Goal: Task Accomplishment & Management: Manage account settings

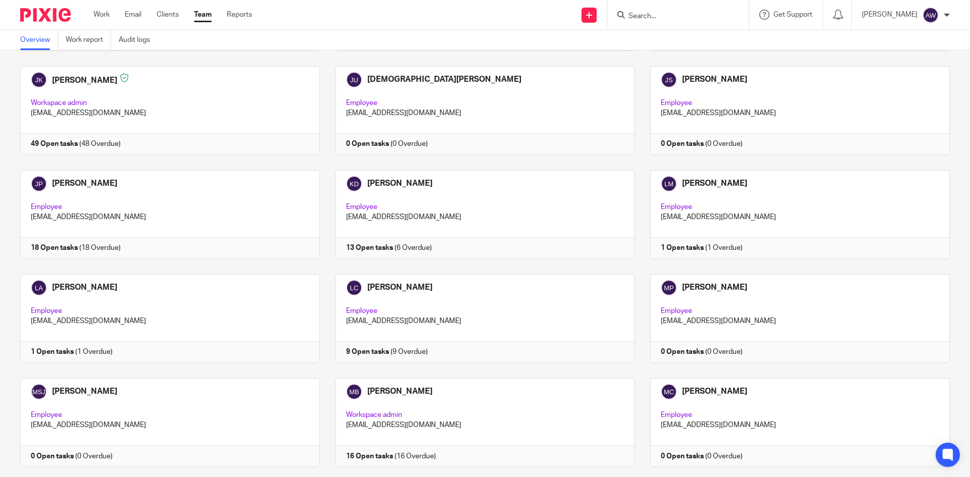
scroll to position [1212, 0]
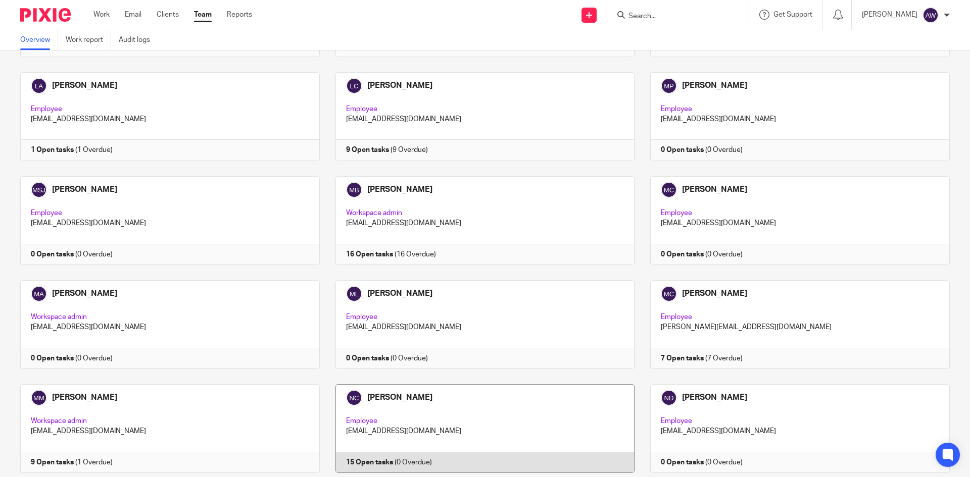
click at [384, 335] on link at bounding box center [477, 428] width 315 height 89
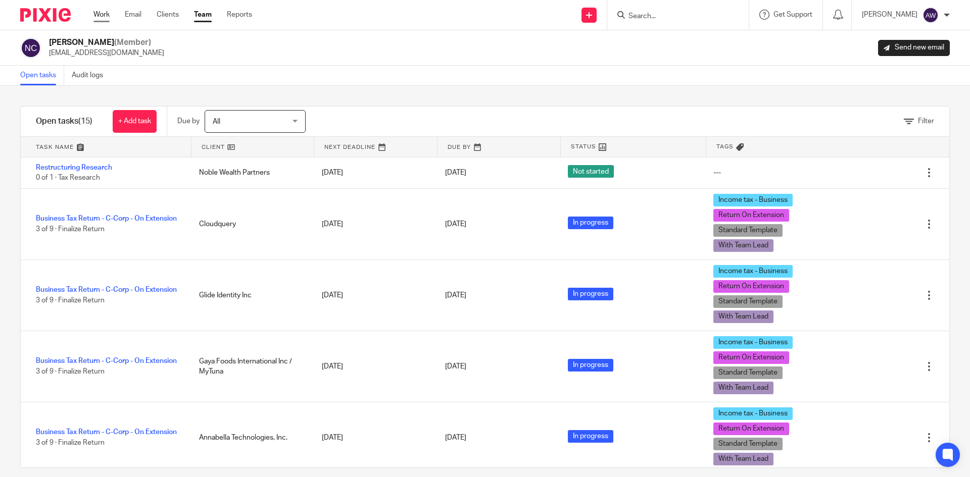
click at [108, 19] on link "Work" at bounding box center [101, 15] width 16 height 10
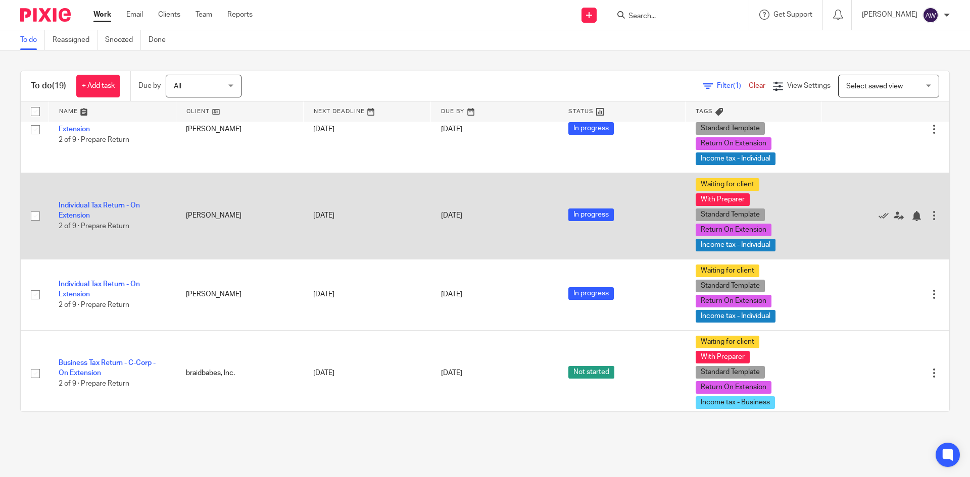
scroll to position [707, 0]
click at [108, 200] on td "Individual Tax Return - On Extension 2 of 9 · Prepare Return" at bounding box center [111, 215] width 127 height 86
click at [103, 208] on link "Individual Tax Return - On Extension" at bounding box center [99, 210] width 81 height 17
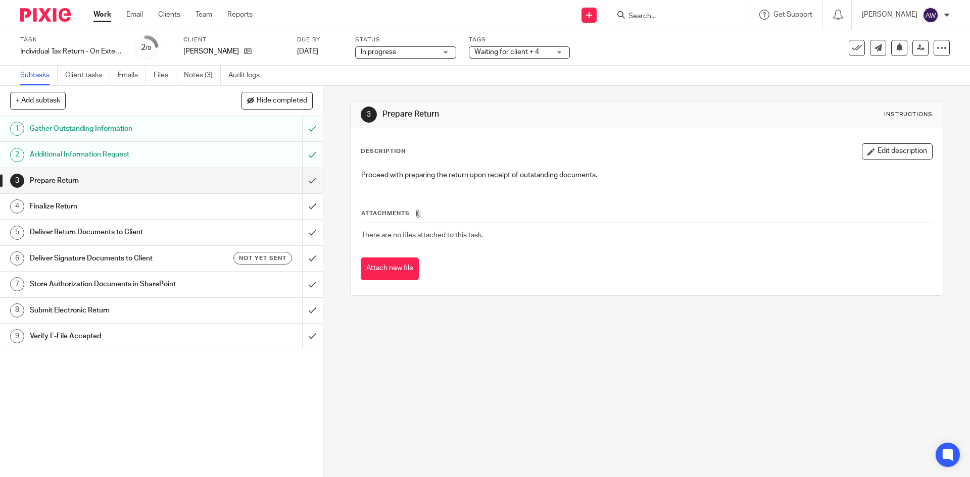
click at [516, 51] on span "Waiting for client + 4" at bounding box center [506, 51] width 65 height 7
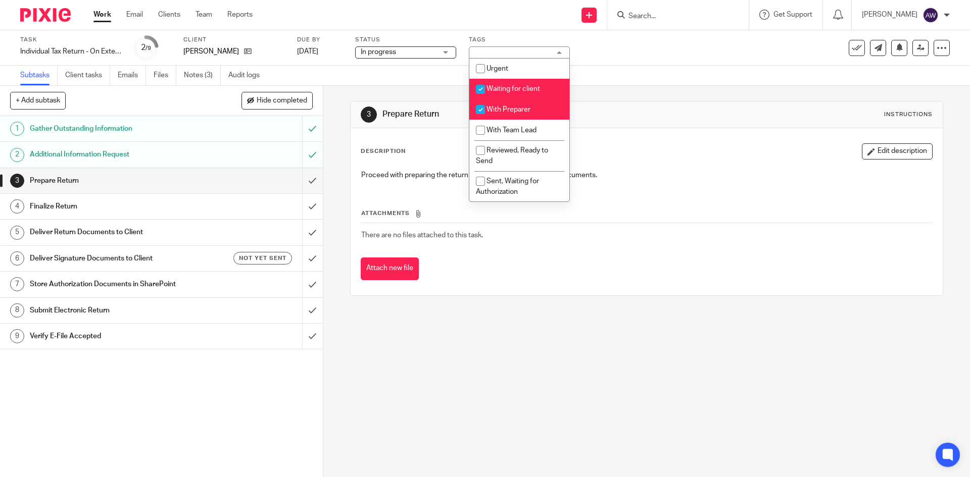
click at [501, 90] on span "Waiting for client" at bounding box center [513, 88] width 54 height 7
checkbox input "false"
click at [420, 81] on div "Subtasks Client tasks Emails Files Notes (3) Audit logs" at bounding box center [485, 76] width 970 height 20
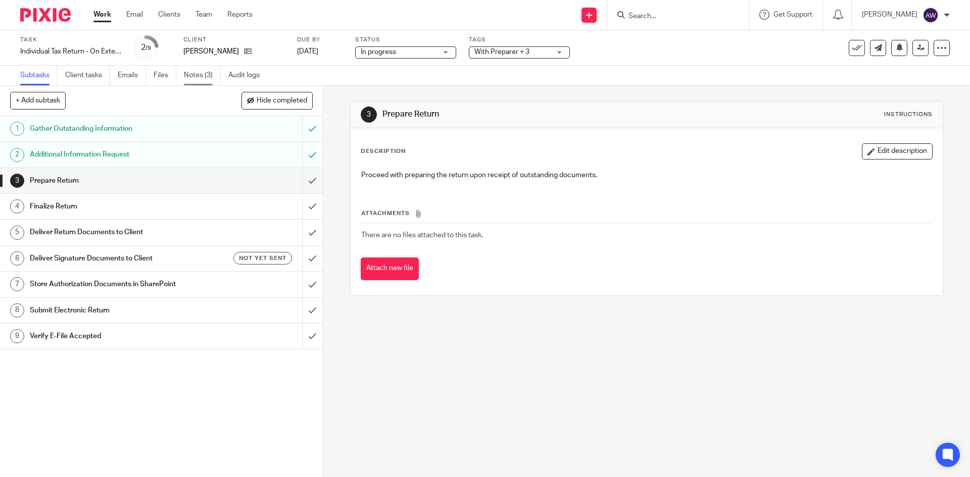
click at [204, 72] on link "Notes (3)" at bounding box center [202, 76] width 37 height 20
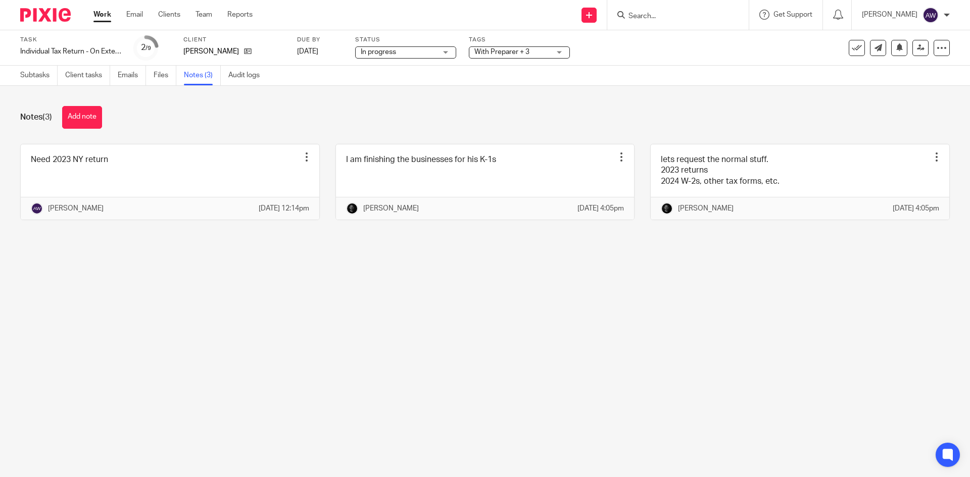
click at [657, 7] on div at bounding box center [677, 15] width 141 height 30
click at [637, 19] on input "Search" at bounding box center [672, 16] width 91 height 9
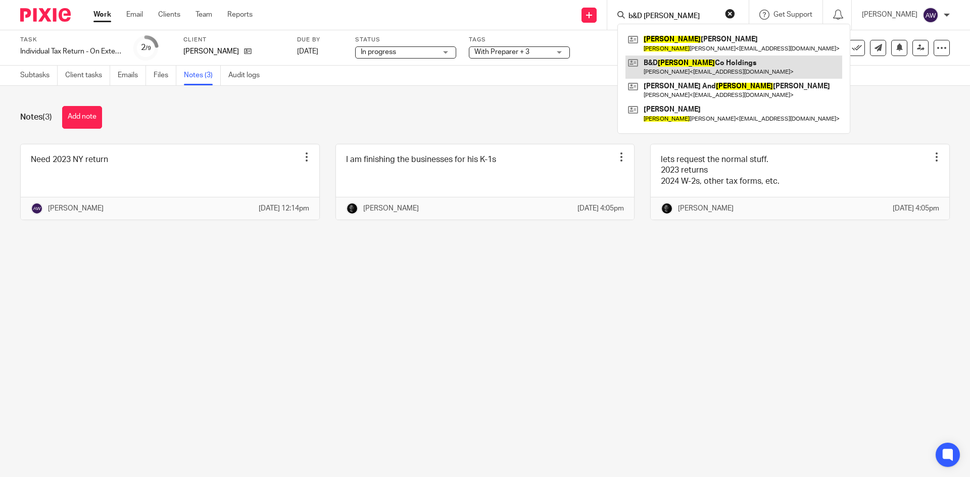
type input "b&D [PERSON_NAME]"
click at [669, 66] on link at bounding box center [733, 67] width 217 height 23
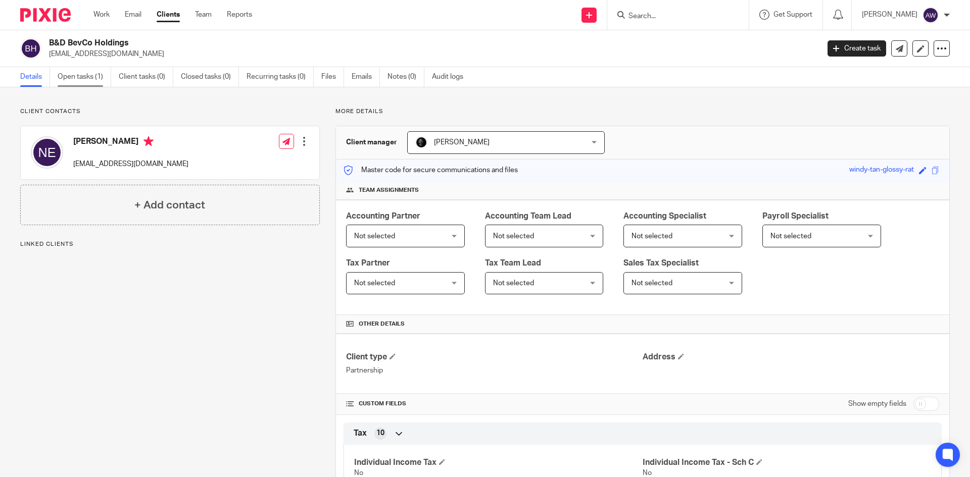
click at [98, 79] on link "Open tasks (1)" at bounding box center [85, 77] width 54 height 20
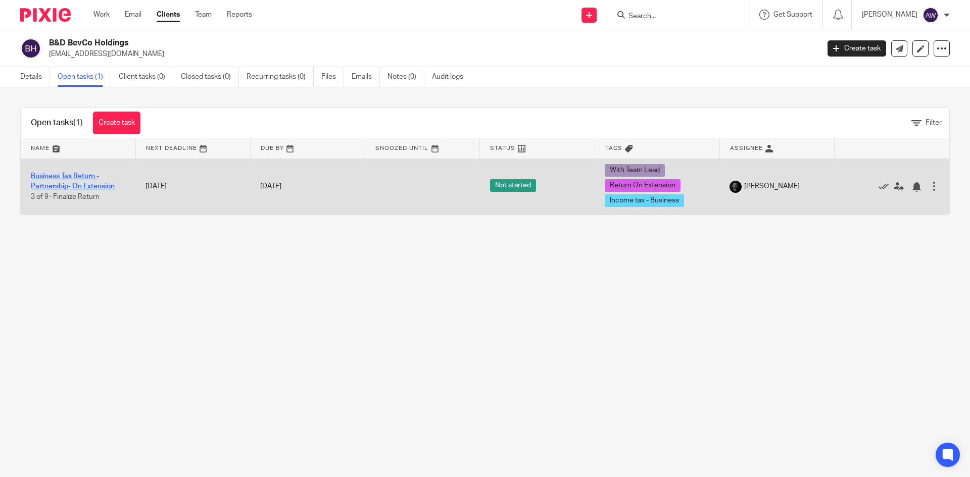
click at [80, 177] on link "Business Tax Return - Partnership- On Extension" at bounding box center [73, 181] width 84 height 17
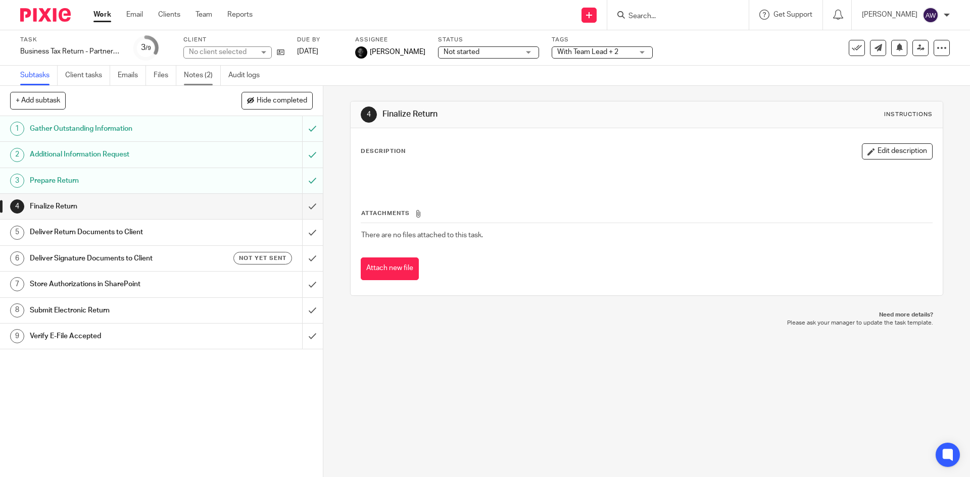
click at [204, 71] on link "Notes (2)" at bounding box center [202, 76] width 37 height 20
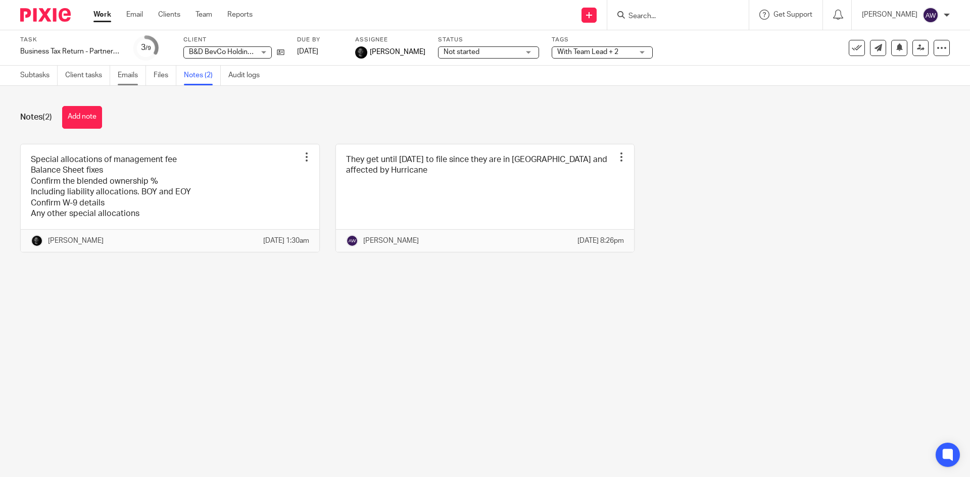
click at [131, 76] on link "Emails" at bounding box center [132, 76] width 28 height 20
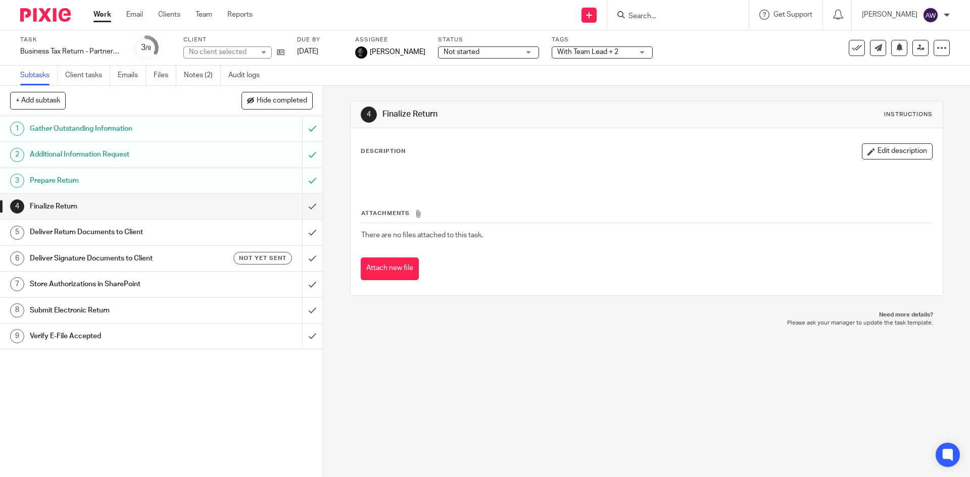
click at [99, 18] on link "Work" at bounding box center [102, 15] width 18 height 10
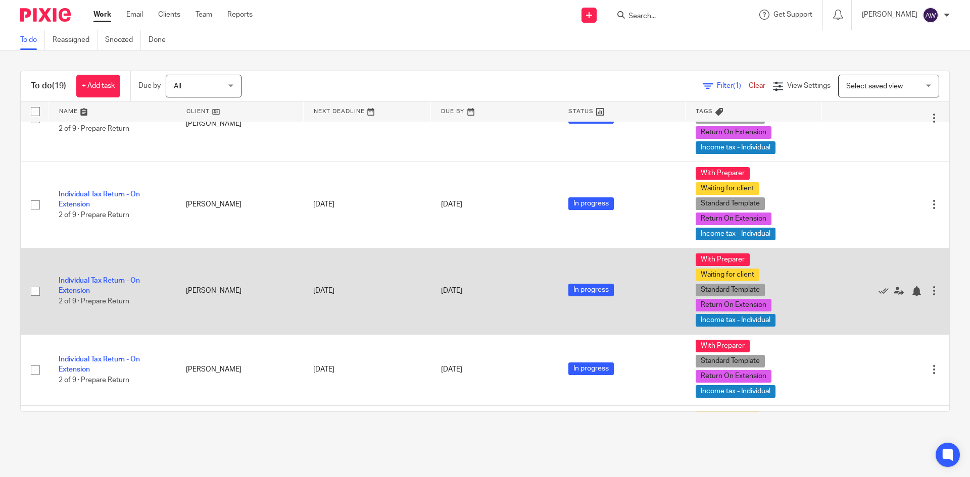
scroll to position [606, 0]
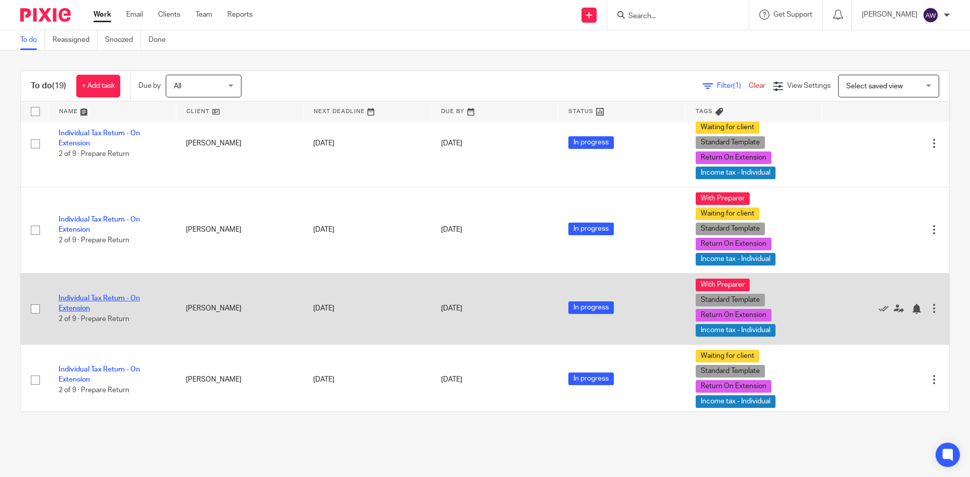
click at [96, 300] on link "Individual Tax Return - On Extension" at bounding box center [99, 303] width 81 height 17
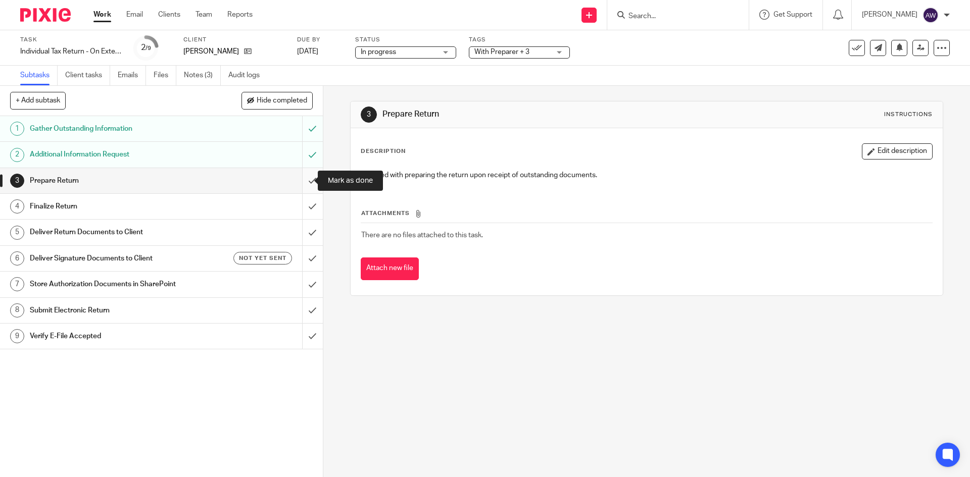
click at [297, 182] on input "submit" at bounding box center [161, 180] width 323 height 25
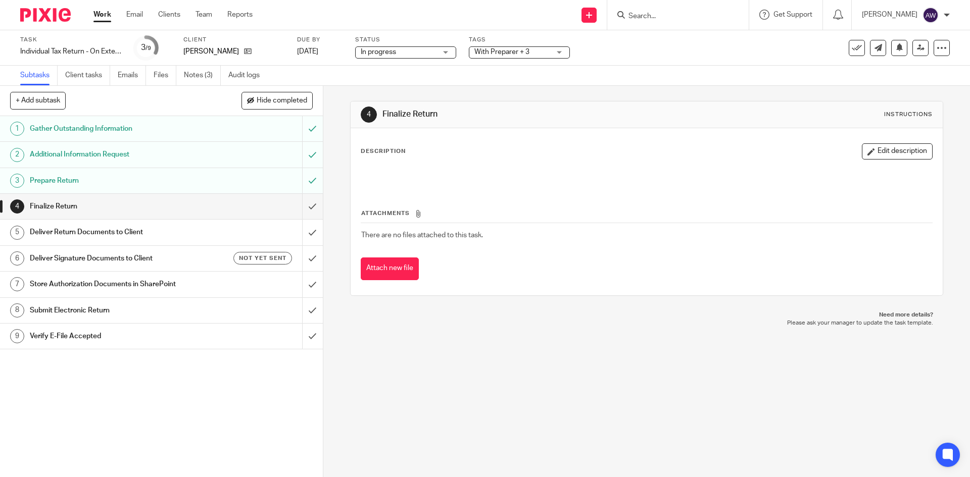
click at [517, 52] on span "With Preparer + 3" at bounding box center [501, 51] width 55 height 7
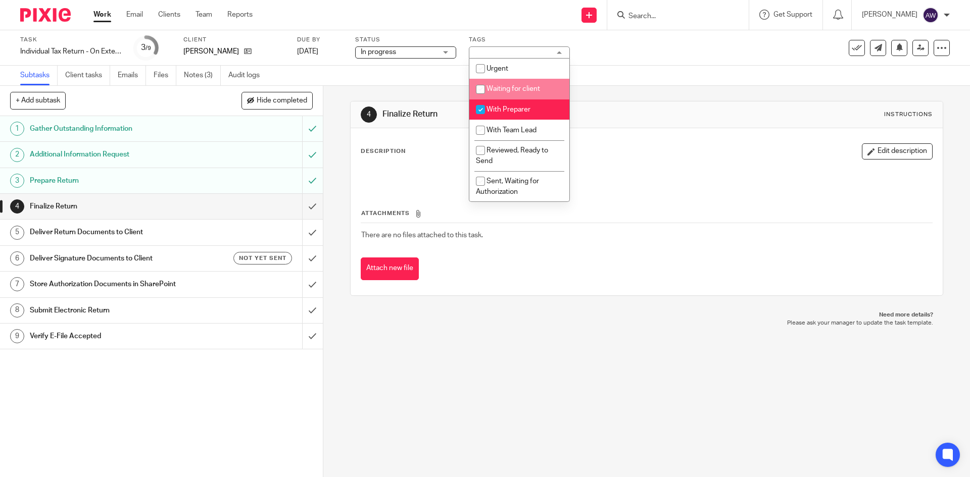
click at [524, 88] on span "Waiting for client" at bounding box center [513, 88] width 54 height 7
checkbox input "true"
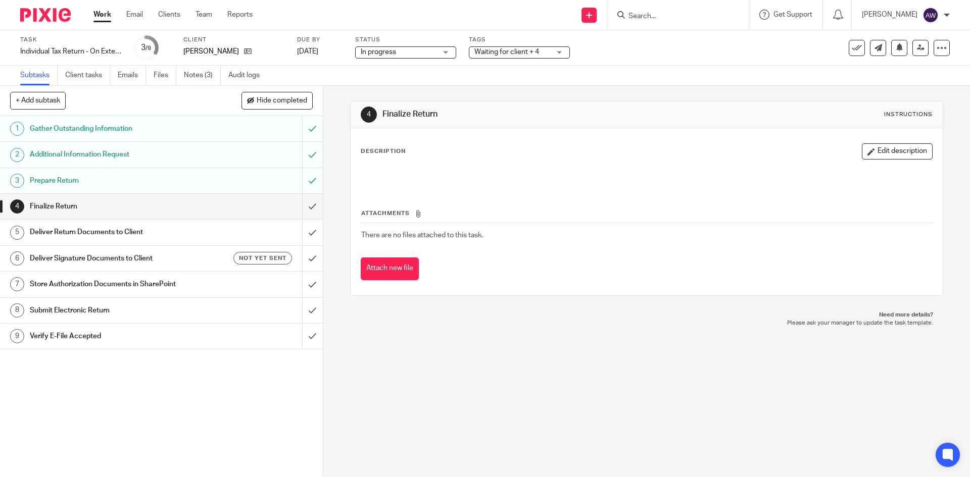
click at [94, 13] on link "Work" at bounding box center [102, 15] width 18 height 10
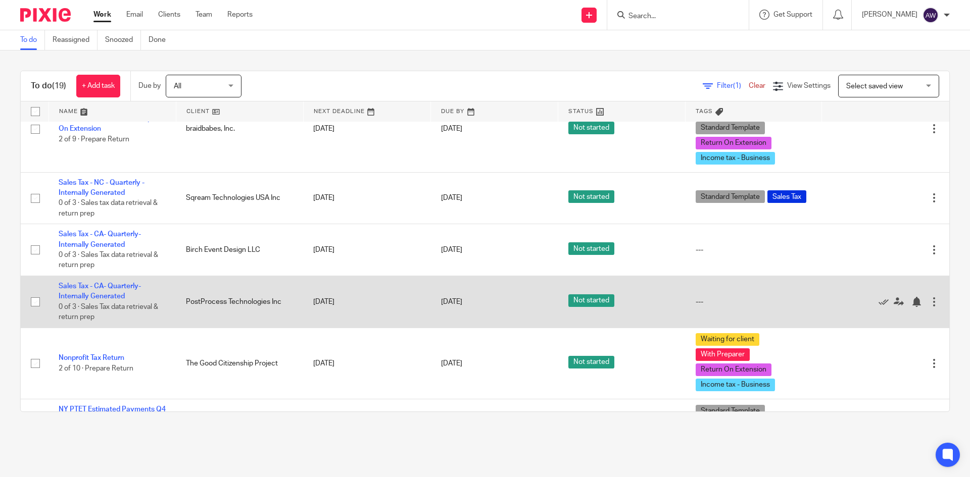
scroll to position [1031, 0]
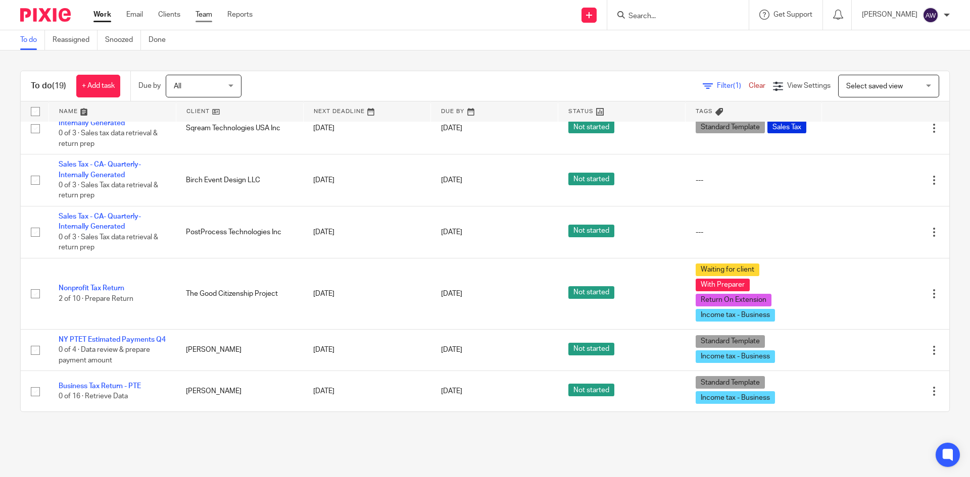
click at [209, 14] on link "Team" at bounding box center [203, 15] width 17 height 10
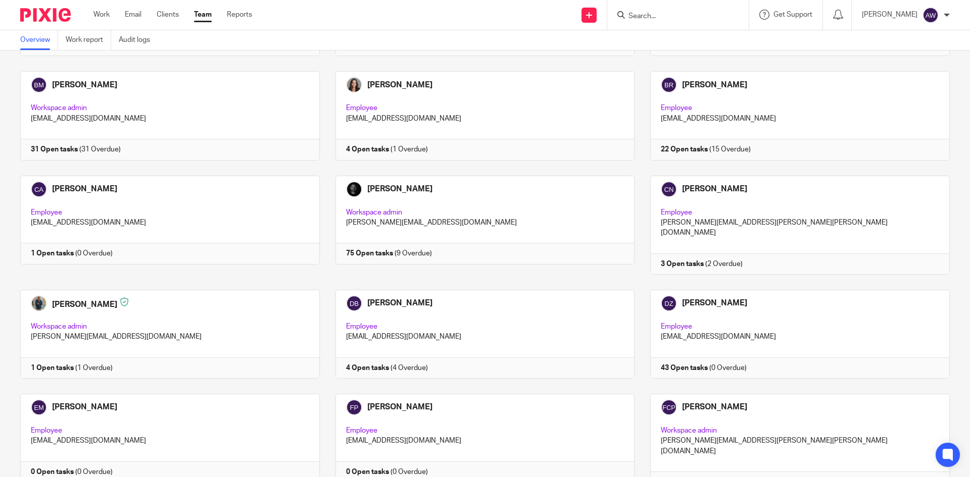
scroll to position [455, 0]
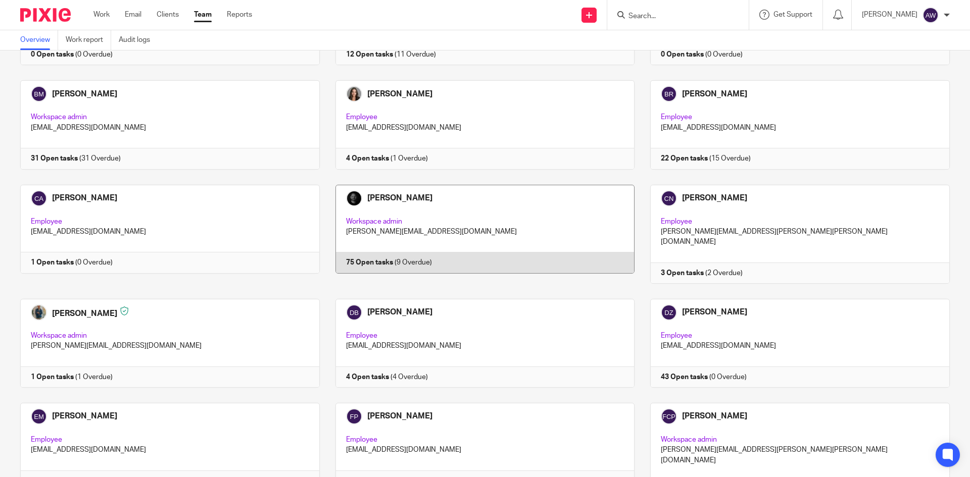
click at [393, 205] on link at bounding box center [477, 234] width 315 height 99
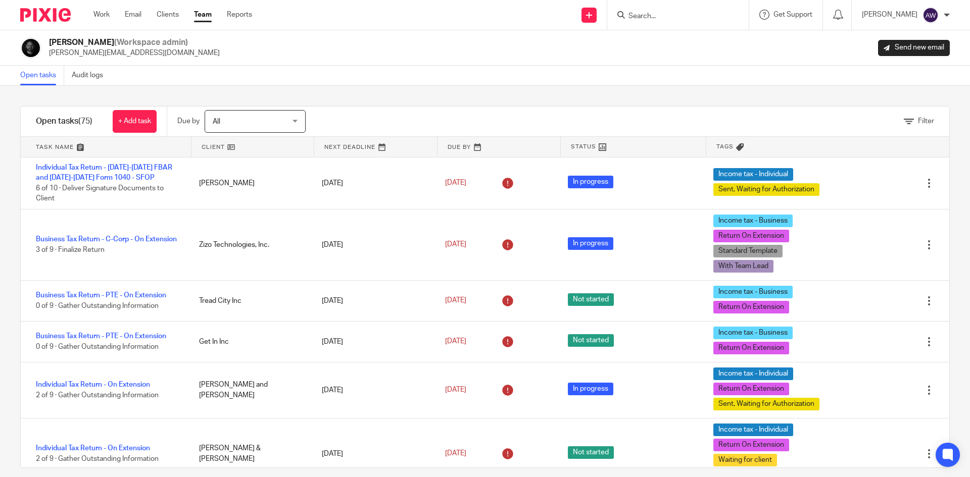
click at [111, 14] on ul "Work Email Clients Team Reports" at bounding box center [180, 15] width 174 height 10
click at [106, 14] on link "Work" at bounding box center [101, 15] width 16 height 10
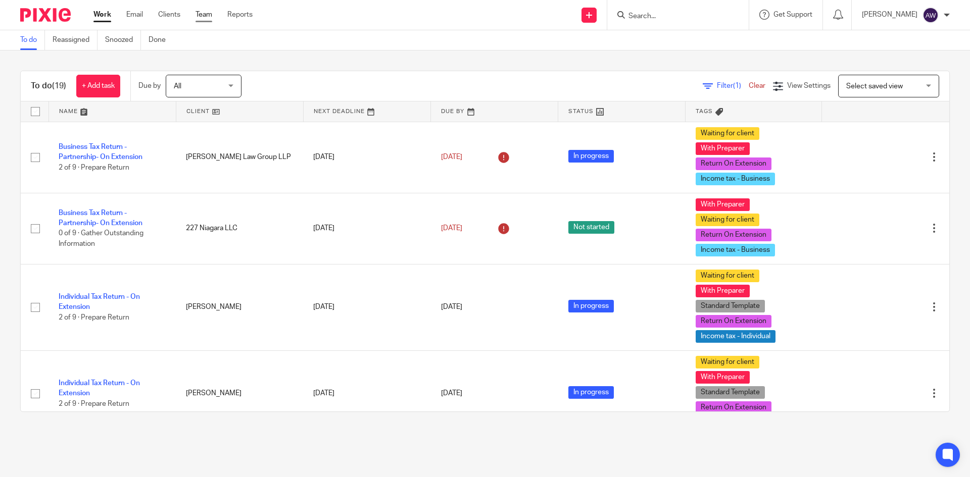
click at [205, 13] on link "Team" at bounding box center [203, 15] width 17 height 10
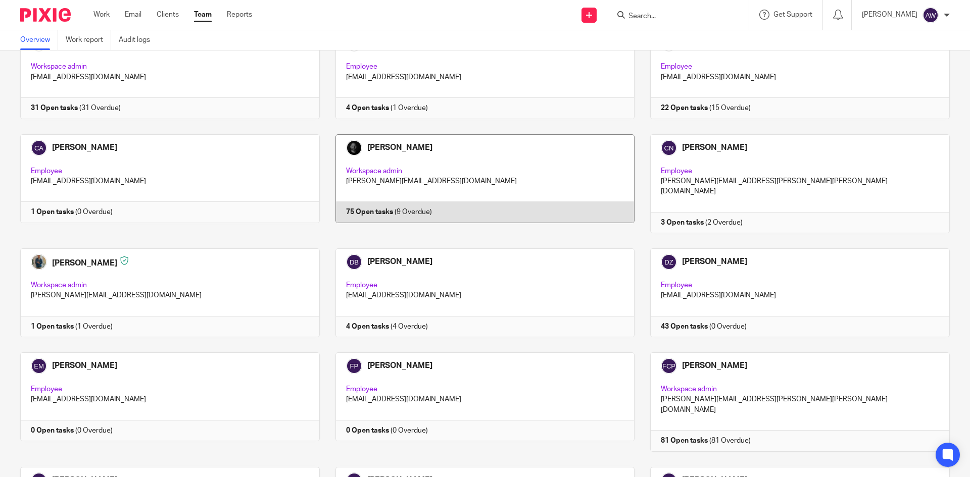
scroll to position [404, 0]
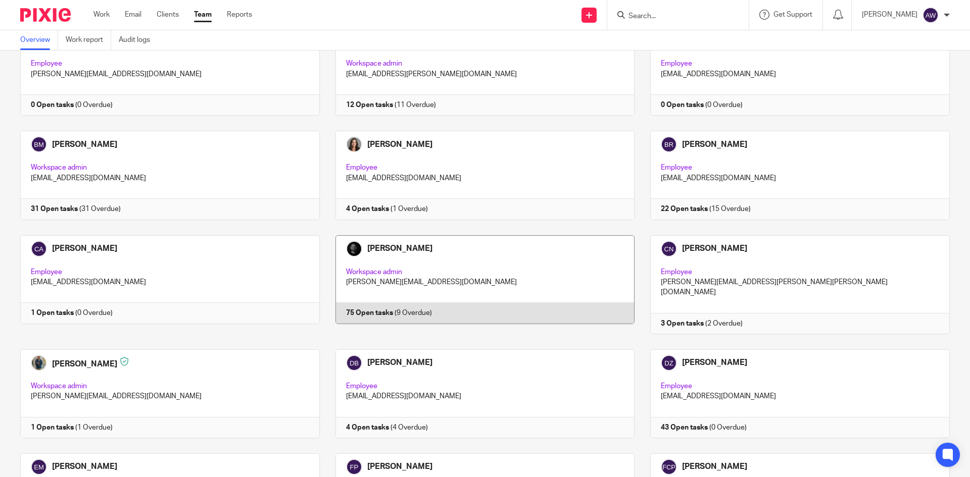
click at [423, 253] on link at bounding box center [477, 284] width 315 height 99
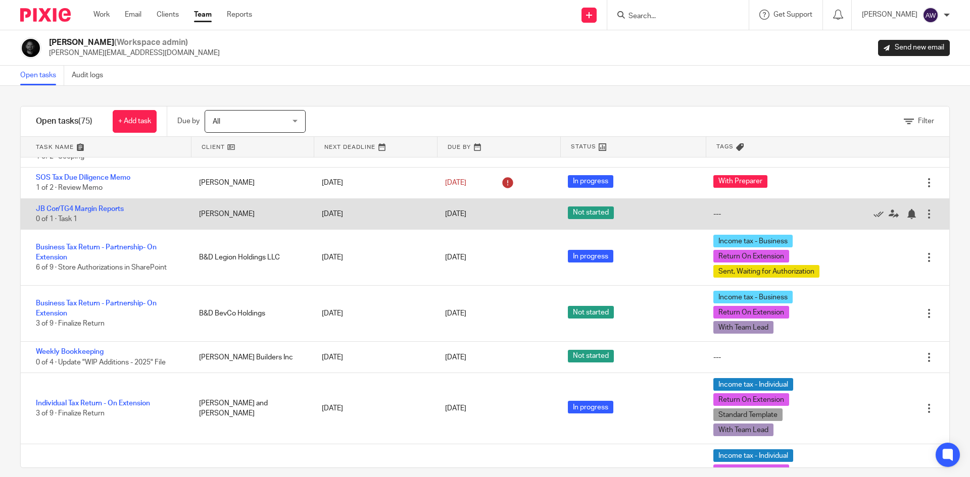
scroll to position [253, 0]
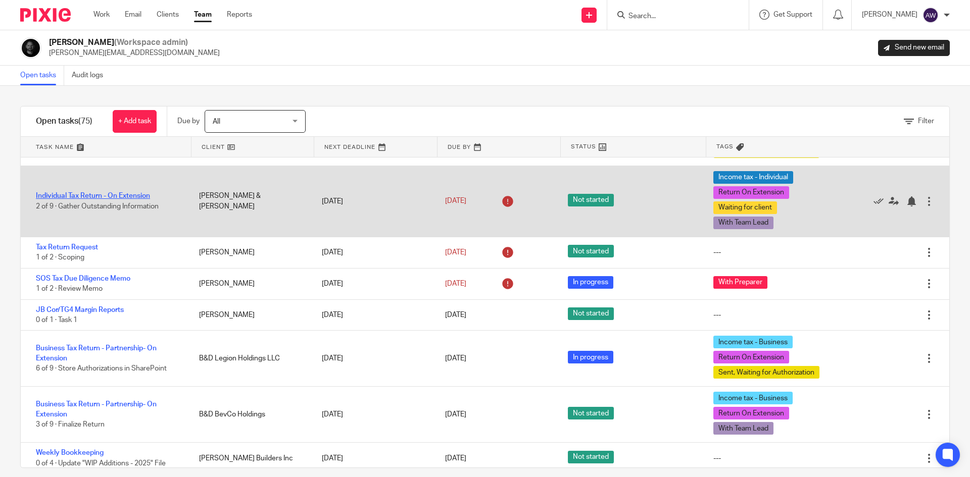
click at [116, 194] on link "Individual Tax Return - On Extension" at bounding box center [93, 195] width 114 height 7
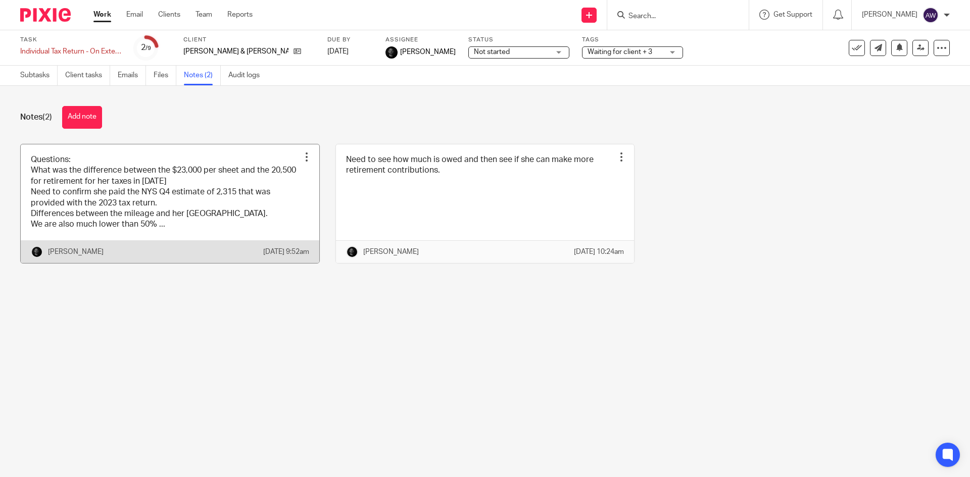
click at [188, 174] on link at bounding box center [170, 203] width 298 height 119
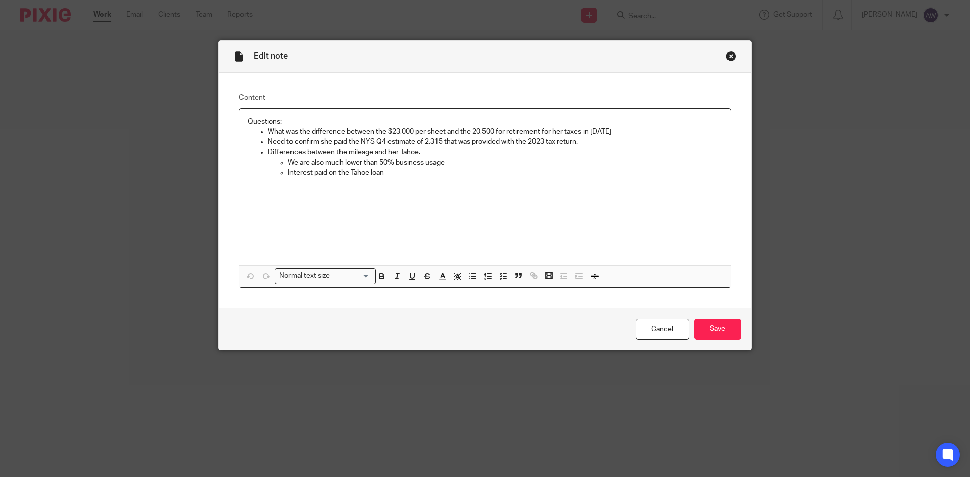
click at [726, 57] on div "Close this dialog window" at bounding box center [731, 56] width 10 height 10
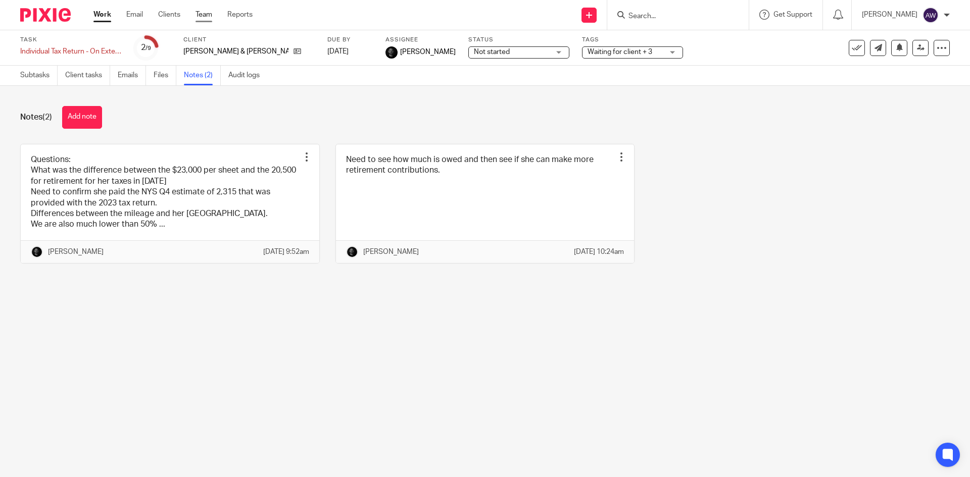
click at [201, 20] on link "Team" at bounding box center [203, 15] width 17 height 10
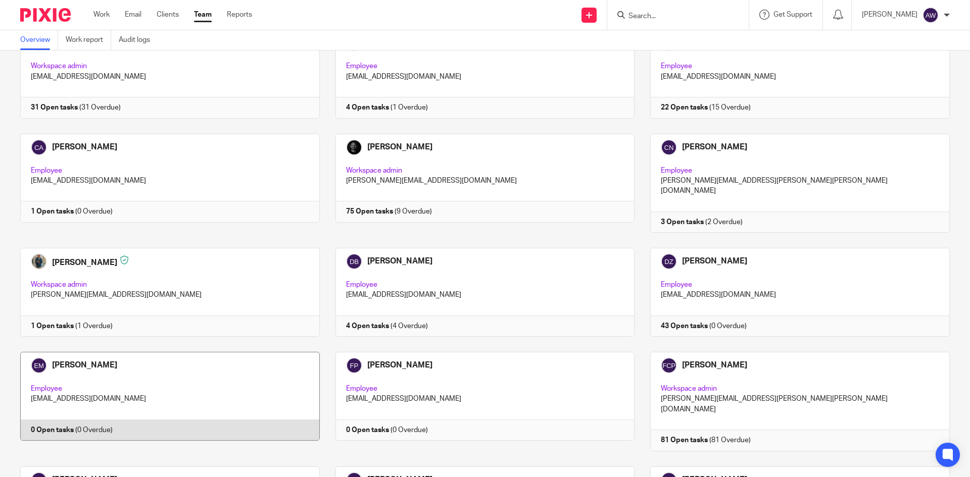
scroll to position [505, 0]
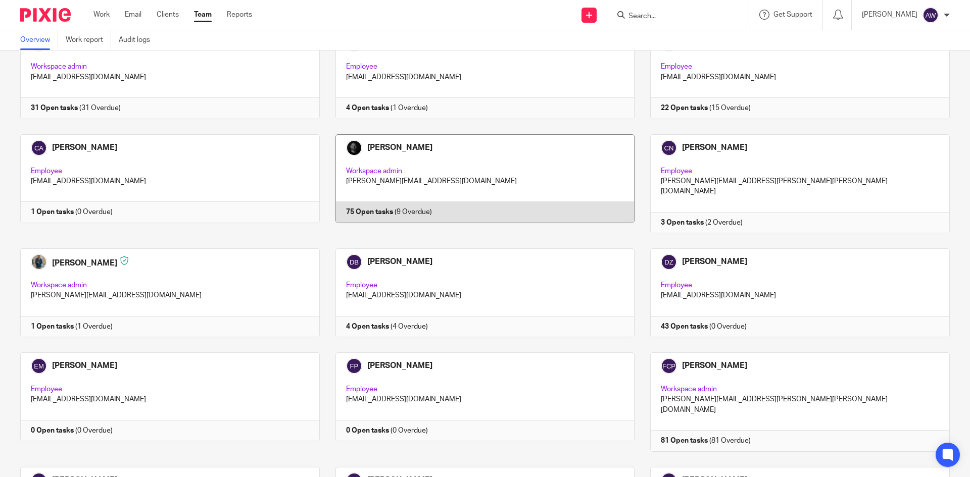
click at [548, 192] on link at bounding box center [477, 183] width 315 height 99
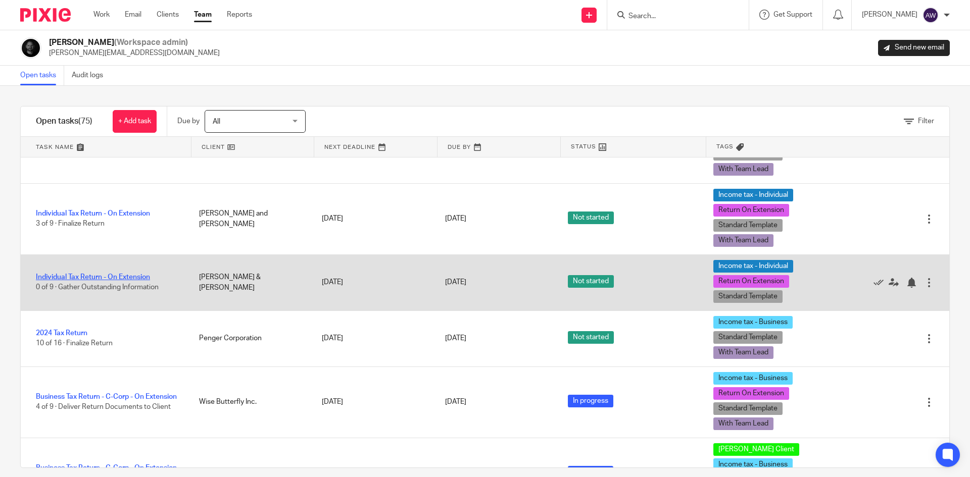
scroll to position [1276, 0]
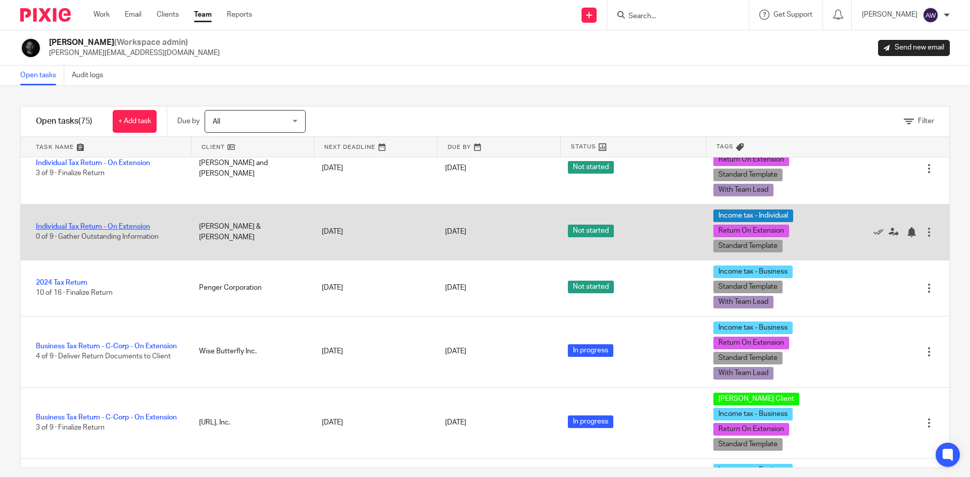
click at [114, 230] on link "Individual Tax Return - On Extension" at bounding box center [93, 226] width 114 height 7
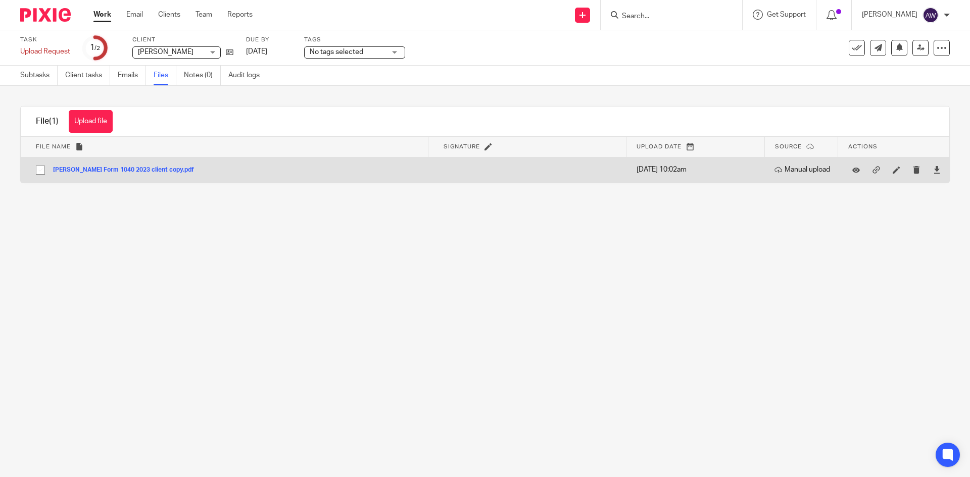
click at [38, 170] on input "checkbox" at bounding box center [40, 170] width 19 height 19
checkbox input "true"
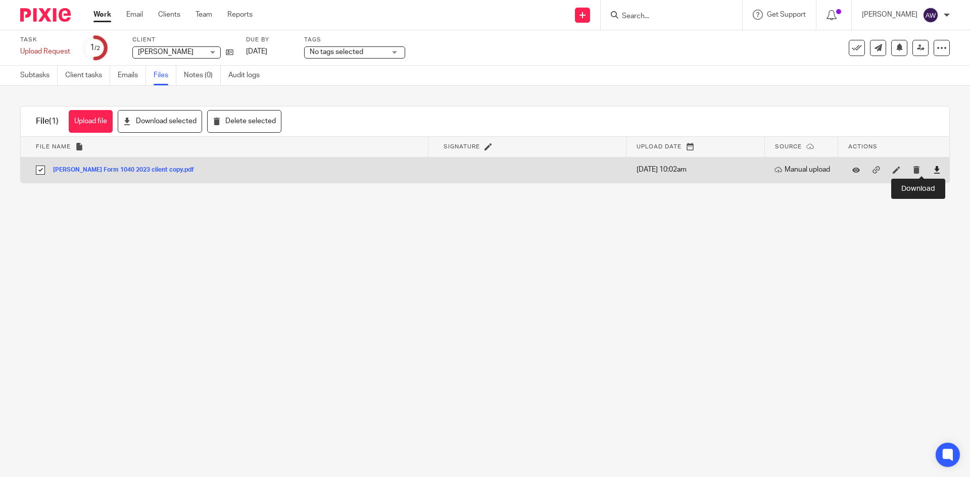
click at [933, 169] on icon at bounding box center [937, 170] width 8 height 8
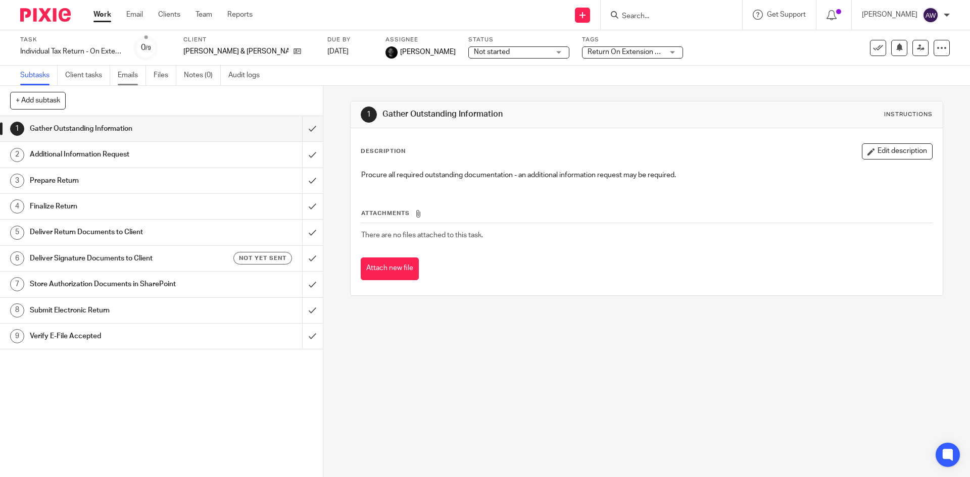
click at [141, 82] on link "Emails" at bounding box center [132, 76] width 28 height 20
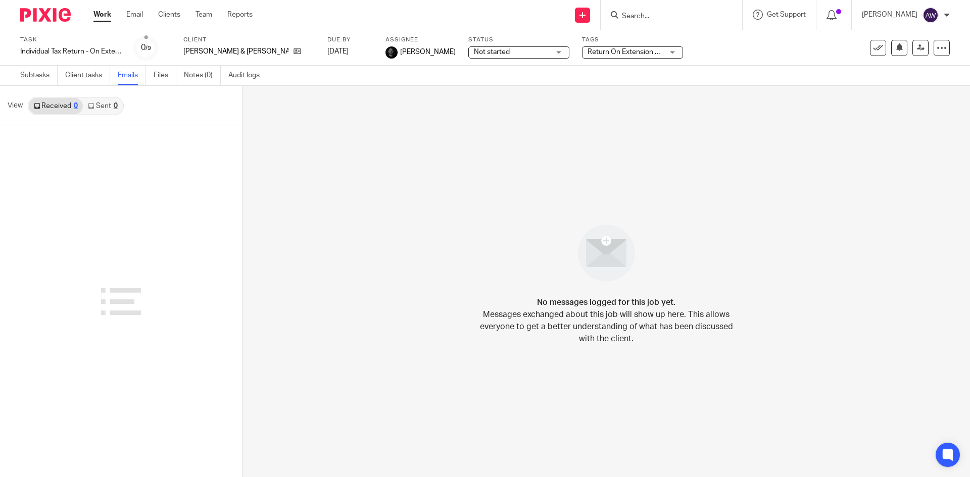
click at [103, 19] on link "Work" at bounding box center [102, 15] width 18 height 10
click at [105, 17] on link "Work" at bounding box center [102, 15] width 18 height 10
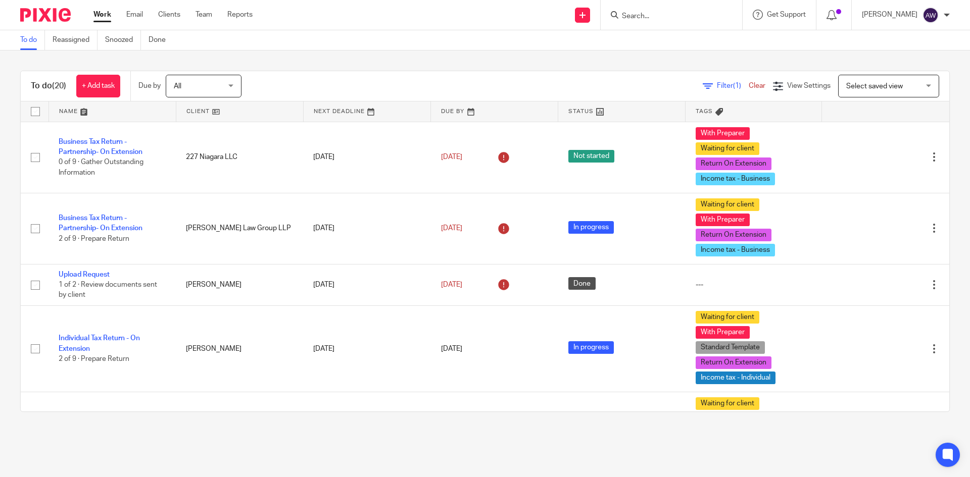
click at [658, 23] on div at bounding box center [671, 15] width 141 height 30
click at [651, 12] on input "Search" at bounding box center [666, 16] width 91 height 9
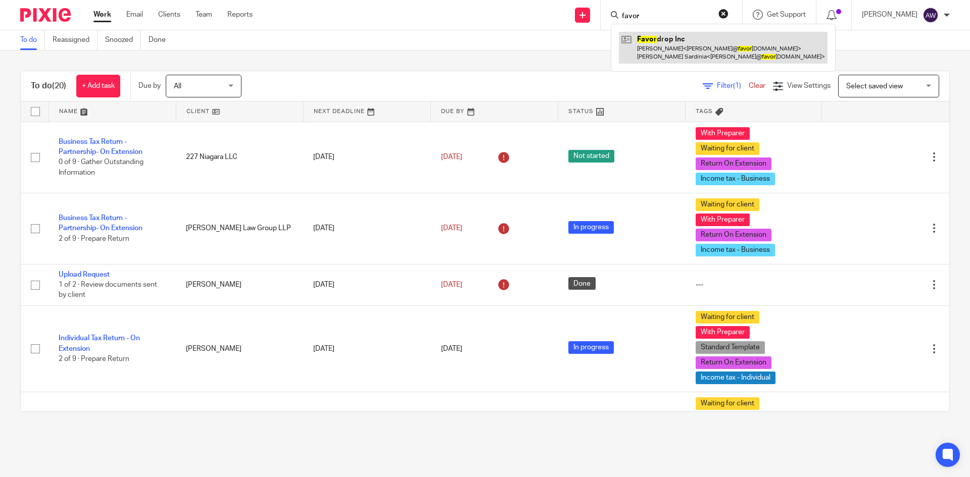
type input "favor"
click at [653, 48] on link at bounding box center [723, 47] width 209 height 31
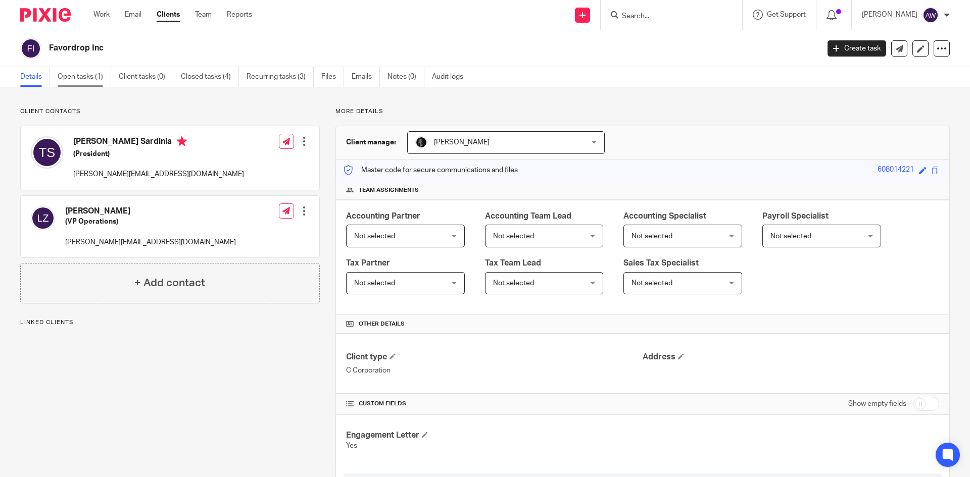
click at [85, 76] on link "Open tasks (1)" at bounding box center [85, 77] width 54 height 20
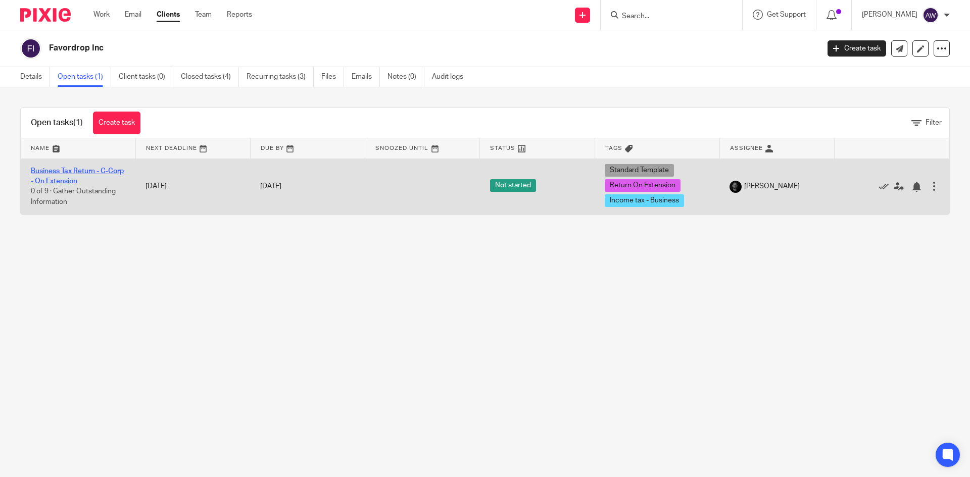
click at [89, 170] on link "Business Tax Return - C-Corp - On Extension" at bounding box center [77, 176] width 93 height 17
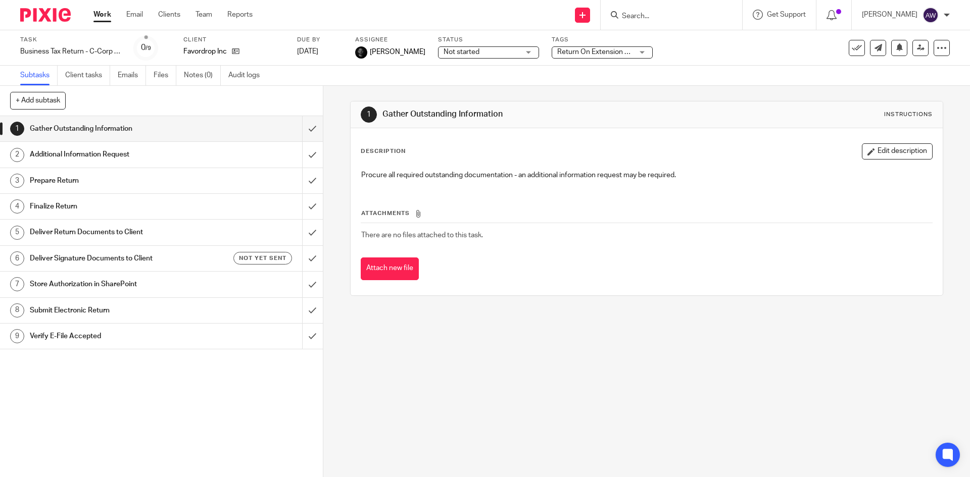
click at [99, 13] on link "Work" at bounding box center [102, 15] width 18 height 10
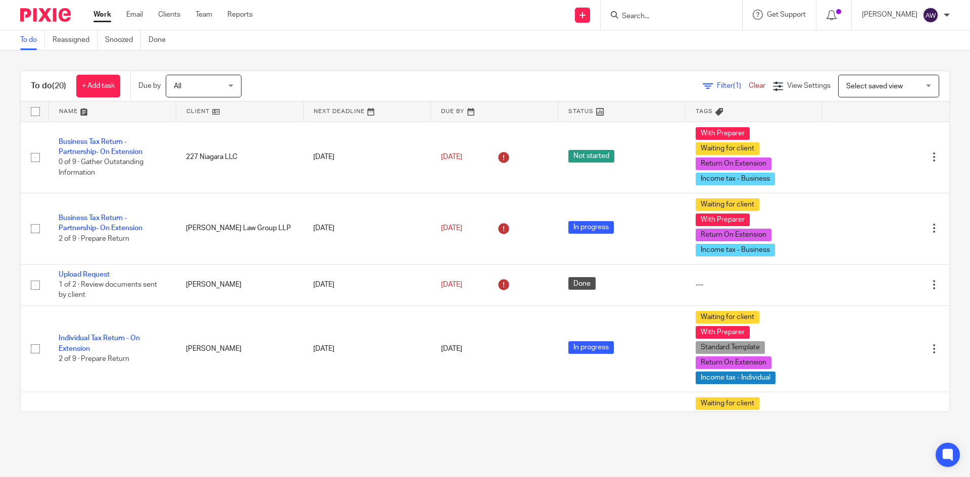
click at [623, 14] on div at bounding box center [670, 15] width 118 height 13
click at [631, 15] on input "Search" at bounding box center [666, 16] width 91 height 9
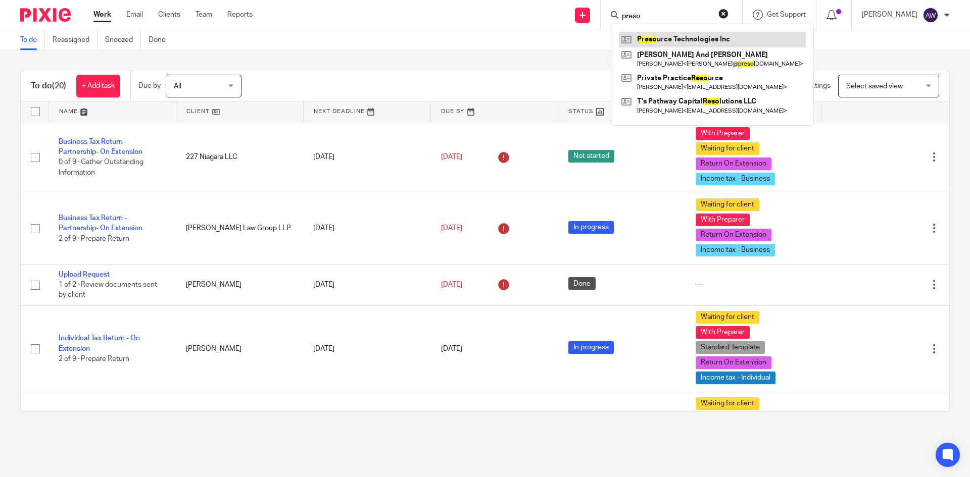
type input "preso"
click at [675, 46] on link at bounding box center [712, 39] width 187 height 15
click at [677, 38] on link at bounding box center [712, 39] width 187 height 15
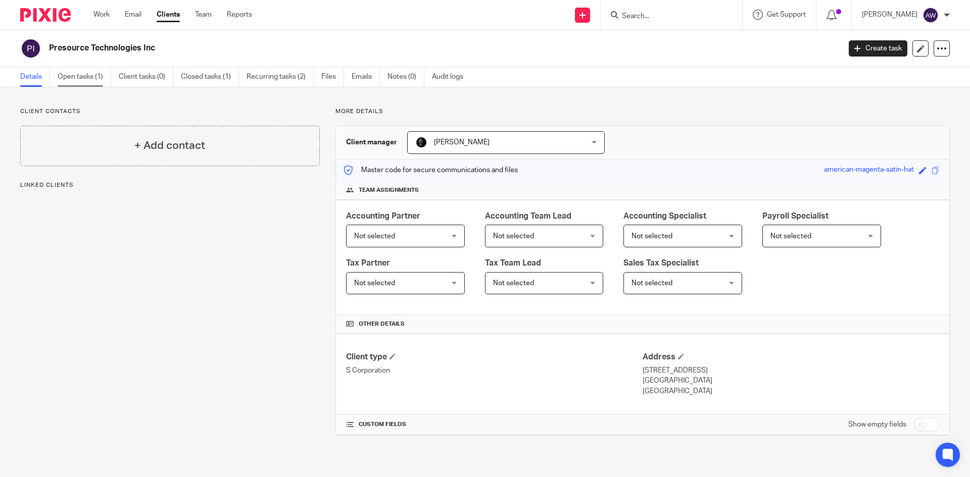
click at [77, 82] on link "Open tasks (1)" at bounding box center [85, 77] width 54 height 20
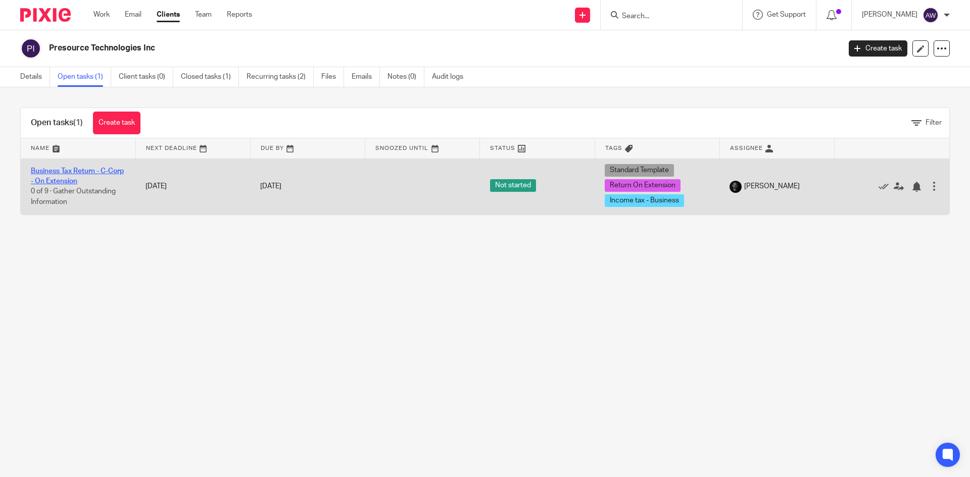
click at [74, 180] on link "Business Tax Return - C-Corp - On Extension" at bounding box center [77, 176] width 93 height 17
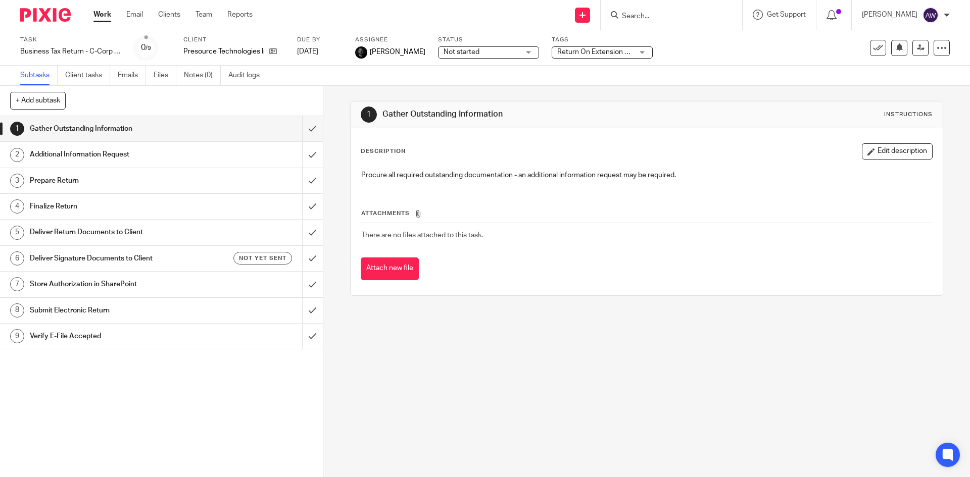
click at [650, 17] on input "Search" at bounding box center [666, 16] width 91 height 9
click at [650, 16] on input "Search" at bounding box center [666, 16] width 91 height 9
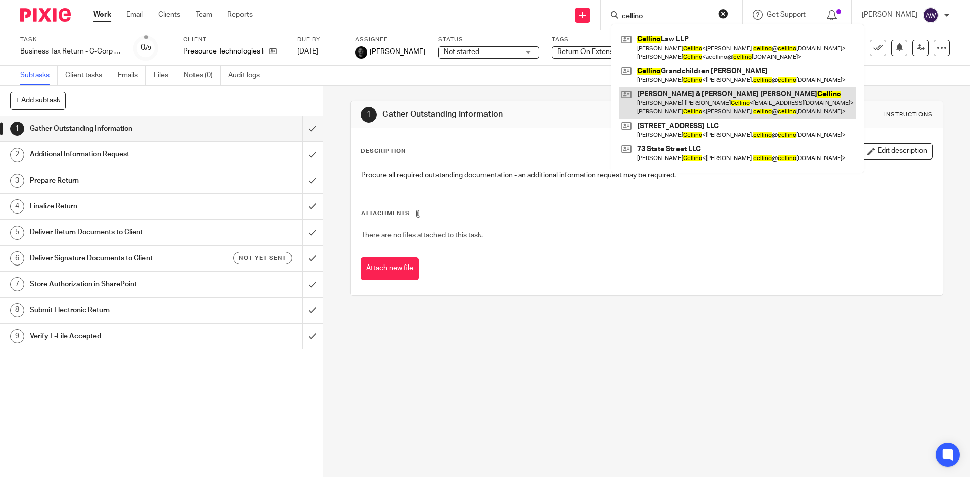
type input "cellino"
click at [672, 97] on link at bounding box center [737, 102] width 237 height 31
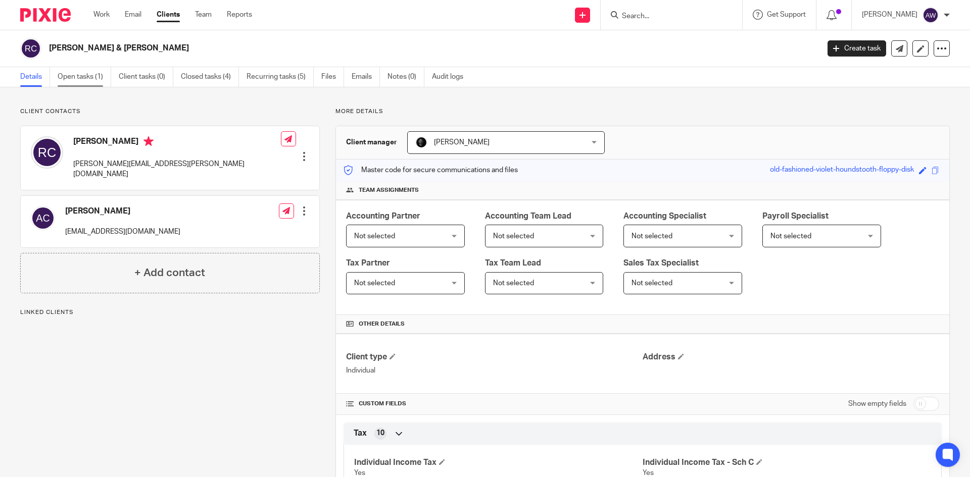
click at [86, 82] on link "Open tasks (1)" at bounding box center [85, 77] width 54 height 20
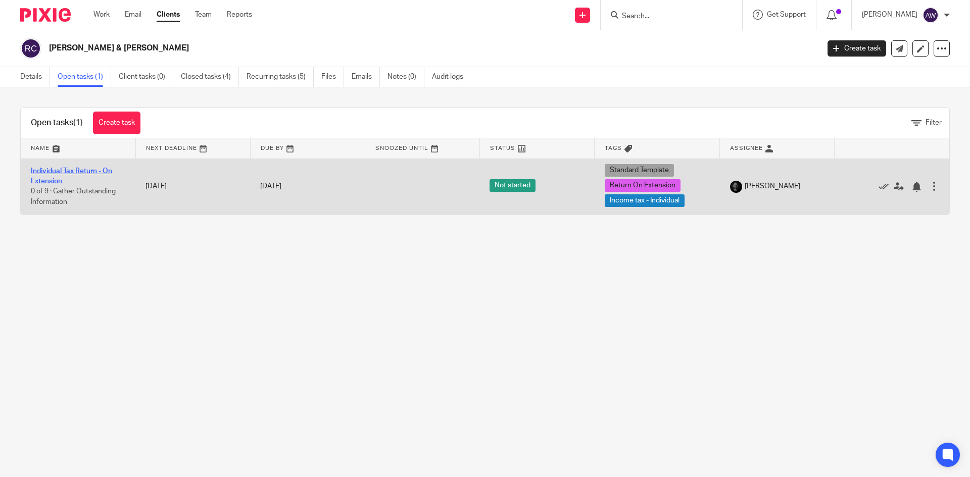
click at [64, 170] on link "Individual Tax Return - On Extension" at bounding box center [71, 176] width 81 height 17
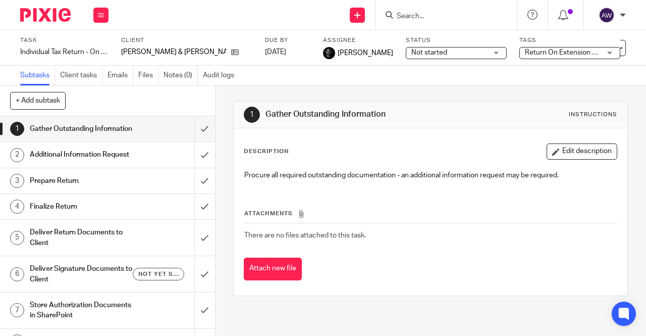
click at [427, 17] on input "Search" at bounding box center [441, 16] width 91 height 9
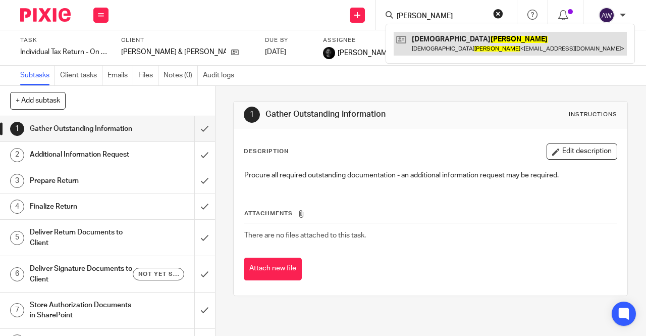
type input "[PERSON_NAME]"
click at [430, 40] on link at bounding box center [510, 43] width 233 height 23
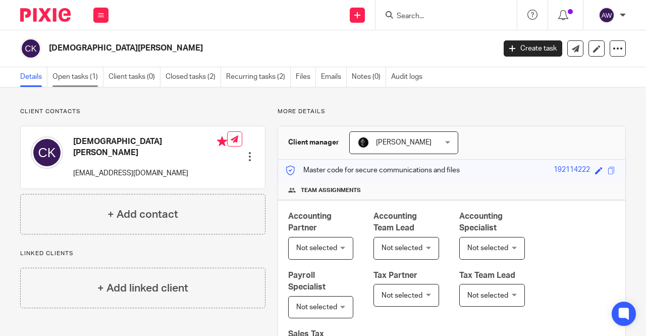
click at [88, 76] on link "Open tasks (1)" at bounding box center [78, 77] width 51 height 20
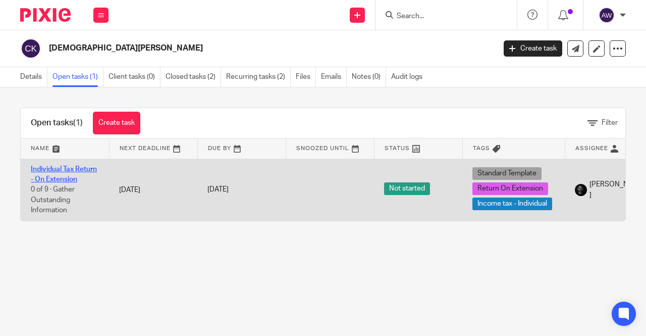
click at [69, 177] on link "Individual Tax Return - On Extension" at bounding box center [64, 174] width 66 height 17
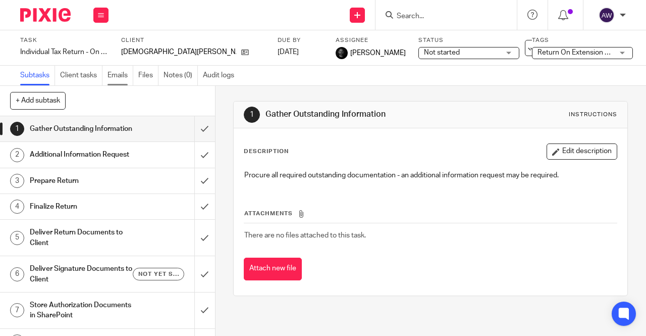
click at [119, 72] on link "Emails" at bounding box center [121, 76] width 26 height 20
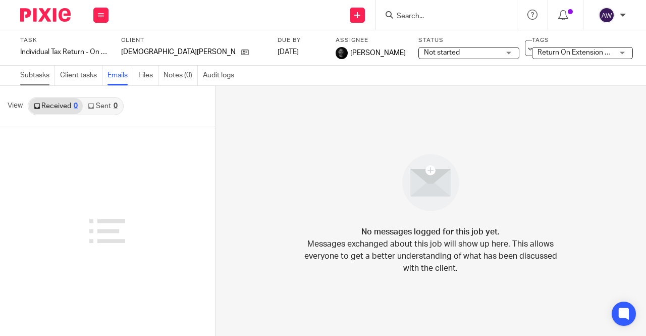
click at [28, 82] on link "Subtasks" at bounding box center [37, 76] width 35 height 20
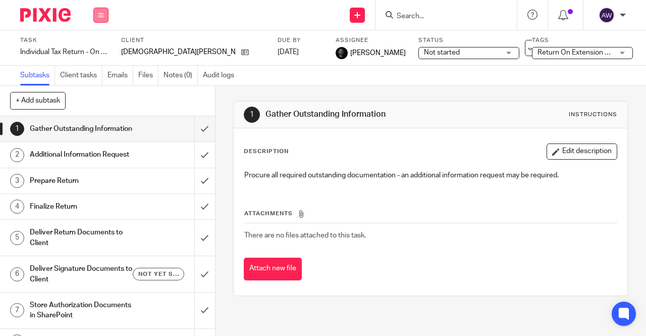
click at [99, 13] on icon at bounding box center [101, 15] width 6 height 6
click at [98, 51] on li "Work" at bounding box center [100, 47] width 27 height 15
click at [100, 45] on link "Work" at bounding box center [96, 46] width 18 height 7
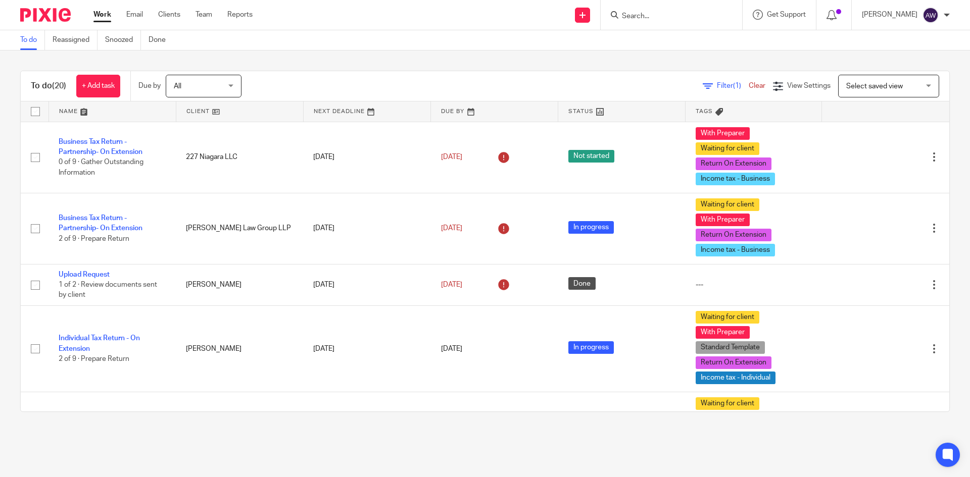
click at [640, 19] on input "Search" at bounding box center [666, 16] width 91 height 9
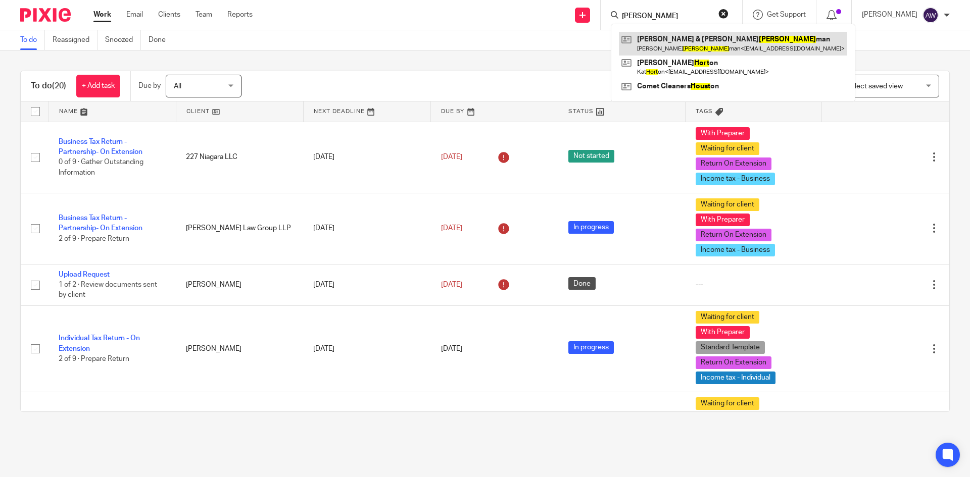
type input "[PERSON_NAME]"
click at [646, 49] on link at bounding box center [733, 43] width 228 height 23
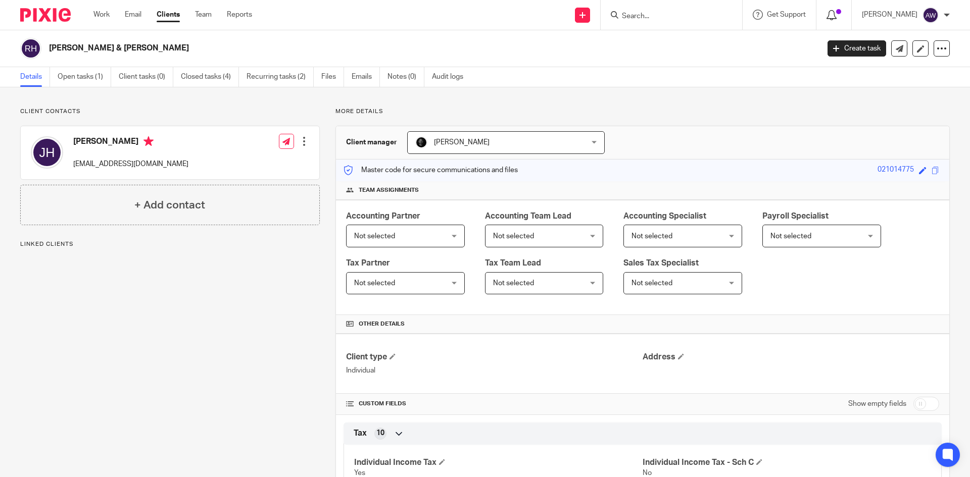
click at [835, 16] on icon at bounding box center [831, 15] width 10 height 10
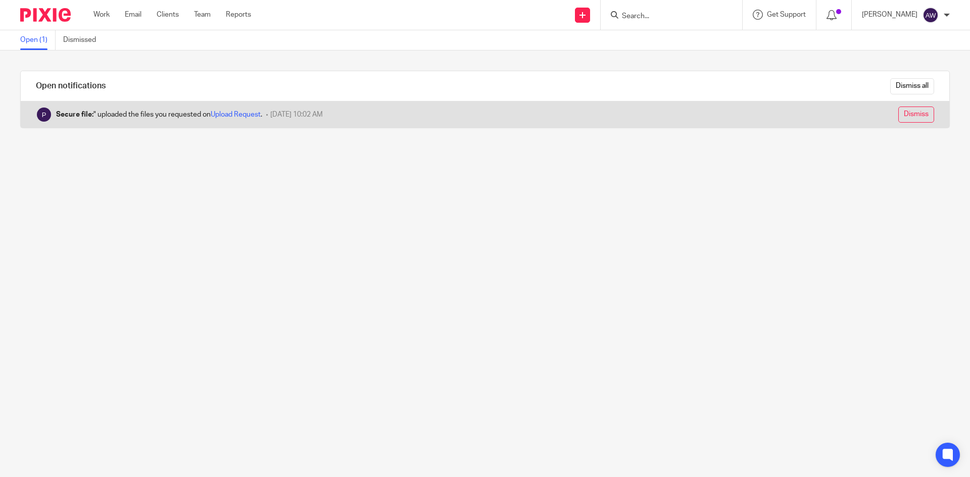
click at [908, 115] on input "Dismiss" at bounding box center [916, 115] width 36 height 16
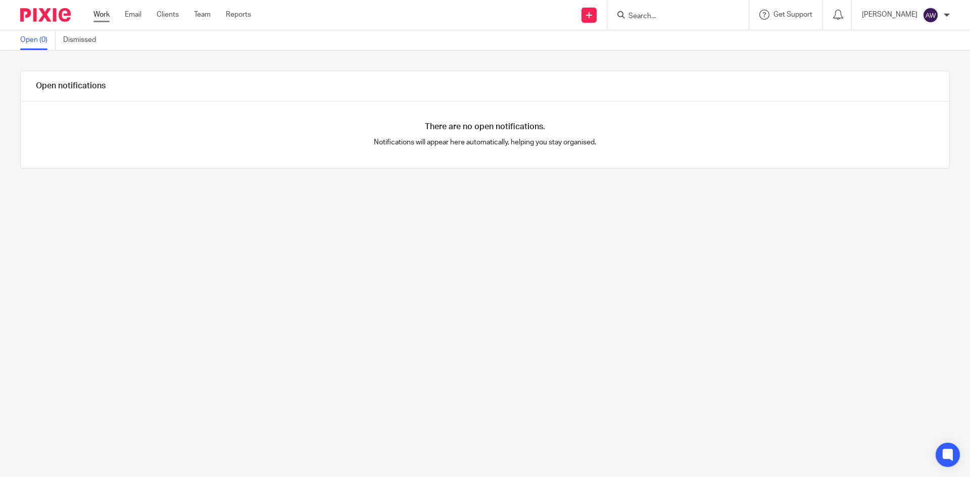
click at [103, 10] on div "Work Email Clients Team Reports Work Email Clients Team Reports Settings" at bounding box center [174, 15] width 183 height 30
click at [101, 12] on link "Work" at bounding box center [101, 15] width 16 height 10
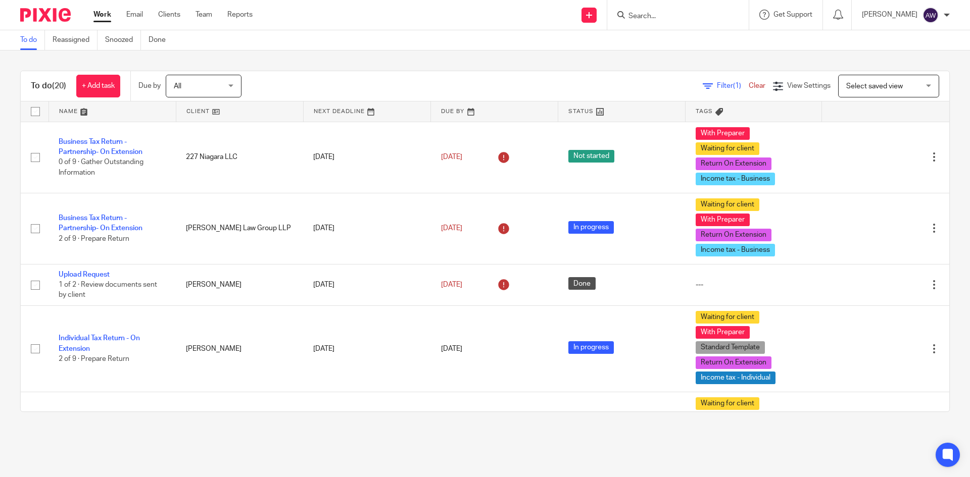
click at [674, 13] on input "Search" at bounding box center [672, 16] width 91 height 9
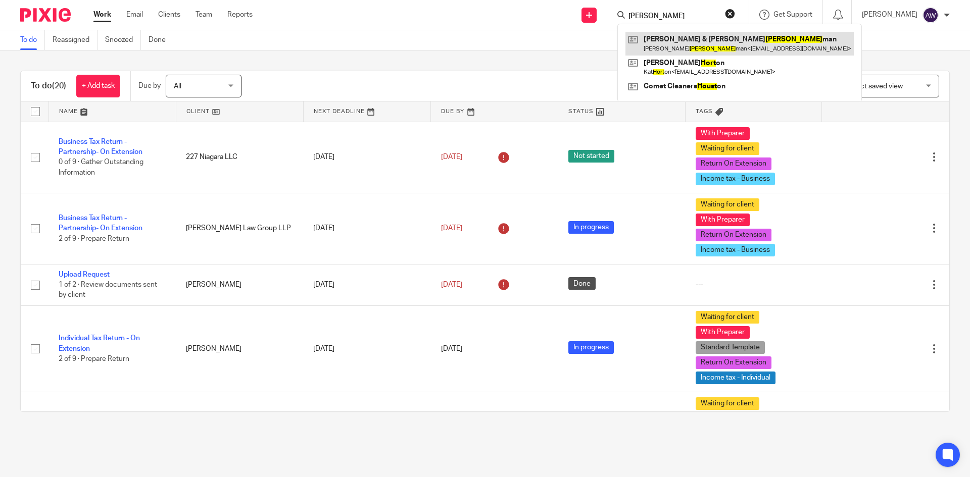
type input "[PERSON_NAME]"
click at [698, 41] on link at bounding box center [739, 43] width 228 height 23
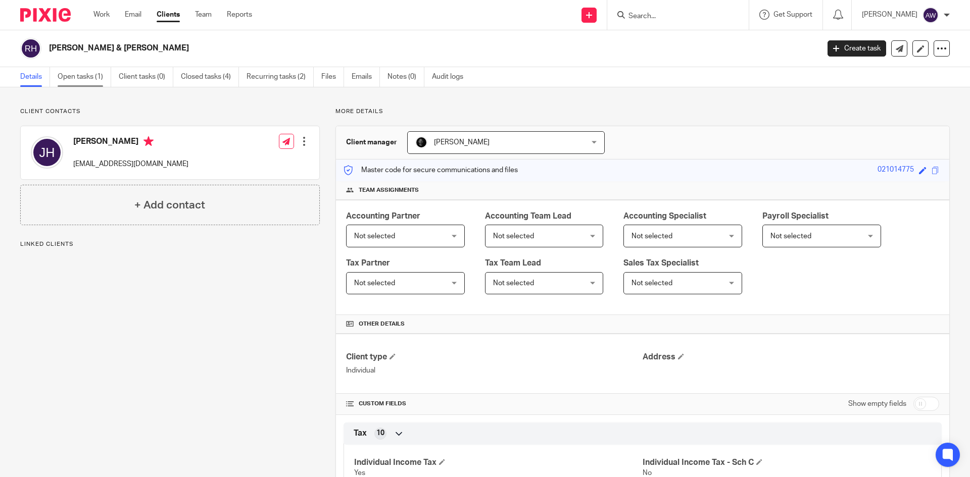
click at [99, 76] on link "Open tasks (1)" at bounding box center [85, 77] width 54 height 20
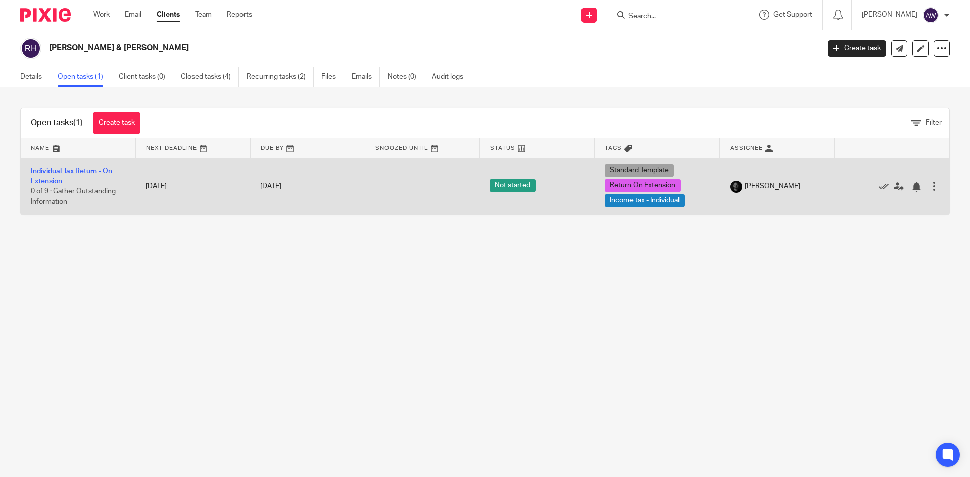
click at [72, 173] on link "Individual Tax Return - On Extension" at bounding box center [71, 176] width 81 height 17
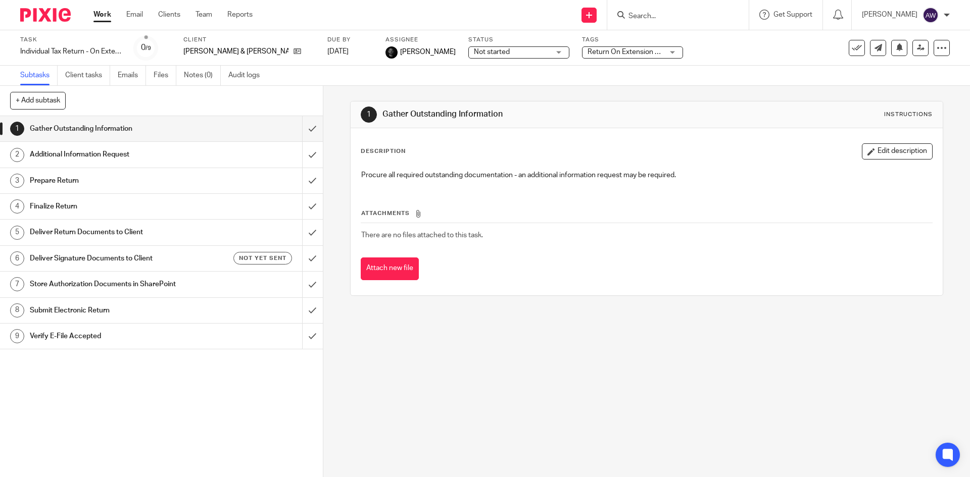
click at [655, 20] on input "Search" at bounding box center [672, 16] width 91 height 9
click at [656, 19] on input "Search" at bounding box center [672, 16] width 91 height 9
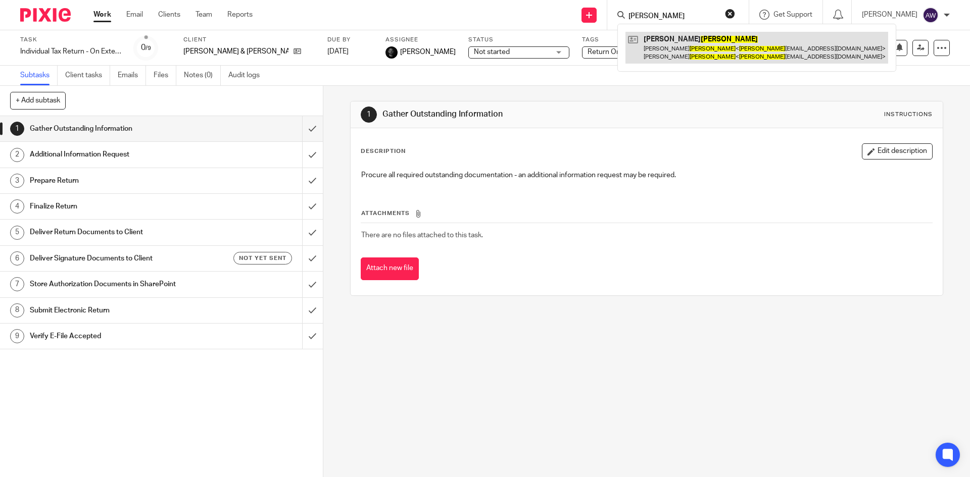
type input "colston"
click at [676, 37] on link at bounding box center [756, 47] width 263 height 31
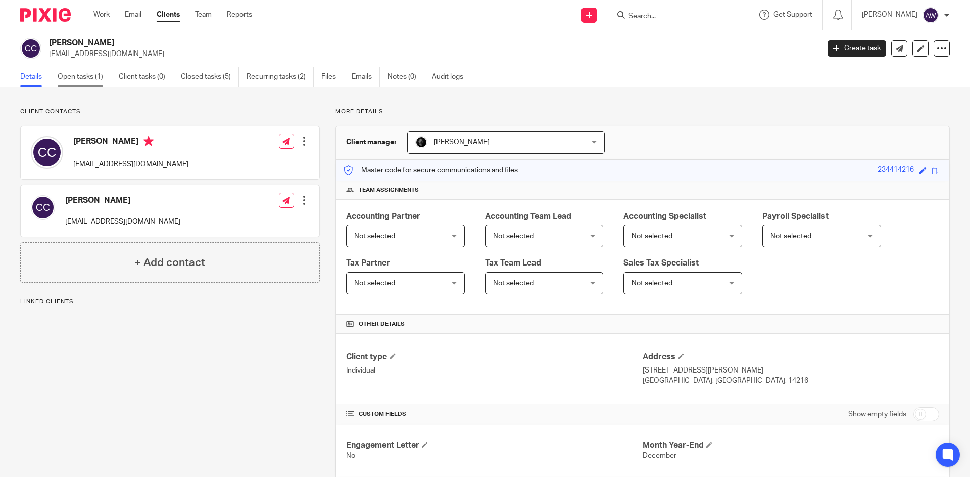
click at [91, 80] on link "Open tasks (1)" at bounding box center [85, 77] width 54 height 20
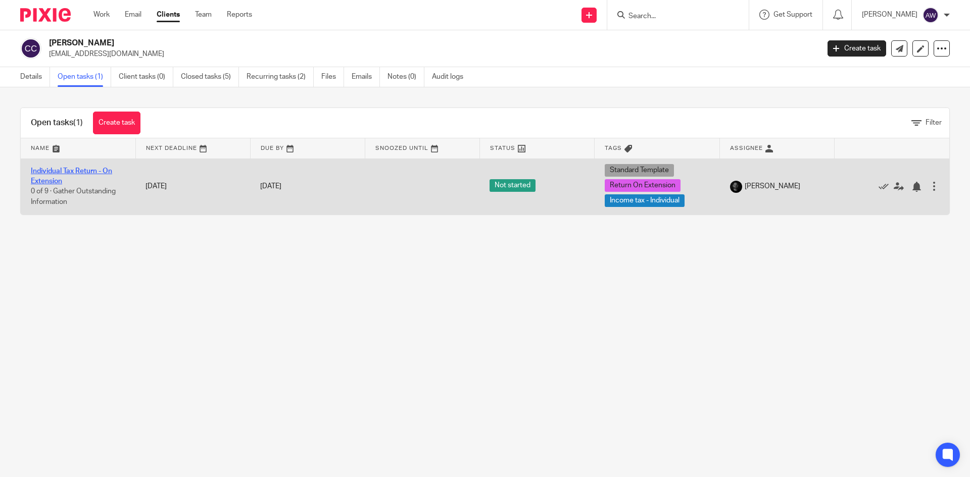
click at [60, 173] on link "Individual Tax Return - On Extension" at bounding box center [71, 176] width 81 height 17
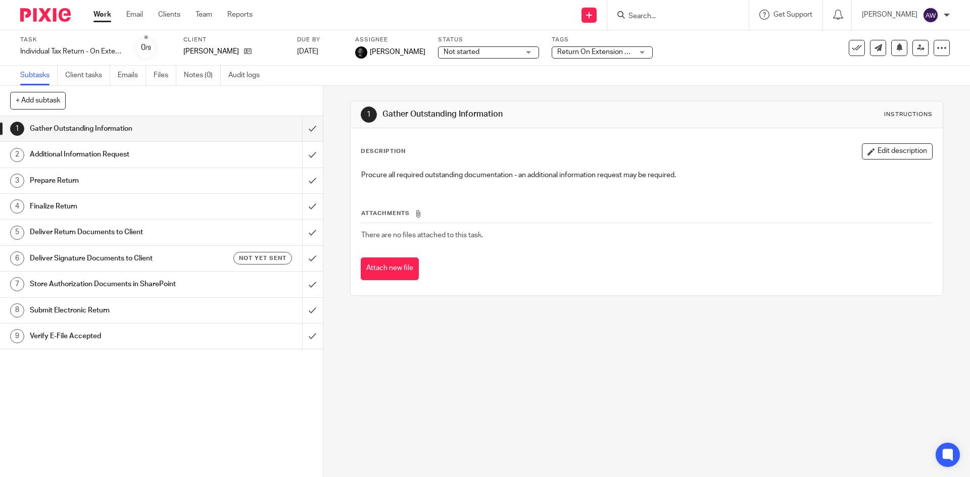
click at [109, 17] on link "Work" at bounding box center [102, 15] width 18 height 10
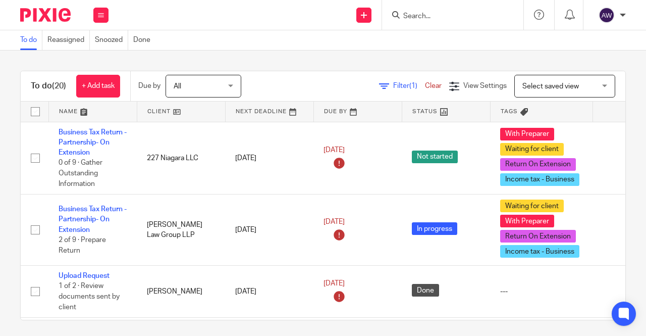
click at [436, 25] on div at bounding box center [452, 15] width 141 height 30
click at [430, 13] on input "Search" at bounding box center [448, 16] width 91 height 9
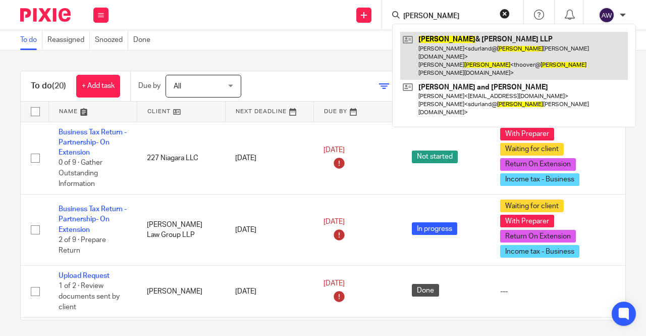
type input "hoover"
click at [455, 48] on link at bounding box center [515, 56] width 228 height 48
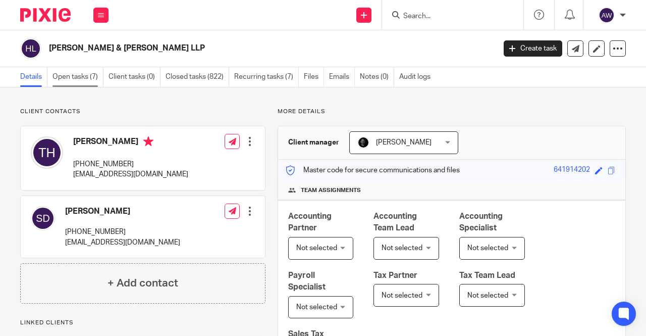
click at [70, 80] on link "Open tasks (7)" at bounding box center [78, 77] width 51 height 20
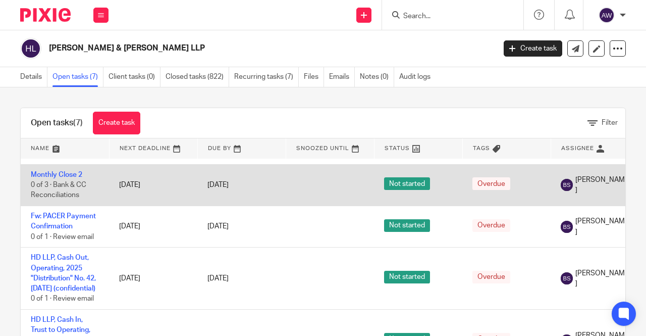
scroll to position [242, 0]
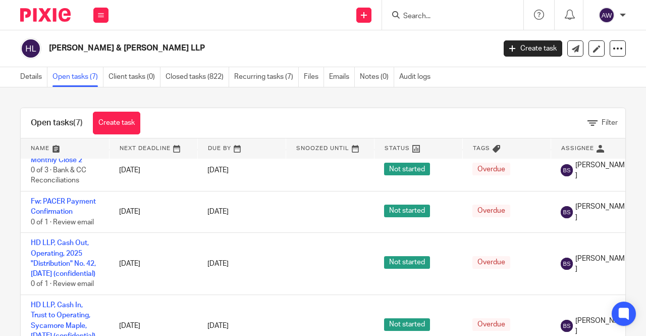
drag, startPoint x: 439, startPoint y: 24, endPoint x: 434, endPoint y: 26, distance: 5.3
click at [434, 24] on div at bounding box center [452, 15] width 141 height 30
click at [420, 14] on input "Search" at bounding box center [448, 16] width 91 height 9
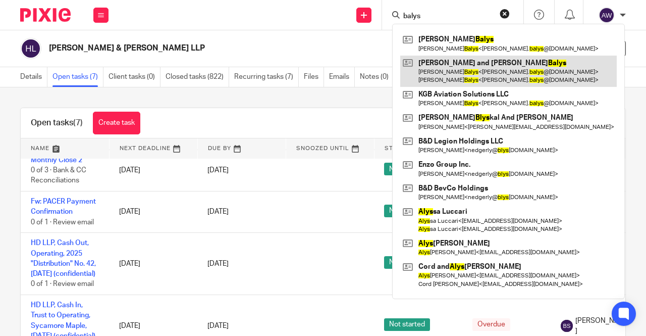
type input "balys"
click at [464, 80] on link at bounding box center [509, 71] width 217 height 31
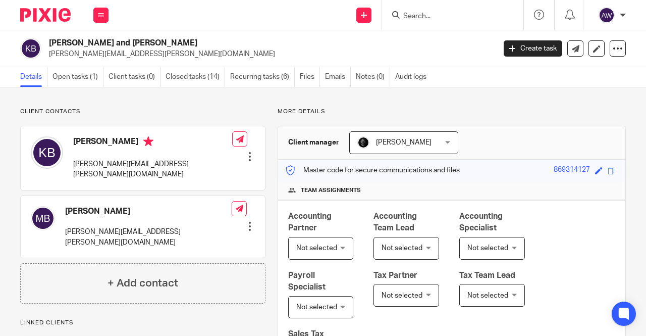
click at [403, 11] on div at bounding box center [451, 15] width 118 height 13
click at [409, 16] on input "Search" at bounding box center [448, 16] width 91 height 9
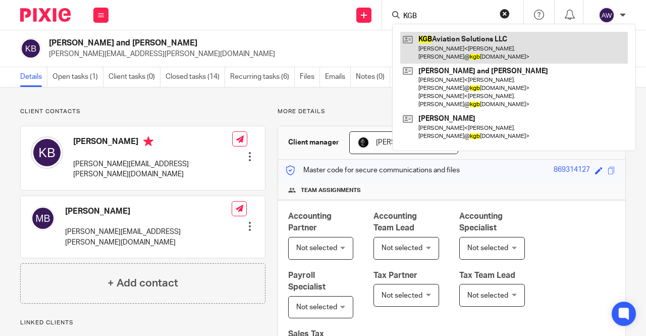
type input "KGB"
click at [446, 32] on link at bounding box center [515, 47] width 228 height 31
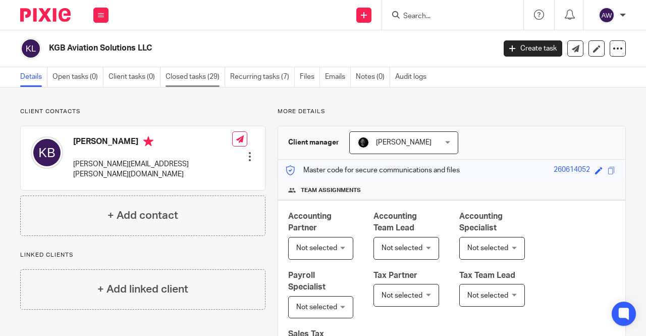
click at [175, 74] on link "Closed tasks (29)" at bounding box center [196, 77] width 60 height 20
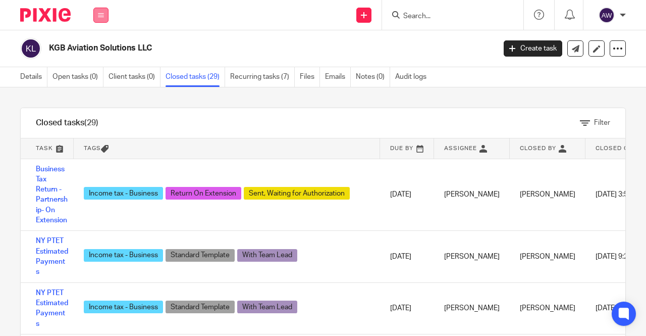
click at [103, 18] on button at bounding box center [100, 15] width 15 height 15
click at [103, 42] on li "Work" at bounding box center [100, 47] width 27 height 15
click at [97, 19] on button at bounding box center [100, 15] width 15 height 15
click at [100, 21] on button at bounding box center [100, 15] width 15 height 15
click at [97, 51] on li "Work" at bounding box center [100, 47] width 27 height 15
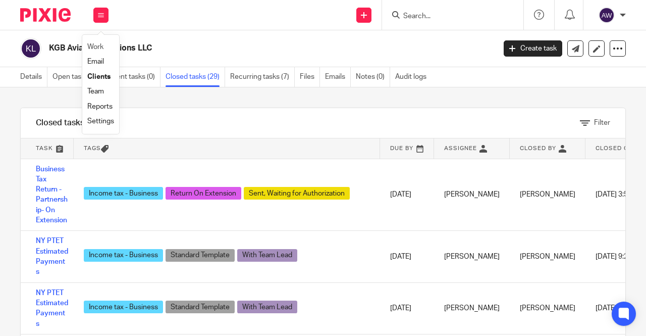
click at [97, 51] on li "Work" at bounding box center [100, 47] width 27 height 15
click at [106, 49] on li "Work" at bounding box center [100, 47] width 27 height 15
click at [98, 47] on link "Work" at bounding box center [95, 46] width 16 height 7
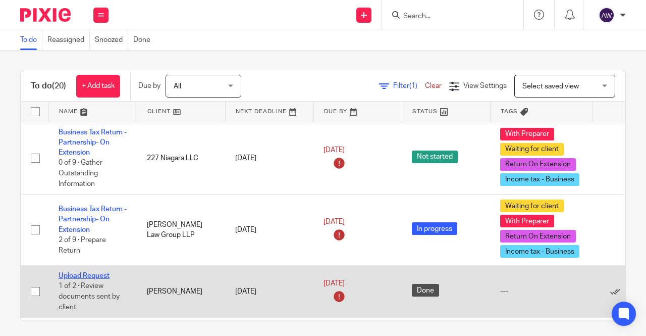
click at [66, 276] on link "Upload Request" at bounding box center [84, 275] width 51 height 7
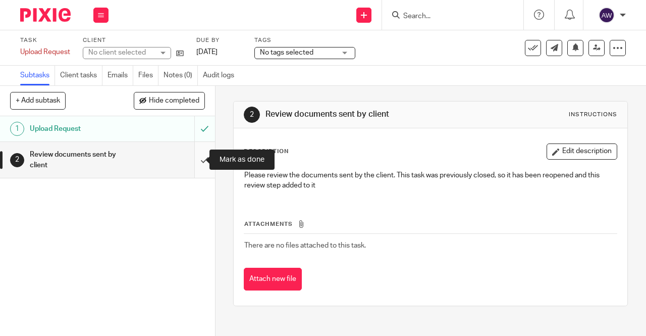
click at [193, 164] on input "submit" at bounding box center [107, 160] width 215 height 36
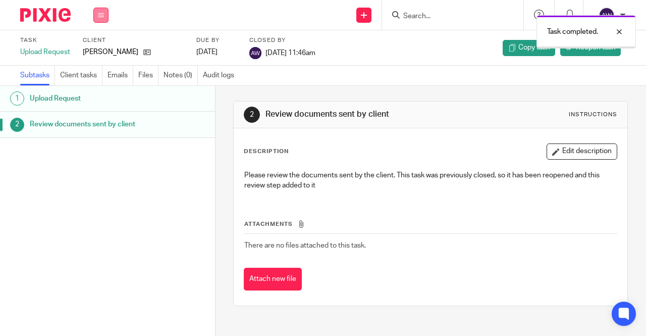
click at [93, 12] on button at bounding box center [100, 15] width 15 height 15
click at [90, 47] on link "Work" at bounding box center [96, 46] width 18 height 7
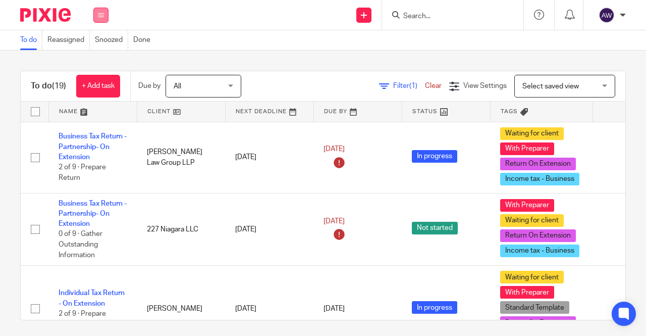
click at [102, 15] on icon at bounding box center [101, 15] width 6 height 6
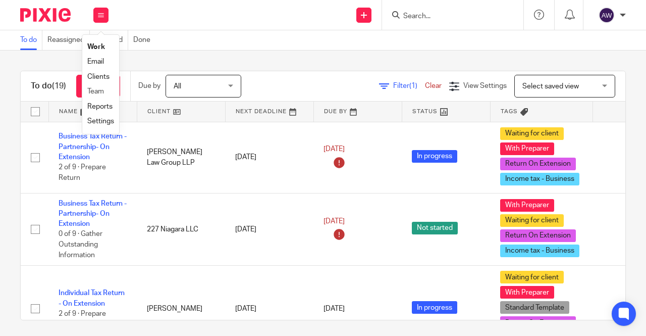
click at [98, 87] on li "Team" at bounding box center [100, 91] width 27 height 15
click at [99, 43] on li "Work" at bounding box center [100, 47] width 27 height 15
click at [101, 49] on link "Work" at bounding box center [96, 46] width 18 height 7
click at [5, 30] on div "Work Email Clients Team Reports Work Email Clients Team Reports Settings Send n…" at bounding box center [323, 15] width 646 height 30
click at [409, 15] on input "Search" at bounding box center [448, 16] width 91 height 9
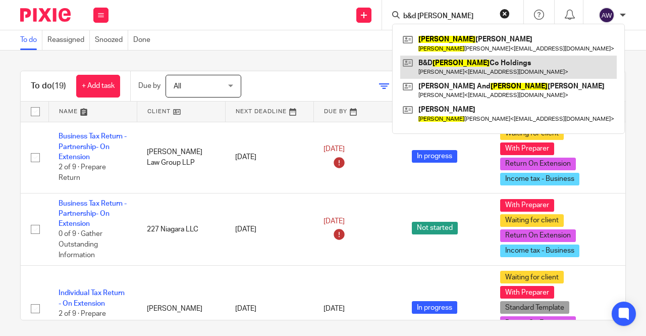
type input "b&d bev"
click at [458, 69] on link at bounding box center [509, 67] width 217 height 23
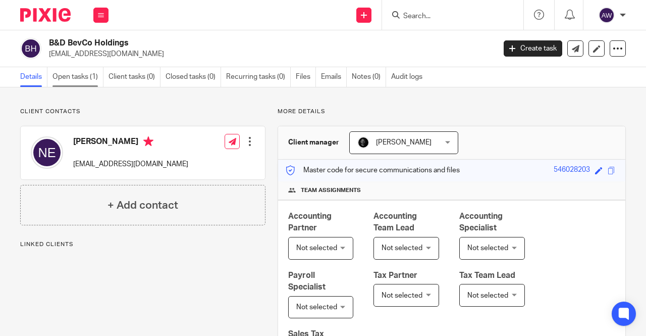
click at [89, 82] on link "Open tasks (1)" at bounding box center [78, 77] width 51 height 20
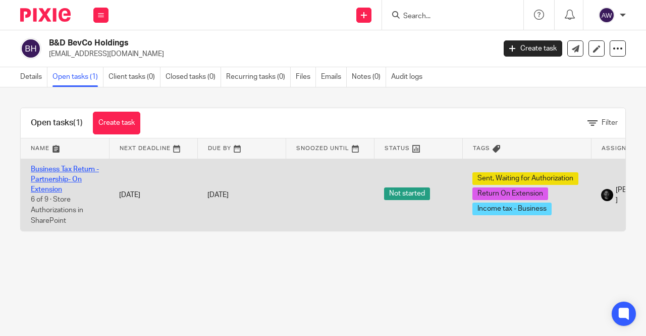
click at [67, 182] on link "Business Tax Return - Partnership- On Extension" at bounding box center [65, 180] width 68 height 28
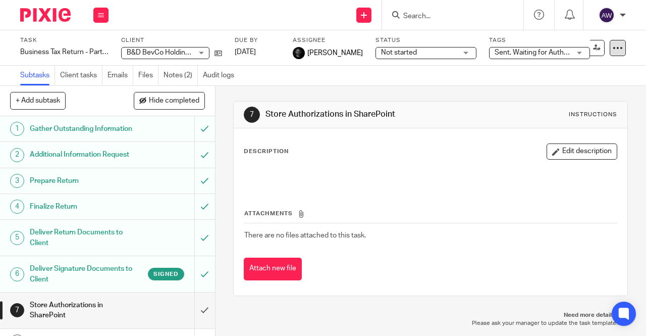
click at [611, 56] on div at bounding box center [618, 48] width 16 height 16
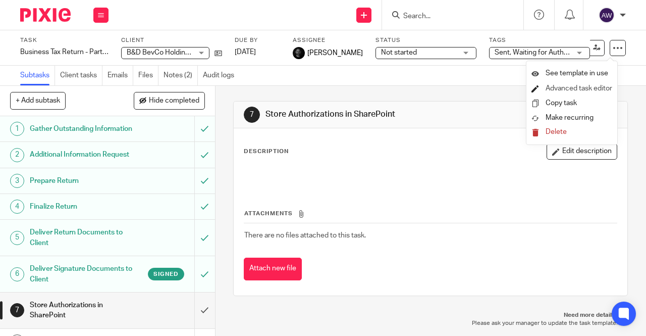
click at [581, 91] on link "Advanced task editor" at bounding box center [579, 88] width 67 height 7
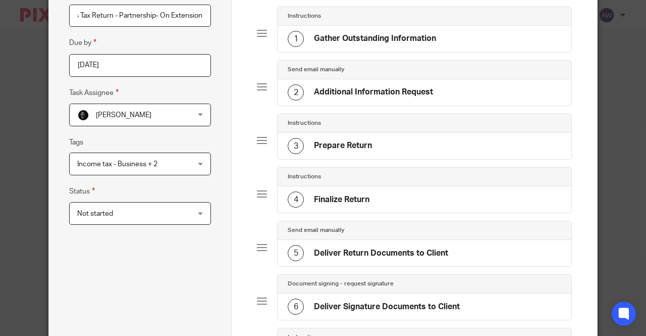
scroll to position [372, 0]
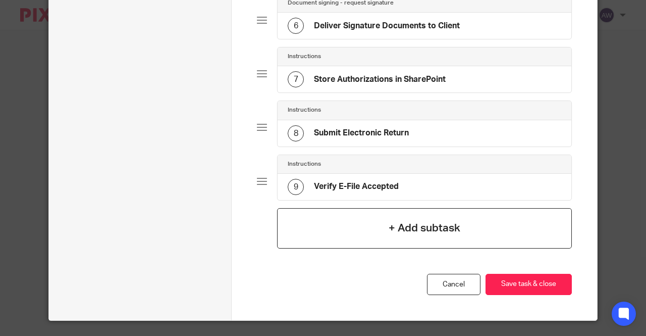
click at [459, 226] on div "+ Add subtask" at bounding box center [424, 228] width 295 height 40
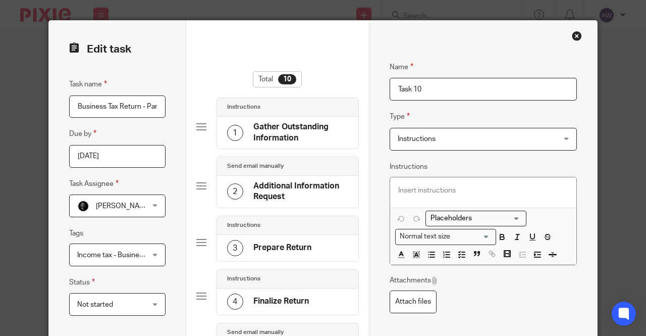
click at [431, 137] on span "Instructions" at bounding box center [417, 138] width 38 height 7
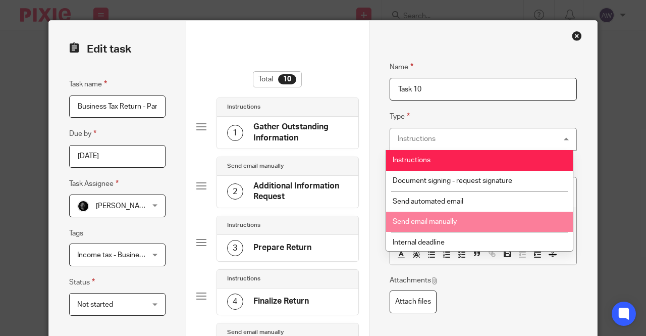
click at [445, 219] on span "Send email manually" at bounding box center [425, 221] width 64 height 7
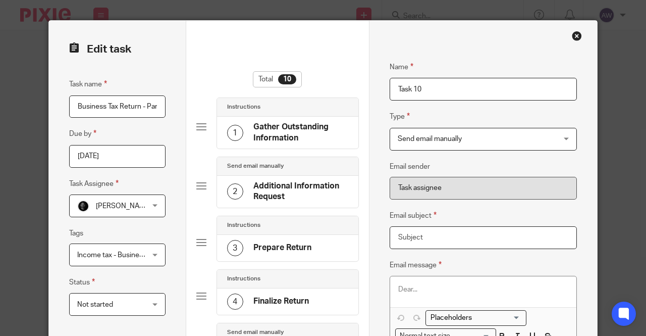
click at [416, 232] on input "Email subject" at bounding box center [484, 237] width 188 height 23
type input "[PERSON_NAME] K-1"
click at [424, 284] on p at bounding box center [484, 289] width 171 height 10
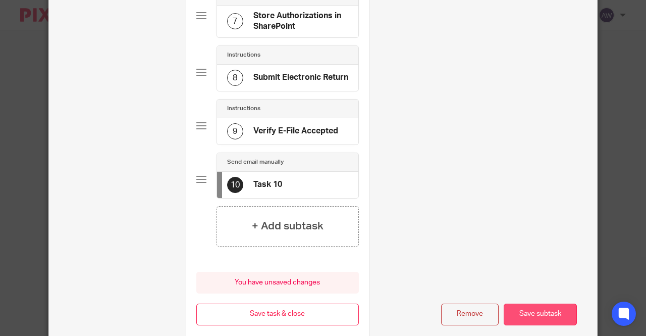
click at [530, 315] on button "Save subtask" at bounding box center [540, 315] width 73 height 22
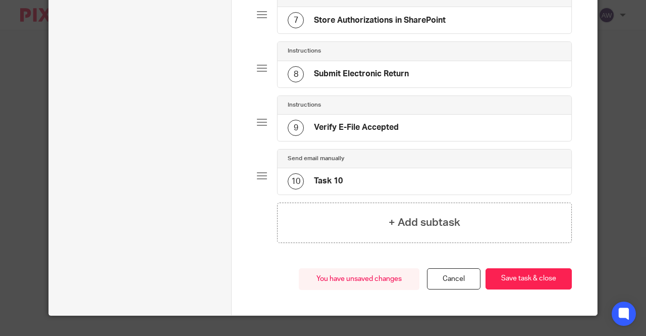
scroll to position [425, 0]
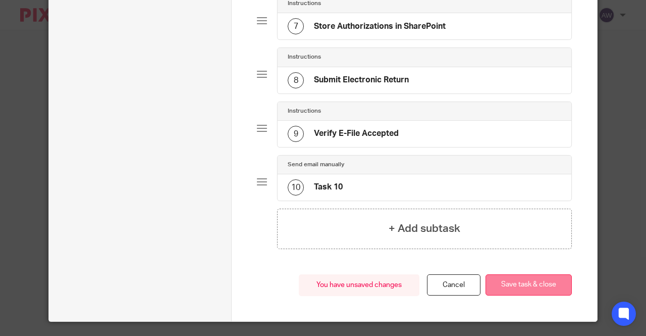
click at [515, 279] on button "Save task & close" at bounding box center [529, 285] width 86 height 22
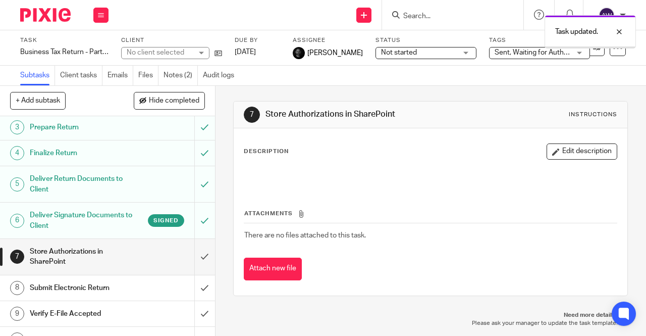
scroll to position [89, 0]
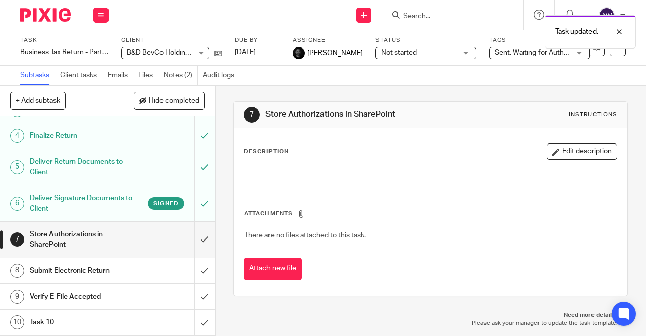
click at [65, 331] on link "10 Task 10" at bounding box center [97, 322] width 194 height 25
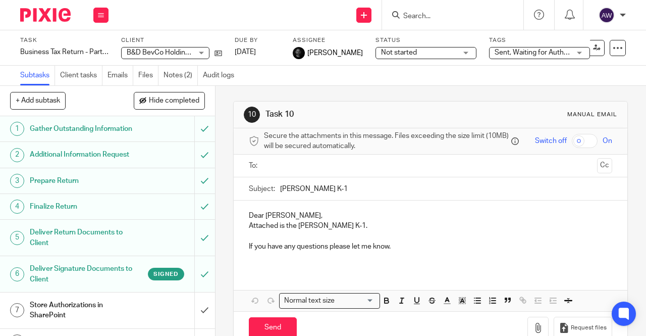
click at [309, 177] on div at bounding box center [431, 166] width 332 height 23
click at [287, 172] on input "text" at bounding box center [431, 166] width 326 height 12
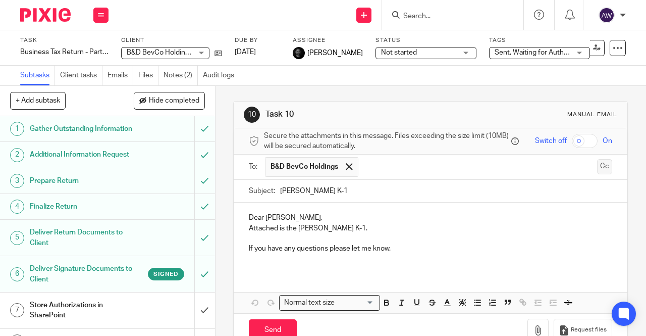
click at [597, 174] on button "Cc" at bounding box center [604, 166] width 15 height 15
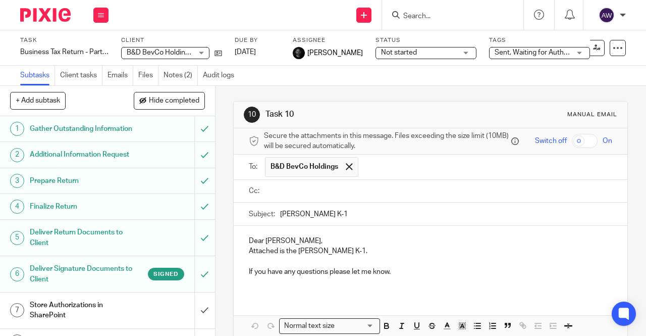
click at [575, 140] on input "checkbox" at bounding box center [585, 141] width 26 height 14
checkbox input "true"
click at [314, 197] on input "text" at bounding box center [438, 191] width 341 height 12
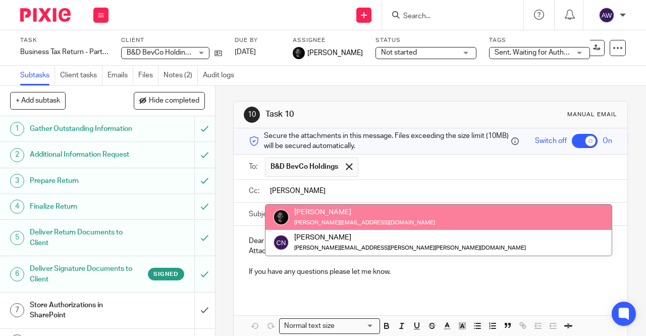
type input "[PERSON_NAME]"
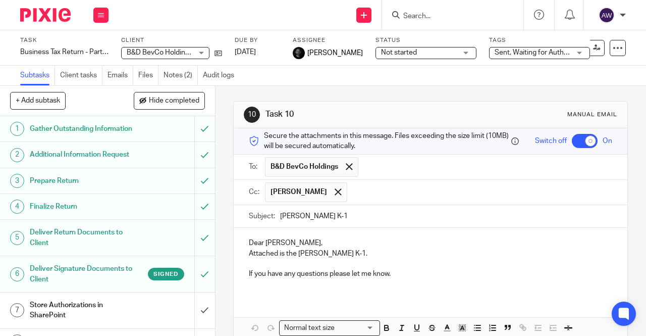
click at [289, 296] on div "Dear [PERSON_NAME], Attached is the [PERSON_NAME] K-1. If you have any question…" at bounding box center [431, 262] width 394 height 69
paste div
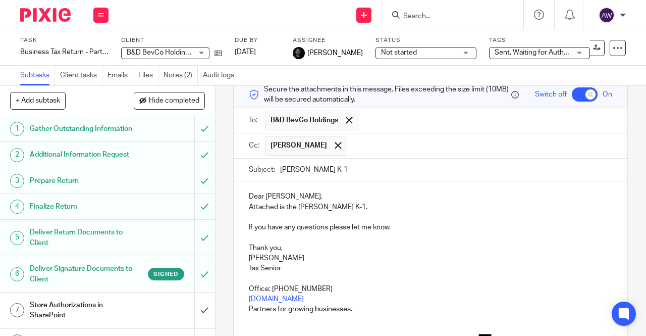
scroll to position [38, 0]
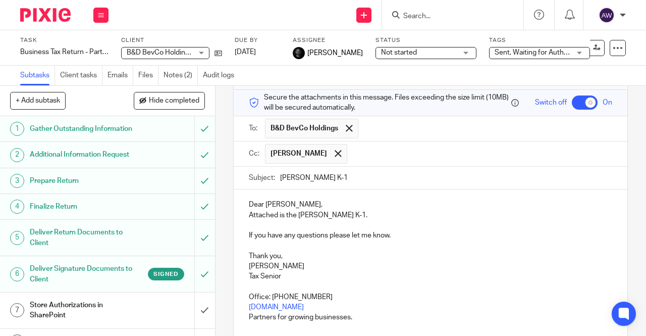
click at [365, 213] on p "Attached is the [PERSON_NAME] K-1." at bounding box center [431, 215] width 364 height 10
click at [329, 240] on p "If you have any questions please let me know." at bounding box center [431, 235] width 364 height 10
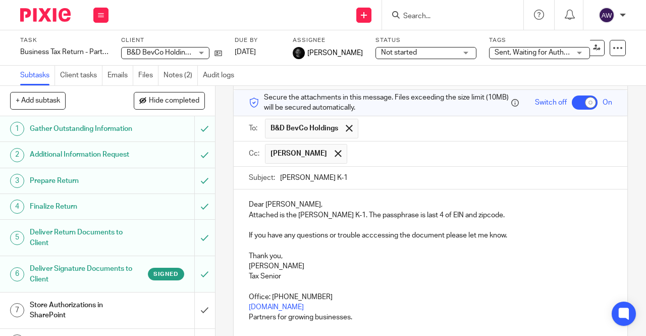
click at [378, 235] on div "Dear [PERSON_NAME], Attached is the [PERSON_NAME] K-1. The passphrase is last 4…" at bounding box center [431, 314] width 394 height 250
click at [378, 235] on p "If you have any questions or trouble acccessing the document please let me know." at bounding box center [431, 235] width 364 height 10
click at [382, 237] on p "If you have any questions or trouble acccessing the document please let me know." at bounding box center [431, 235] width 364 height 10
click at [511, 237] on p "If you have any questions or trouble accessing the document please let me know." at bounding box center [431, 235] width 364 height 10
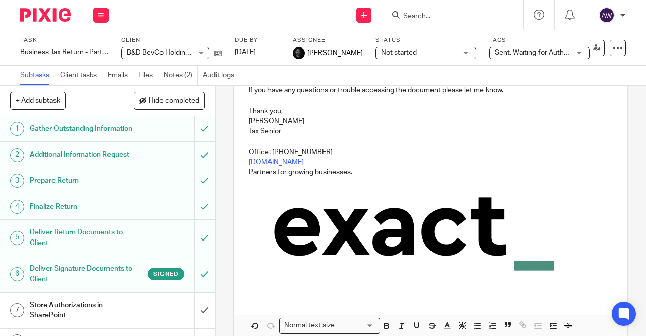
scroll to position [234, 0]
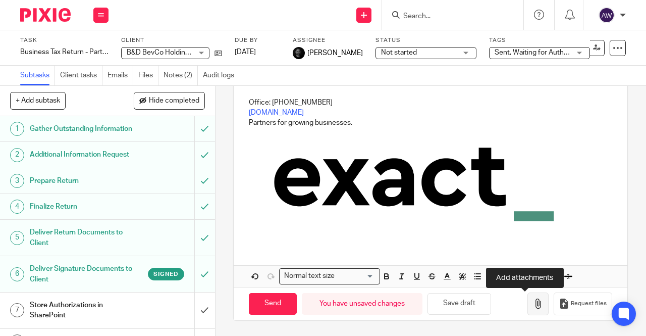
click at [533, 302] on icon "button" at bounding box center [538, 303] width 10 height 10
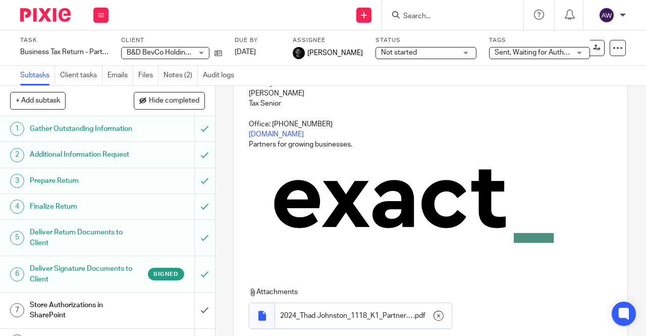
scroll to position [290, 0]
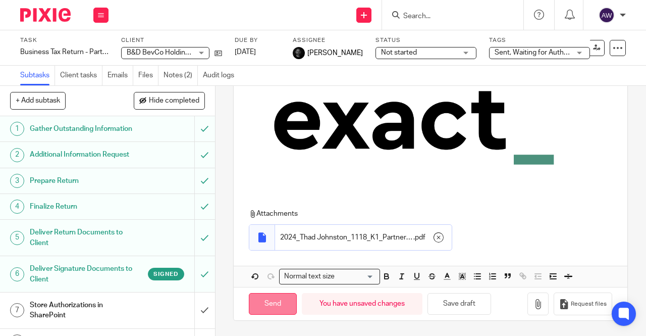
click at [275, 305] on input "Send" at bounding box center [273, 304] width 48 height 22
checkbox input "false"
type input "Sent"
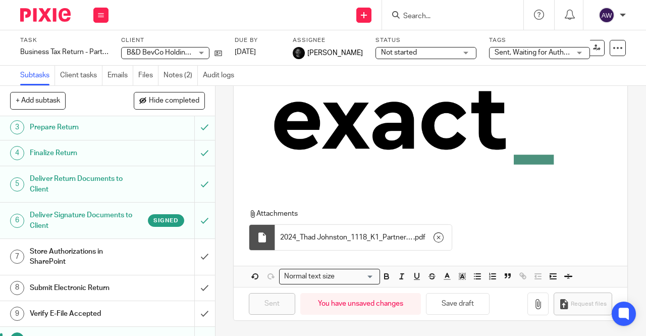
scroll to position [89, 0]
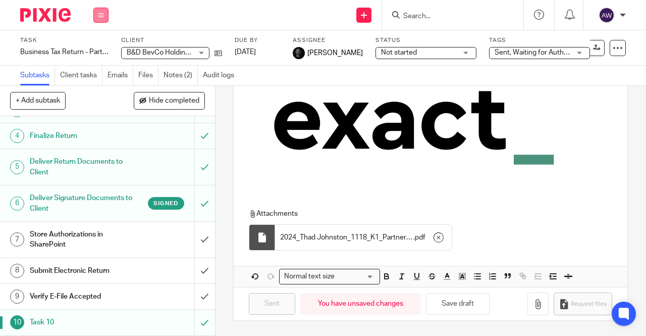
click at [106, 19] on button at bounding box center [100, 15] width 15 height 15
click at [98, 45] on link "Work" at bounding box center [96, 46] width 18 height 7
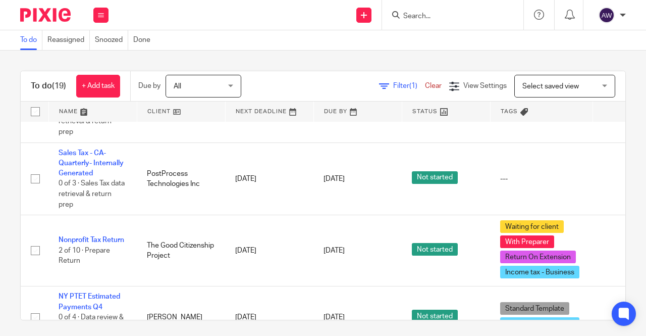
scroll to position [1212, 0]
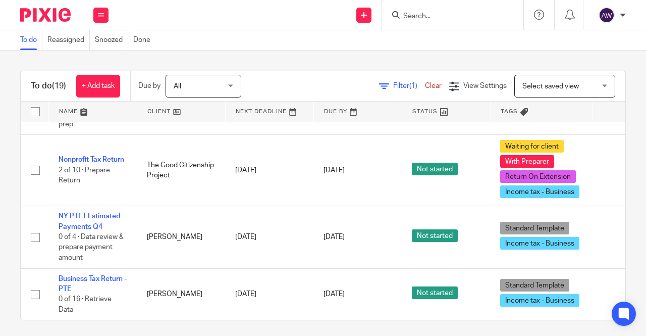
click at [439, 13] on input "Search" at bounding box center [448, 16] width 91 height 9
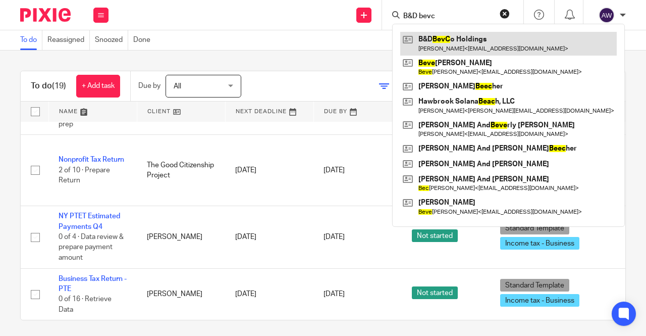
type input "B&D bevc"
click at [466, 43] on link at bounding box center [509, 43] width 217 height 23
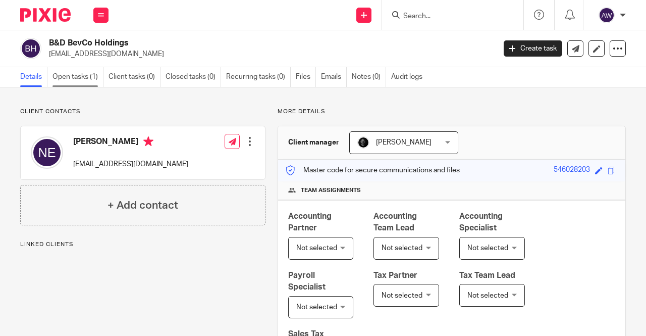
click at [71, 70] on link "Open tasks (1)" at bounding box center [78, 77] width 51 height 20
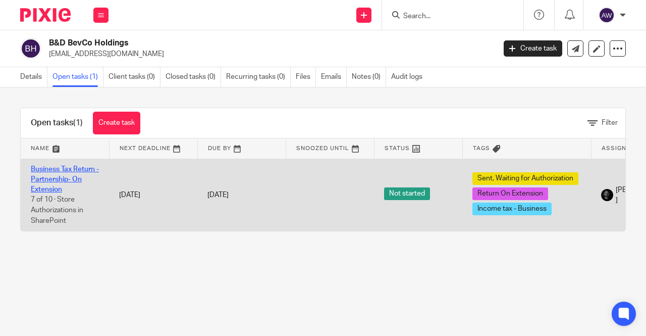
click at [62, 168] on link "Business Tax Return - Partnership- On Extension" at bounding box center [65, 180] width 68 height 28
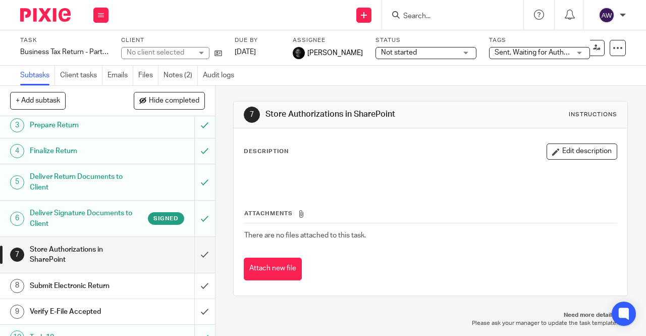
scroll to position [89, 0]
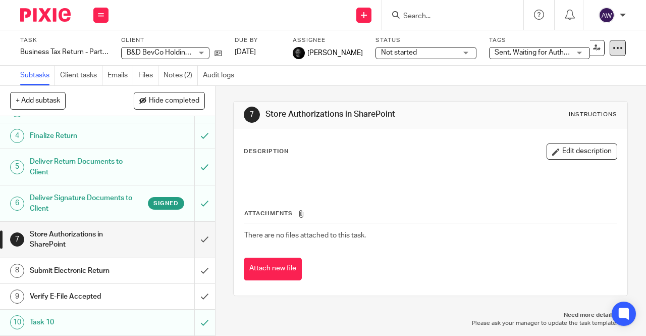
click at [616, 53] on div at bounding box center [618, 48] width 16 height 16
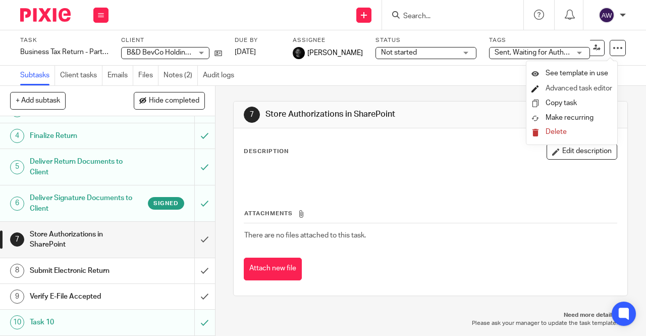
click at [572, 90] on link "Advanced task editor" at bounding box center [579, 88] width 67 height 7
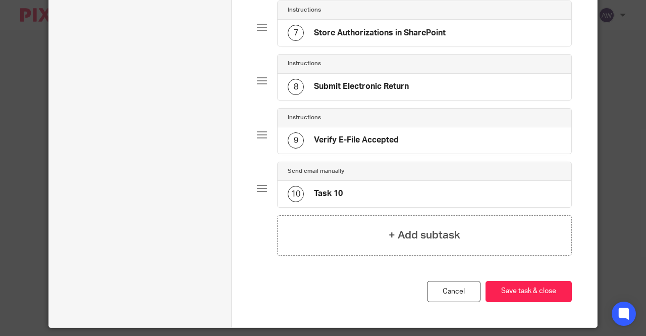
scroll to position [425, 0]
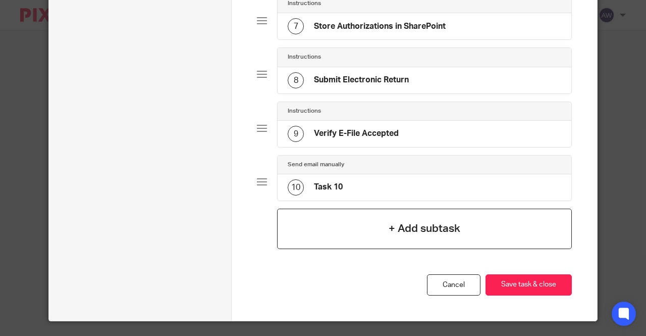
click at [403, 221] on h4 "+ Add subtask" at bounding box center [425, 229] width 72 height 16
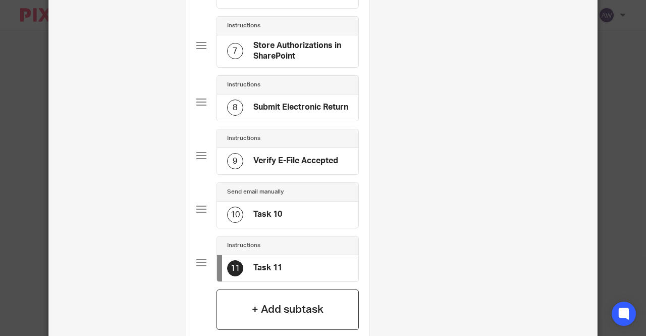
scroll to position [0, 0]
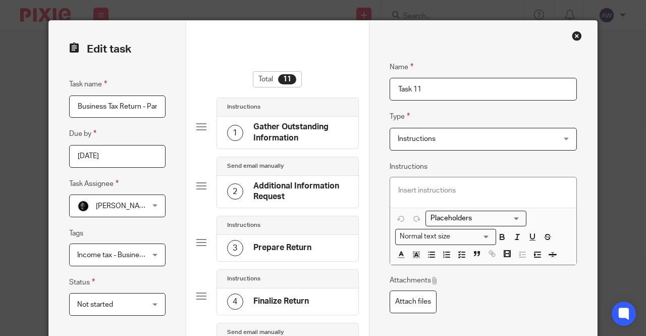
drag, startPoint x: 432, startPoint y: 92, endPoint x: 361, endPoint y: 91, distance: 70.7
type input "[PERSON_NAME] K-1"
click at [426, 139] on span "Instructions" at bounding box center [417, 138] width 38 height 7
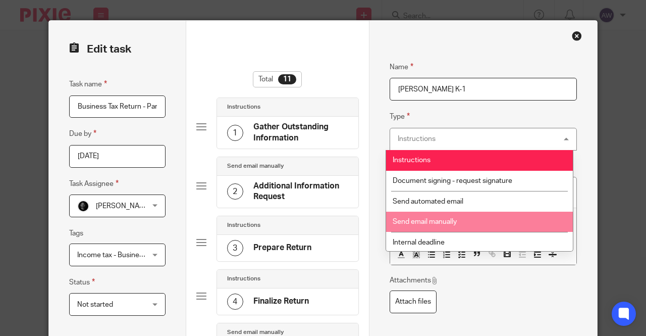
click at [451, 221] on span "Send email manually" at bounding box center [425, 221] width 64 height 7
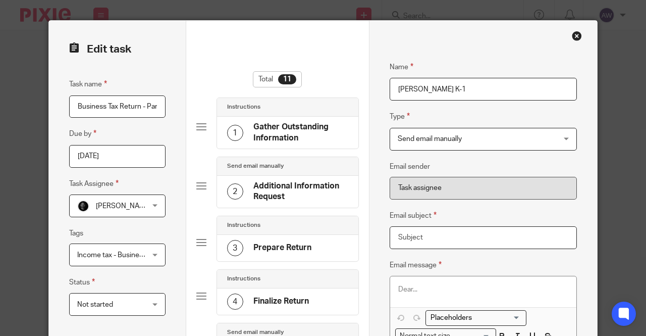
click at [411, 238] on input "Email subject" at bounding box center [484, 237] width 188 height 23
type input "[PERSON_NAME] K-1"
click at [439, 291] on p at bounding box center [484, 289] width 171 height 10
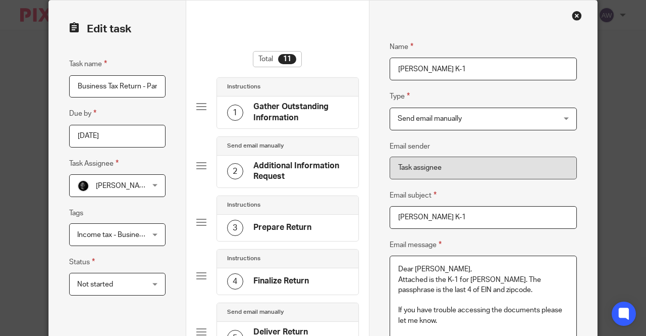
scroll to position [30, 0]
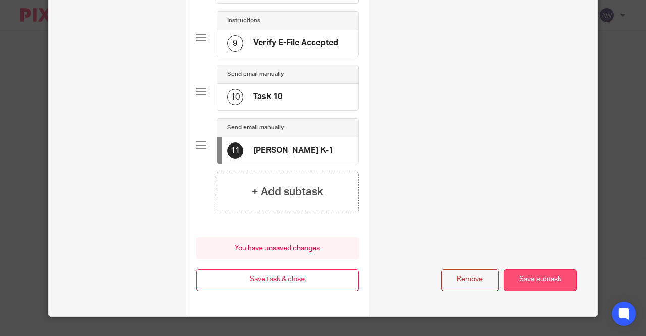
click at [528, 271] on button "Save subtask" at bounding box center [540, 280] width 73 height 22
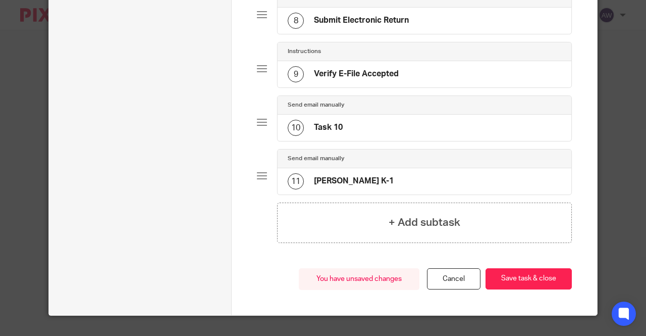
scroll to position [478, 0]
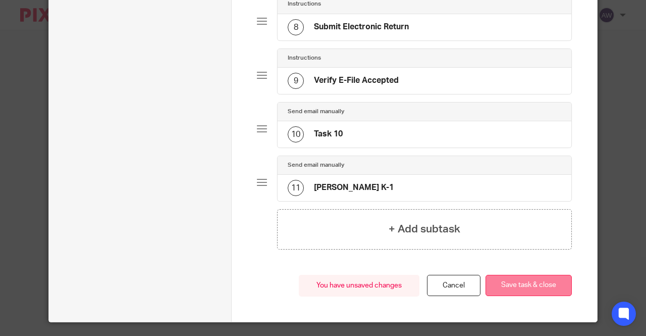
click at [538, 277] on button "Save task & close" at bounding box center [529, 286] width 86 height 22
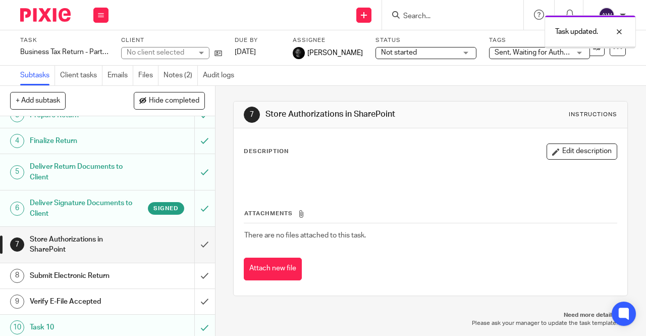
scroll to position [115, 0]
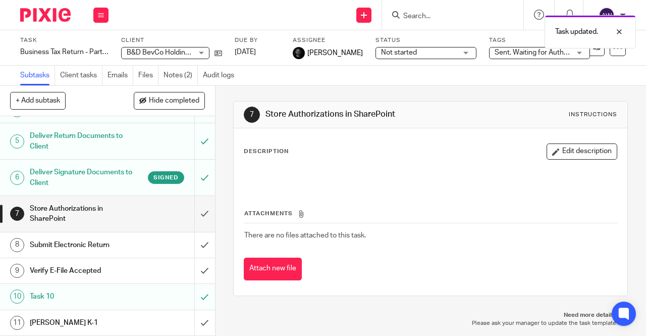
click at [92, 324] on h1 "[PERSON_NAME] K-1" at bounding box center [81, 322] width 103 height 15
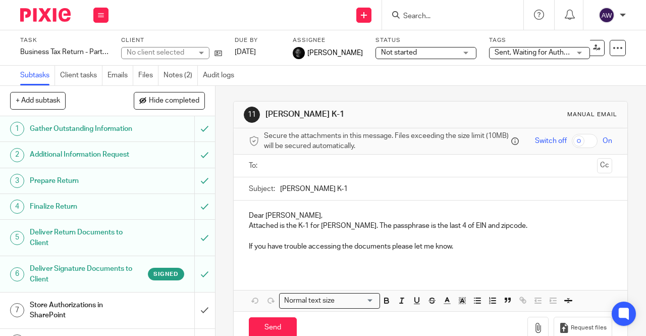
click at [297, 171] on input "text" at bounding box center [431, 166] width 326 height 12
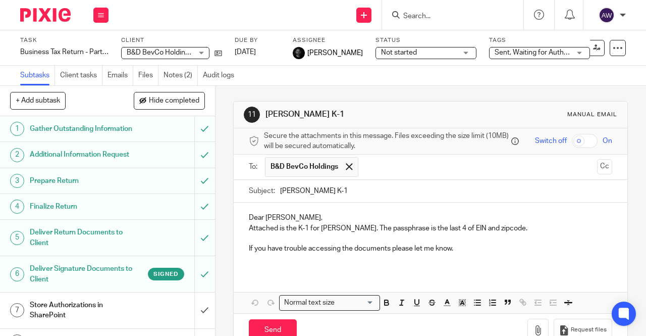
click at [575, 142] on input "checkbox" at bounding box center [585, 141] width 26 height 14
checkbox input "true"
click at [597, 174] on button "Cc" at bounding box center [604, 166] width 15 height 15
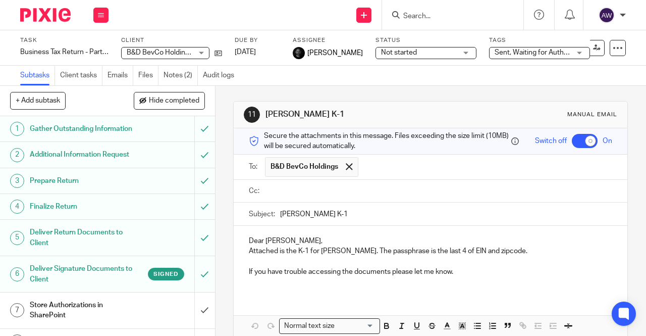
click at [366, 197] on input "text" at bounding box center [438, 191] width 341 height 12
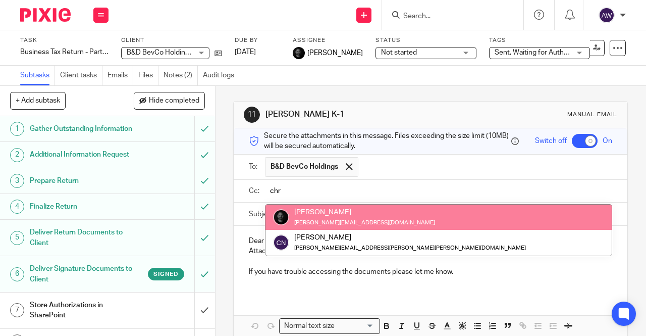
type input "chr"
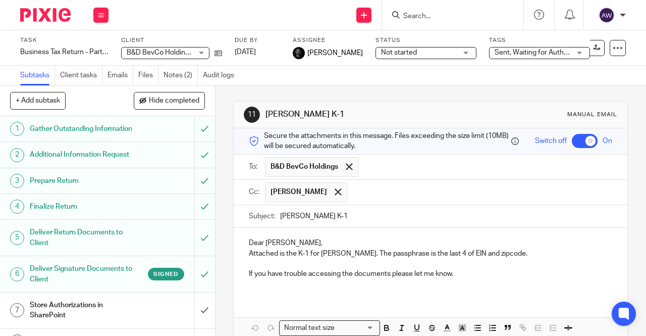
click at [470, 285] on p at bounding box center [431, 284] width 364 height 10
click at [467, 278] on p "If you have trouble accessing the documents please let me know." at bounding box center [431, 274] width 364 height 10
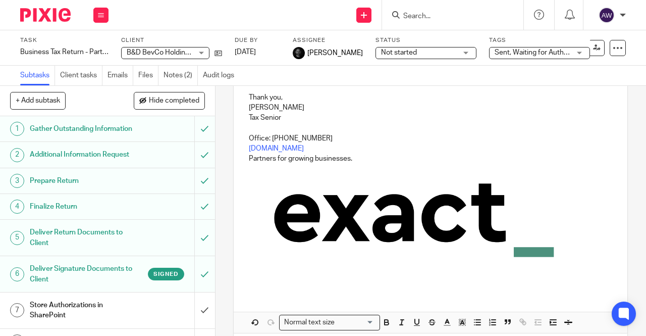
scroll to position [244, 0]
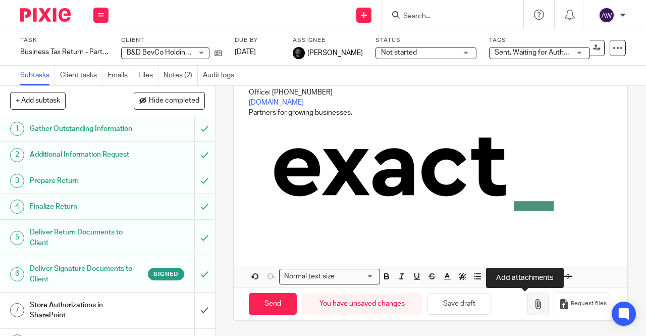
click at [528, 313] on button "button" at bounding box center [538, 303] width 21 height 23
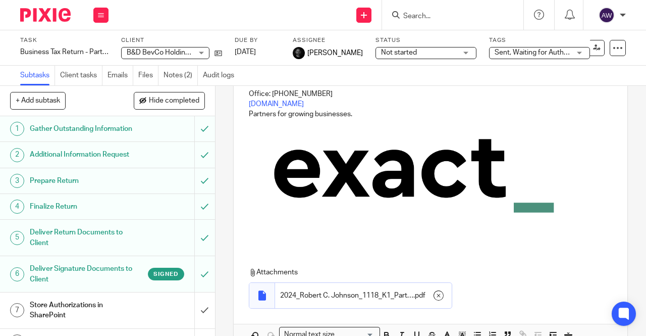
scroll to position [301, 0]
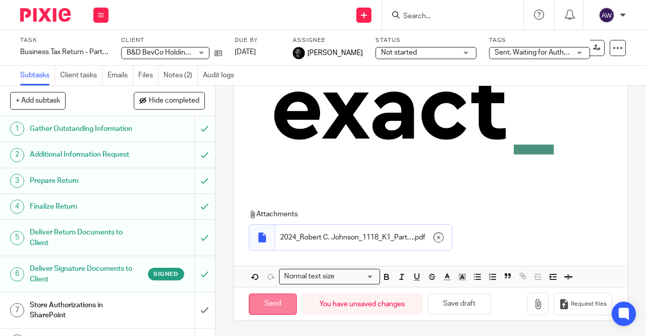
click at [279, 305] on input "Send" at bounding box center [273, 304] width 48 height 22
checkbox input "false"
type input "Sent"
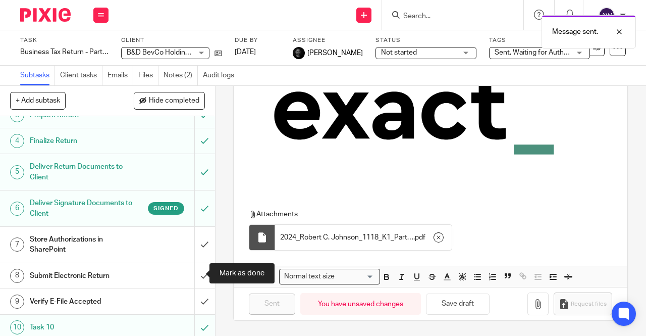
scroll to position [115, 0]
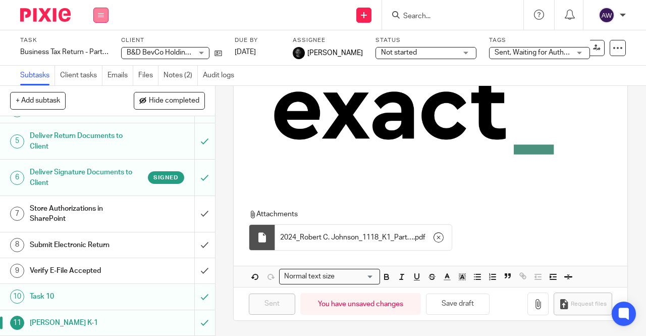
click at [98, 14] on icon at bounding box center [101, 15] width 6 height 6
click at [89, 49] on link "Work" at bounding box center [96, 46] width 18 height 7
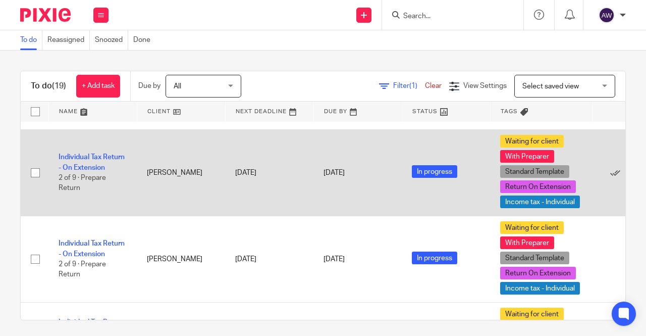
scroll to position [152, 0]
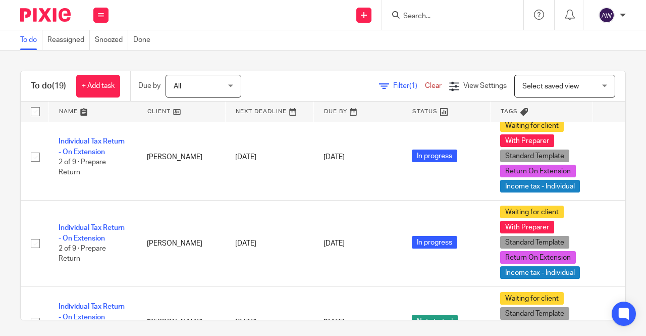
click at [442, 17] on input "Search" at bounding box center [448, 16] width 91 height 9
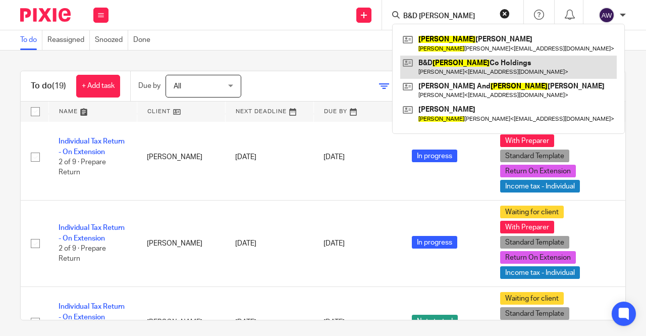
type input "B&D Bev"
click at [462, 65] on link at bounding box center [509, 67] width 217 height 23
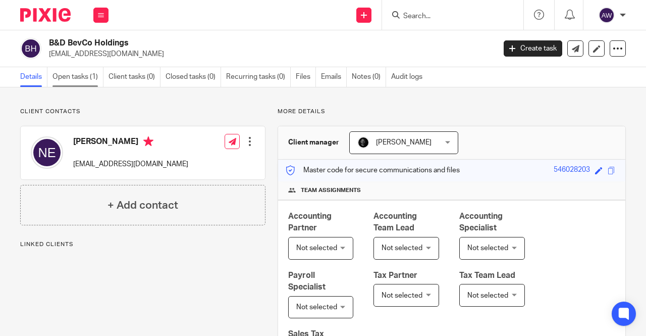
click at [81, 78] on link "Open tasks (1)" at bounding box center [78, 77] width 51 height 20
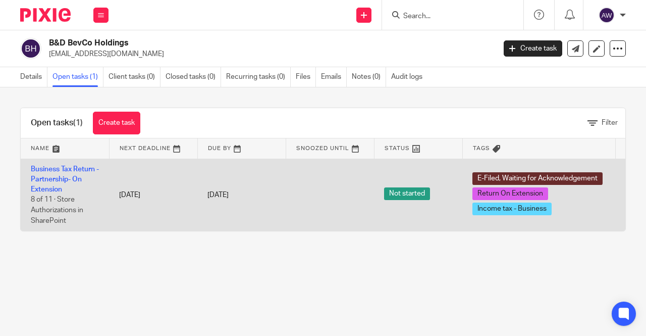
click at [46, 183] on td "Business Tax Return - Partnership- On Extension 8 of 11 · Store Authorizations …" at bounding box center [65, 195] width 88 height 72
click at [55, 179] on link "Business Tax Return - Partnership- On Extension" at bounding box center [65, 180] width 68 height 28
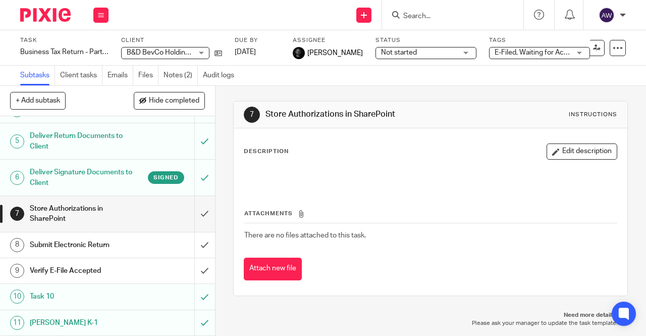
scroll to position [115, 0]
click at [44, 104] on button "+ Add subtask" at bounding box center [38, 100] width 56 height 17
click at [250, 97] on div "7 Store Authorizations in SharePoint Instructions Description Edit description …" at bounding box center [430, 198] width 395 height 225
click at [613, 51] on icon at bounding box center [618, 48] width 10 height 10
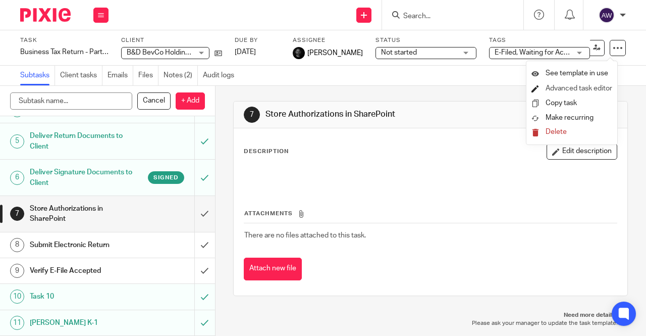
click at [577, 91] on link "Advanced task editor" at bounding box center [579, 88] width 67 height 7
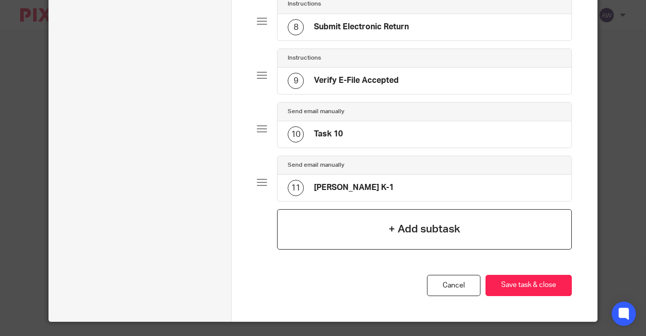
click at [411, 231] on div "+ Add subtask" at bounding box center [424, 229] width 295 height 40
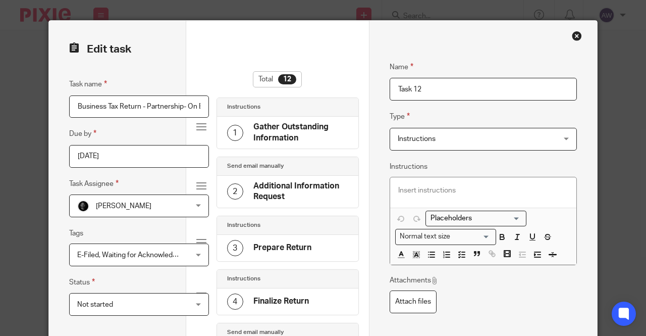
drag, startPoint x: 438, startPoint y: 87, endPoint x: 348, endPoint y: 94, distance: 90.2
type input "[PERSON_NAME] Family Trust & Ripper LLC K-1"
drag, startPoint x: 434, startPoint y: 135, endPoint x: 424, endPoint y: 142, distance: 12.3
click at [433, 135] on span "Instructions" at bounding box center [469, 138] width 143 height 21
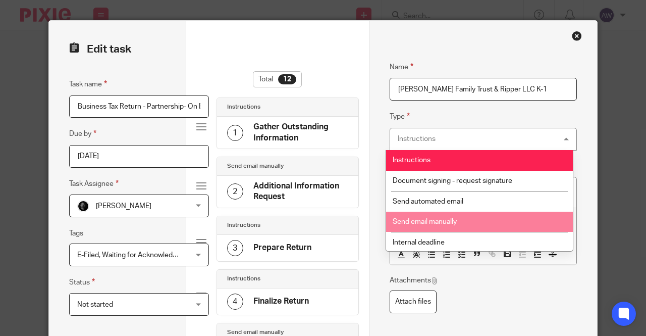
click at [448, 223] on span "Send email manually" at bounding box center [425, 221] width 64 height 7
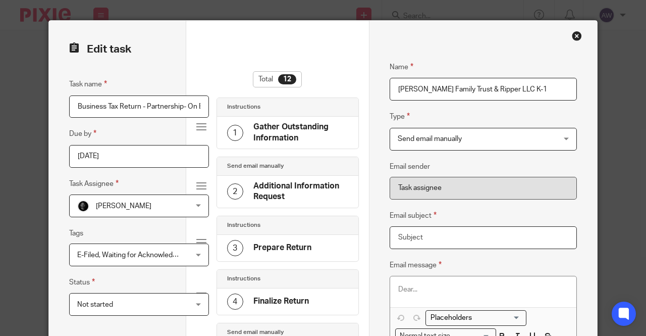
click at [416, 231] on input "Email subject" at bounding box center [484, 237] width 188 height 23
drag, startPoint x: 395, startPoint y: 92, endPoint x: 546, endPoint y: 101, distance: 151.7
click at [546, 101] on div "Name Thomas M Finke Family Trust & Ripper LLC K-1 Type Send email manually Send…" at bounding box center [484, 220] width 188 height 348
click at [436, 236] on input "Email subject" at bounding box center [484, 237] width 188 height 23
paste input "[PERSON_NAME] Family Trust & Ripper LLC K-1"
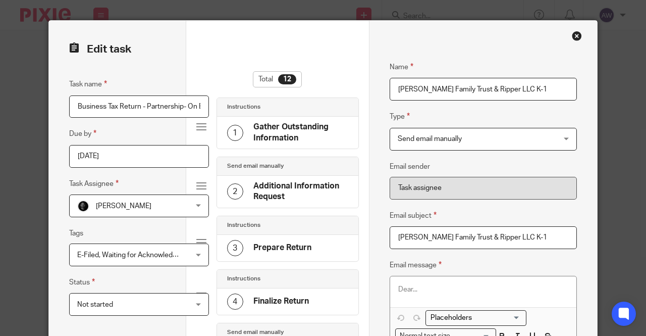
type input "[PERSON_NAME] Family Trust & Ripper LLC K-1"
click at [406, 288] on p at bounding box center [484, 289] width 171 height 10
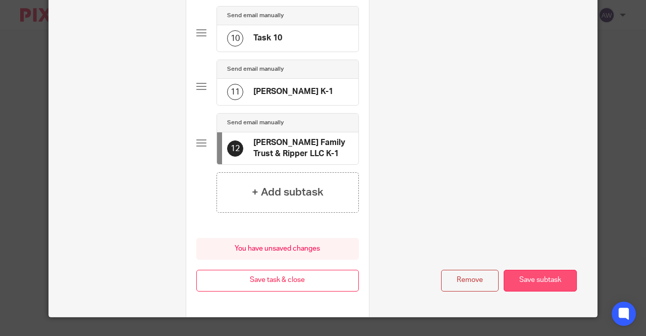
click at [540, 280] on button "Save subtask" at bounding box center [540, 281] width 73 height 22
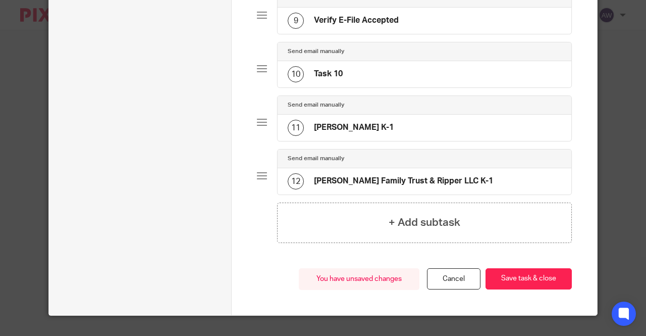
scroll to position [531, 0]
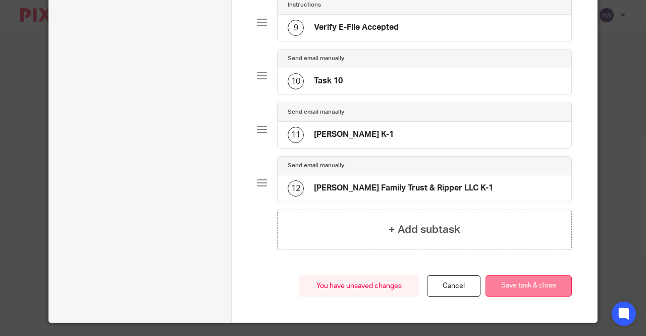
click at [540, 283] on button "Save task & close" at bounding box center [529, 286] width 86 height 22
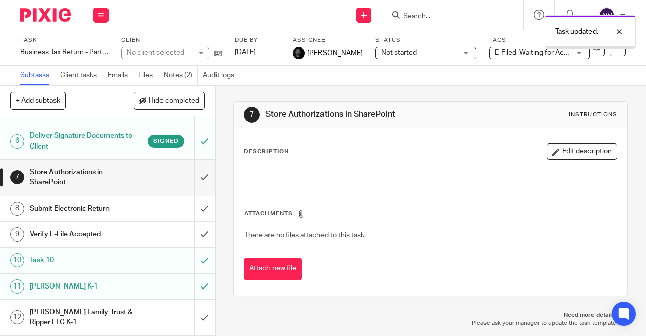
scroll to position [151, 0]
click at [99, 322] on h1 "Thomas M Finke Family Trust & Ripper LLC K-1" at bounding box center [81, 318] width 103 height 26
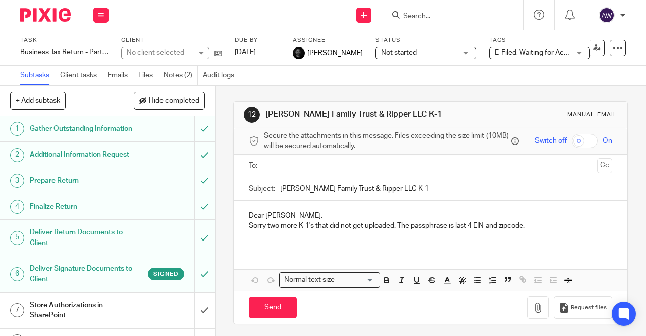
click at [579, 139] on input "checkbox" at bounding box center [585, 141] width 26 height 14
checkbox input "true"
click at [412, 172] on input "text" at bounding box center [431, 166] width 326 height 12
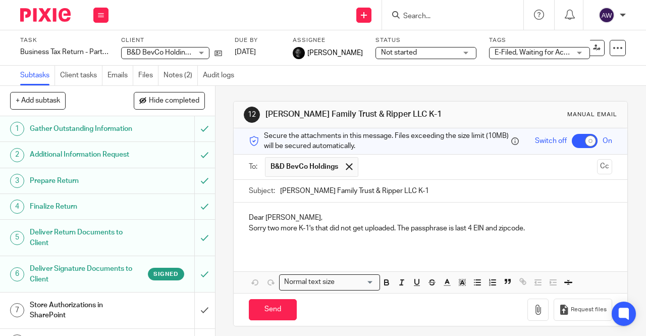
click at [573, 227] on p "Sorry two more K-1's that did not get uploaded. The passphrase is last 4 EIN an…" at bounding box center [431, 228] width 364 height 10
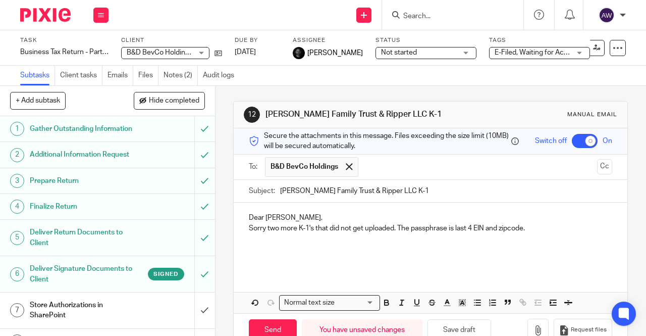
paste div
drag, startPoint x: 287, startPoint y: 249, endPoint x: 264, endPoint y: 248, distance: 22.8
click at [280, 248] on p at bounding box center [431, 248] width 364 height 10
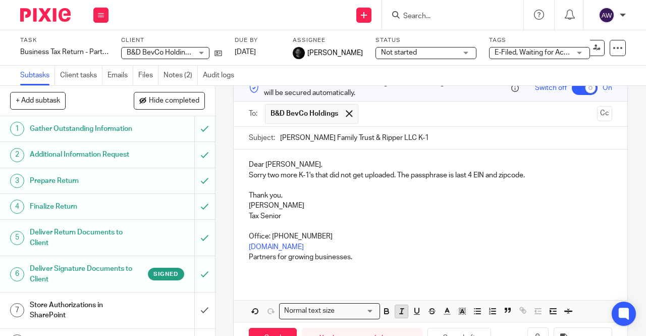
scroll to position [89, 0]
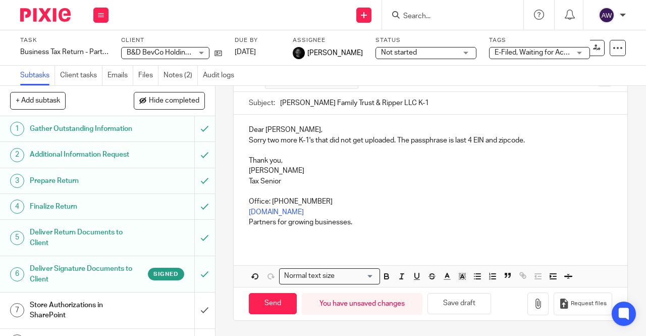
click at [538, 298] on div "Request files" at bounding box center [570, 303] width 85 height 23
click at [533, 300] on button "button" at bounding box center [538, 303] width 21 height 23
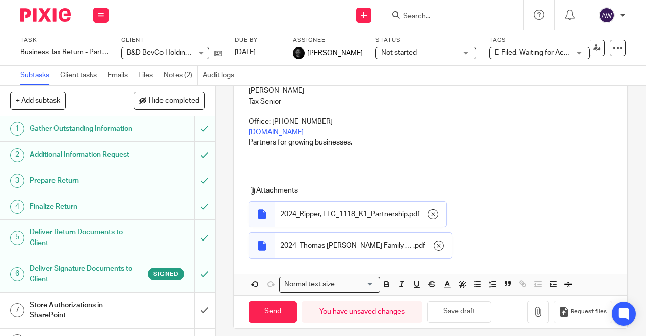
scroll to position [177, 0]
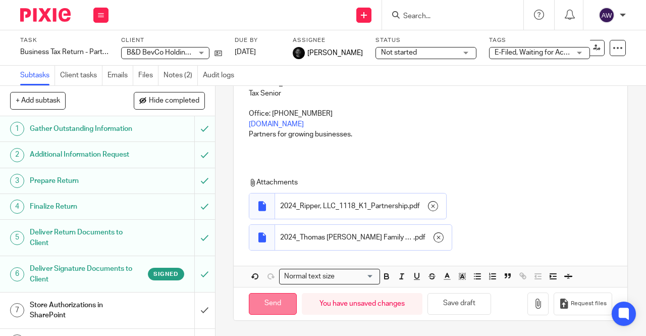
click at [274, 300] on input "Send" at bounding box center [273, 304] width 48 height 22
checkbox input "false"
type input "Sent"
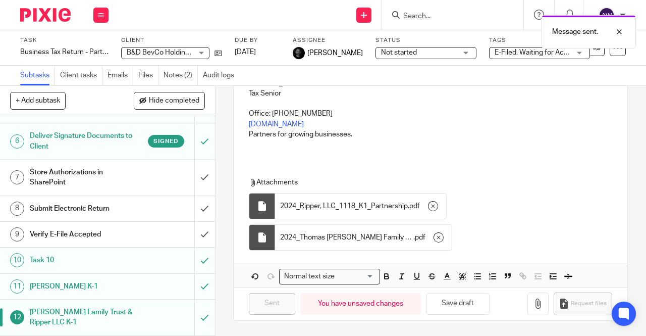
scroll to position [151, 0]
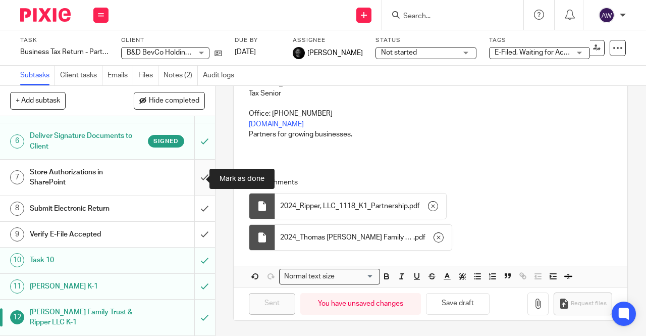
click at [199, 180] on input "submit" at bounding box center [107, 178] width 215 height 36
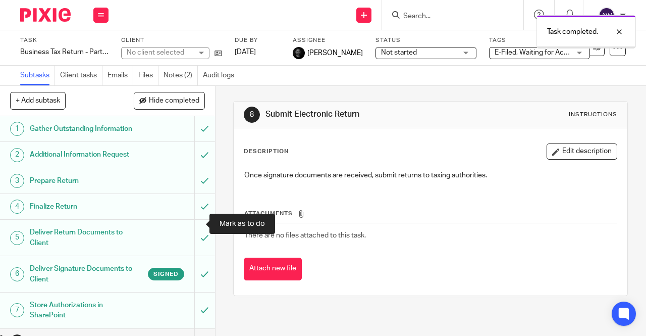
scroll to position [151, 0]
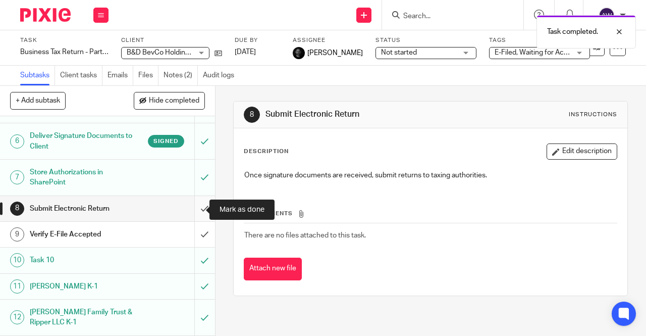
click at [192, 215] on input "submit" at bounding box center [107, 208] width 215 height 25
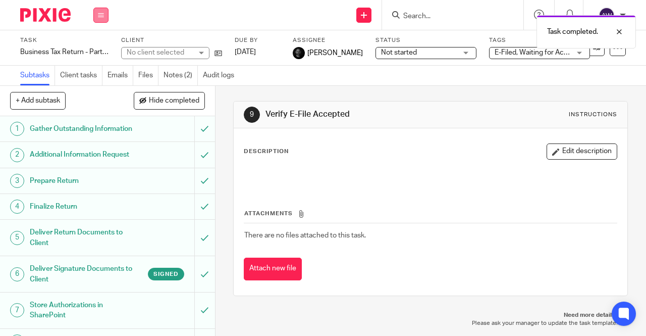
click at [99, 17] on icon at bounding box center [101, 15] width 6 height 6
click at [103, 49] on link "Work" at bounding box center [96, 46] width 18 height 7
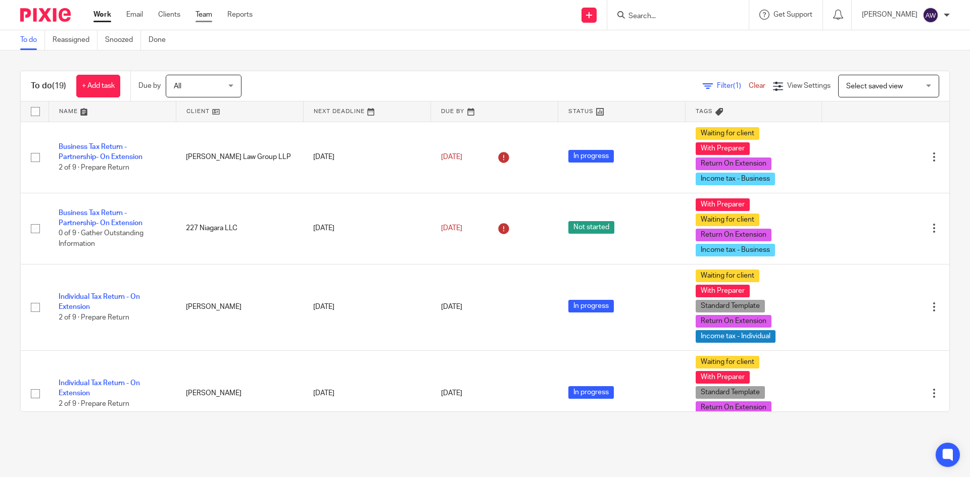
click at [198, 11] on link "Team" at bounding box center [203, 15] width 17 height 10
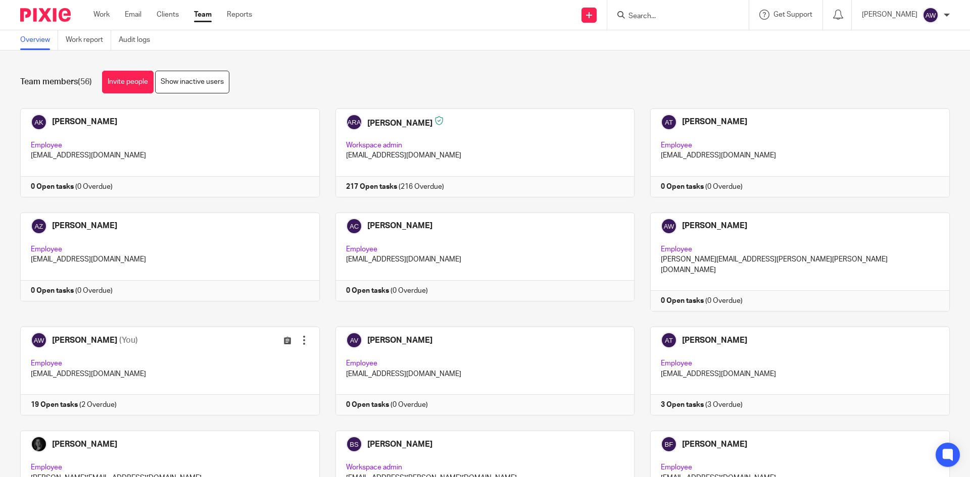
click at [95, 8] on div "Work Email Clients Team Reports Work Email Clients Team Reports Settings" at bounding box center [175, 15] width 184 height 30
click at [98, 12] on link "Work" at bounding box center [101, 15] width 16 height 10
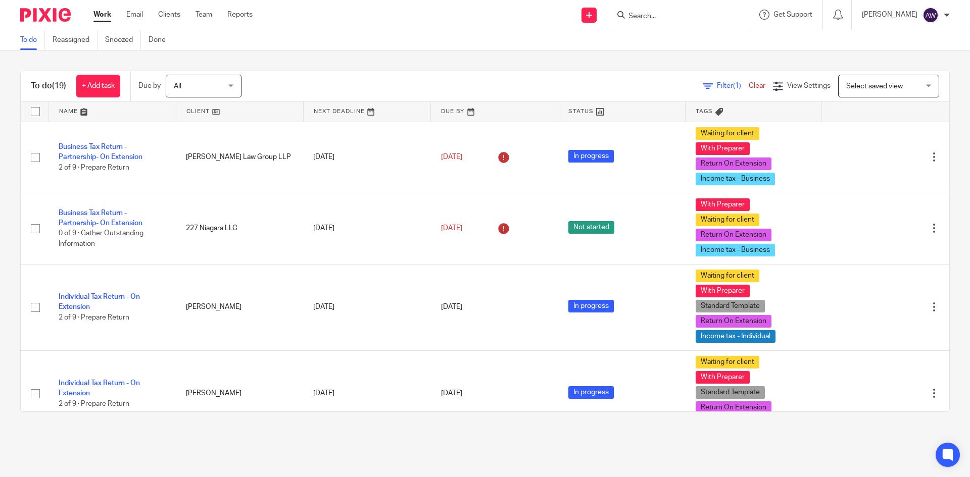
click at [677, 13] on input "Search" at bounding box center [672, 16] width 91 height 9
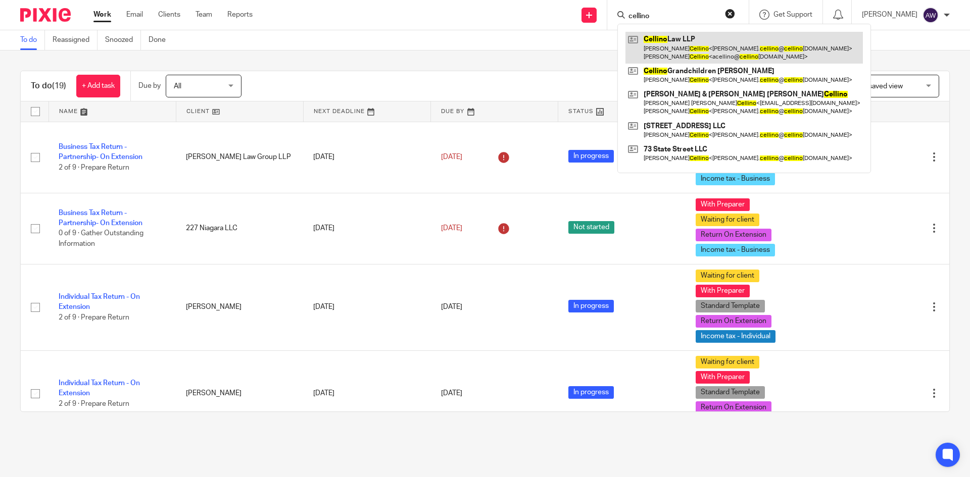
type input "cellino"
click at [678, 42] on link at bounding box center [743, 47] width 237 height 31
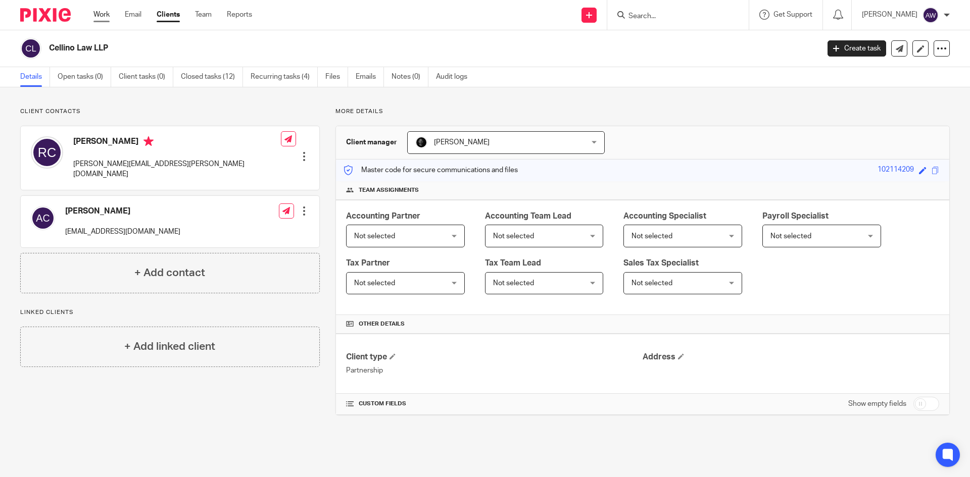
click at [103, 15] on link "Work" at bounding box center [101, 15] width 16 height 10
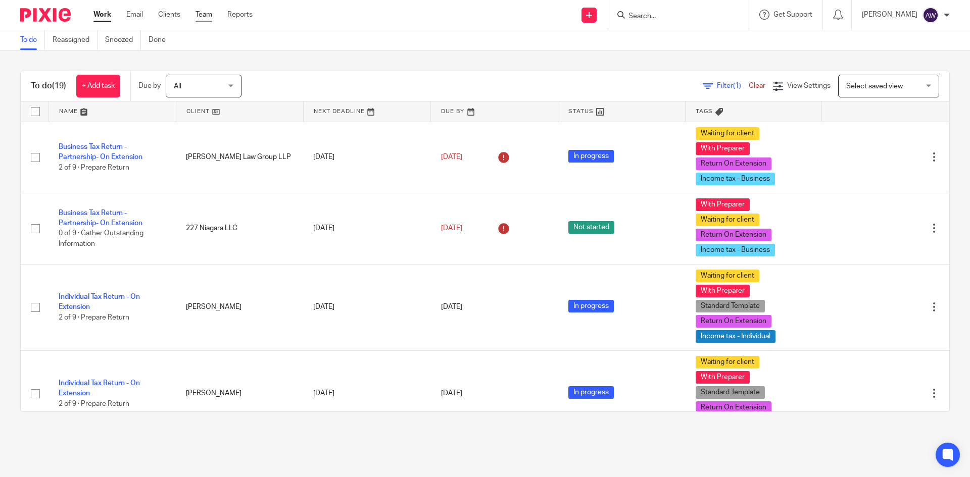
click at [209, 14] on link "Team" at bounding box center [203, 15] width 17 height 10
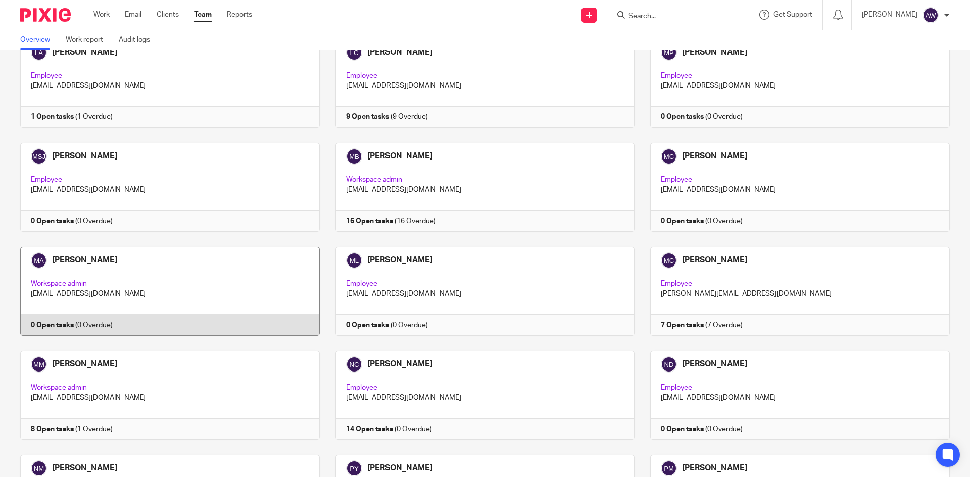
scroll to position [1263, 0]
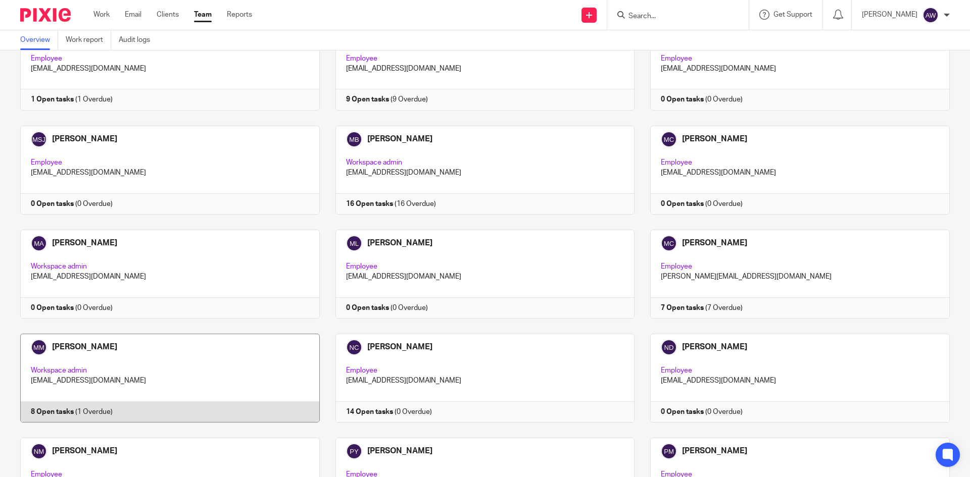
click at [211, 334] on link at bounding box center [162, 378] width 315 height 89
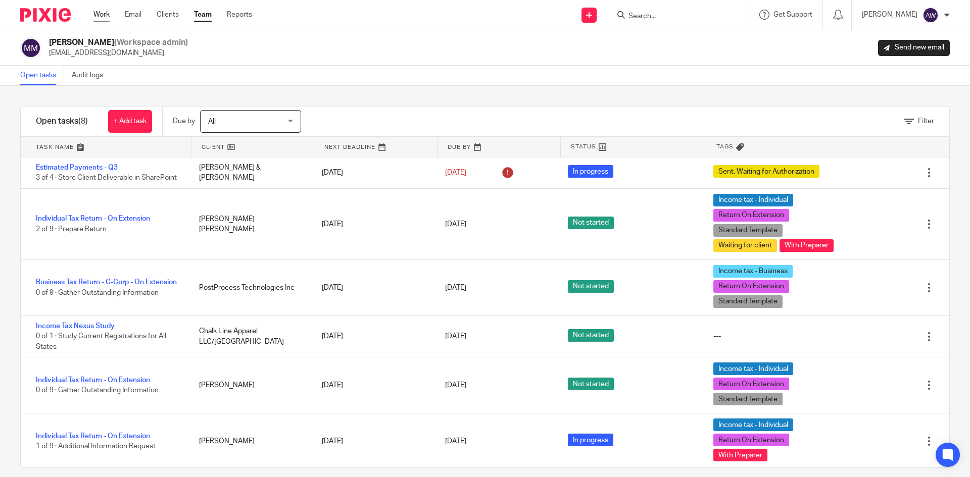
click at [103, 16] on link "Work" at bounding box center [101, 15] width 16 height 10
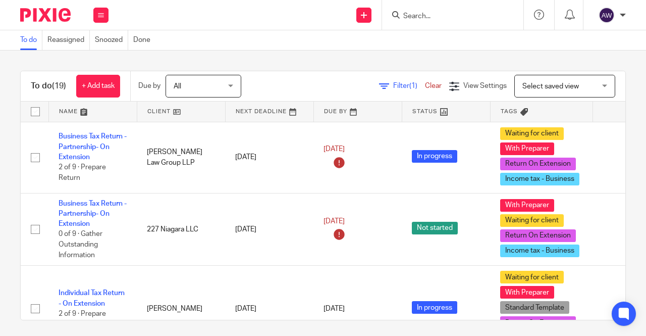
click at [413, 10] on form at bounding box center [457, 15] width 108 height 13
click at [408, 16] on input "Search" at bounding box center [448, 16] width 91 height 9
click at [98, 13] on icon at bounding box center [101, 15] width 6 height 6
click at [257, 68] on div "To do (19) + Add task Due by All All [DATE] [DATE] This week Next week This mon…" at bounding box center [323, 193] width 646 height 285
click at [423, 20] on input "Search" at bounding box center [448, 16] width 91 height 9
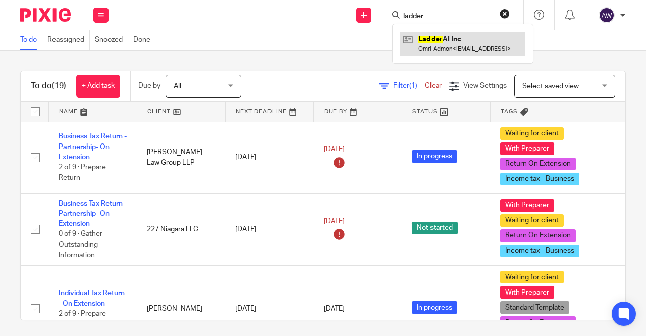
type input "ladder"
click at [434, 34] on link at bounding box center [463, 43] width 125 height 23
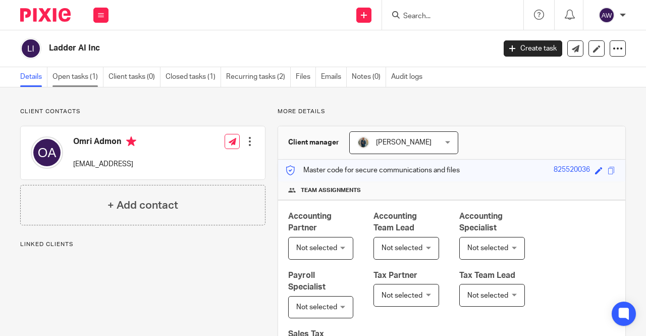
click at [77, 77] on link "Open tasks (1)" at bounding box center [78, 77] width 51 height 20
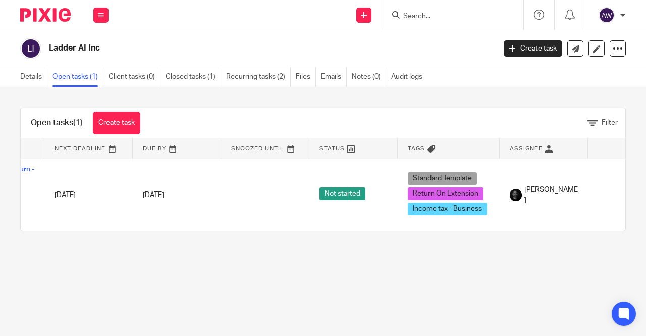
scroll to position [0, 131]
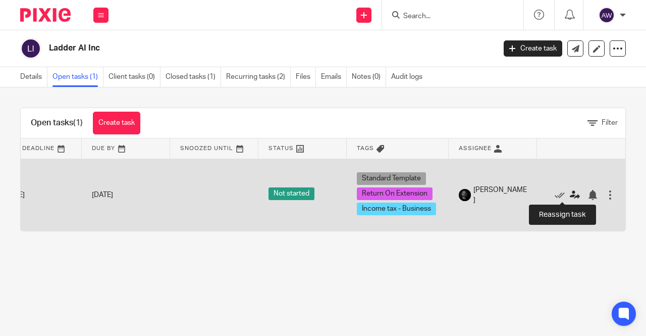
click at [570, 190] on icon at bounding box center [575, 195] width 10 height 10
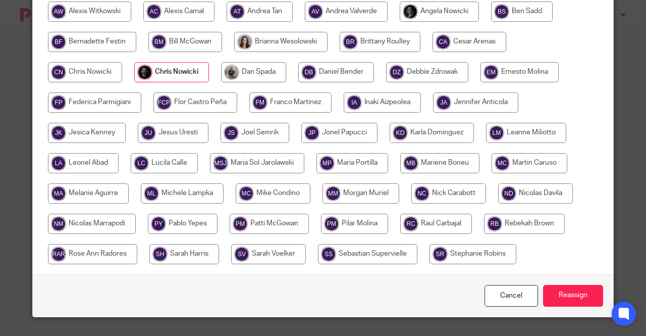
scroll to position [162, 0]
drag, startPoint x: 90, startPoint y: 159, endPoint x: 167, endPoint y: 179, distance: 79.7
click at [90, 159] on input "radio" at bounding box center [83, 163] width 71 height 20
radio input "true"
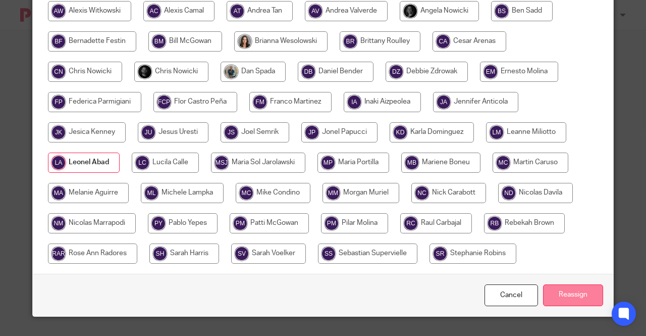
click at [575, 288] on input "Reassign" at bounding box center [573, 295] width 60 height 22
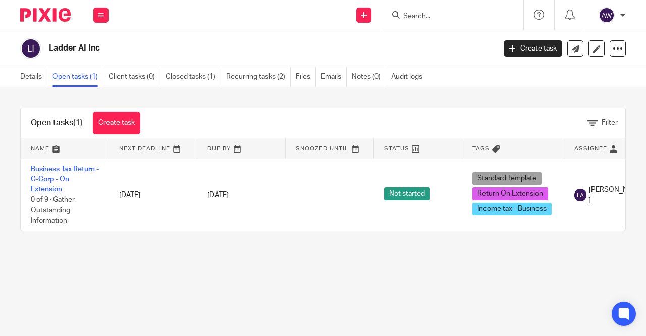
drag, startPoint x: 99, startPoint y: 18, endPoint x: 105, endPoint y: 30, distance: 13.3
click at [100, 17] on icon at bounding box center [101, 15] width 6 height 6
click at [99, 52] on li "Work" at bounding box center [100, 47] width 27 height 15
click at [399, 22] on div at bounding box center [452, 15] width 141 height 30
click at [410, 19] on input "Search" at bounding box center [448, 16] width 91 height 9
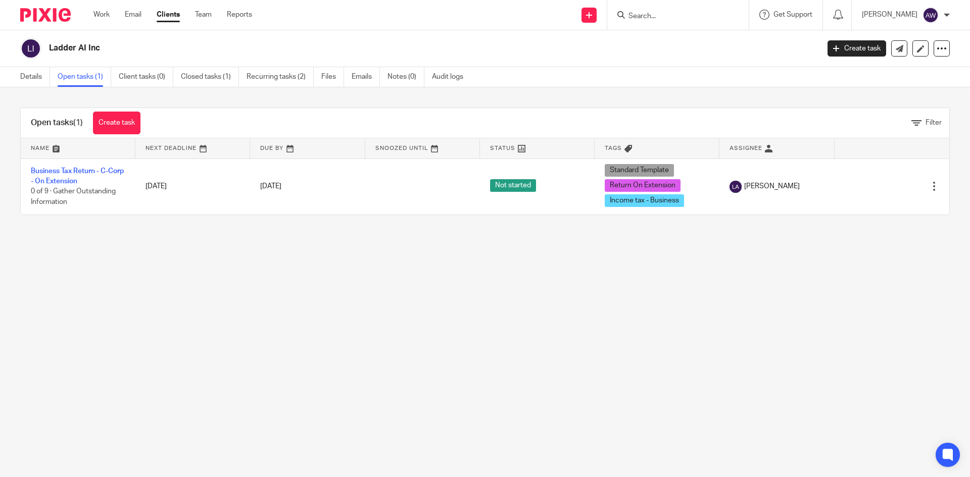
click at [646, 17] on input "Search" at bounding box center [672, 16] width 91 height 9
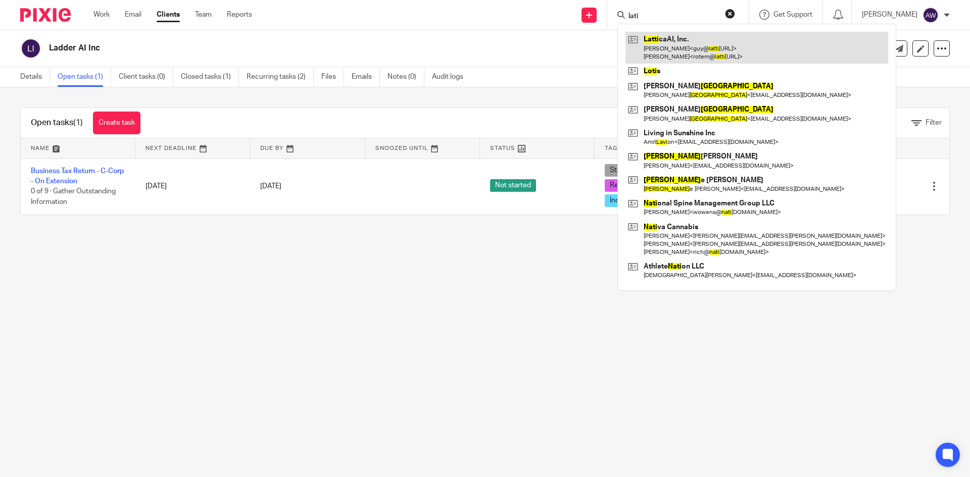
type input "lati"
click at [646, 48] on link at bounding box center [756, 47] width 263 height 31
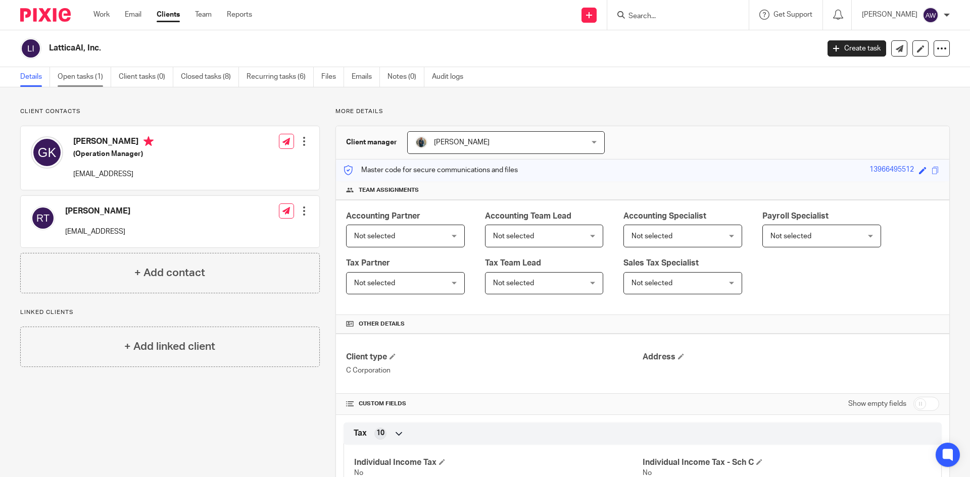
click at [95, 83] on link "Open tasks (1)" at bounding box center [85, 77] width 54 height 20
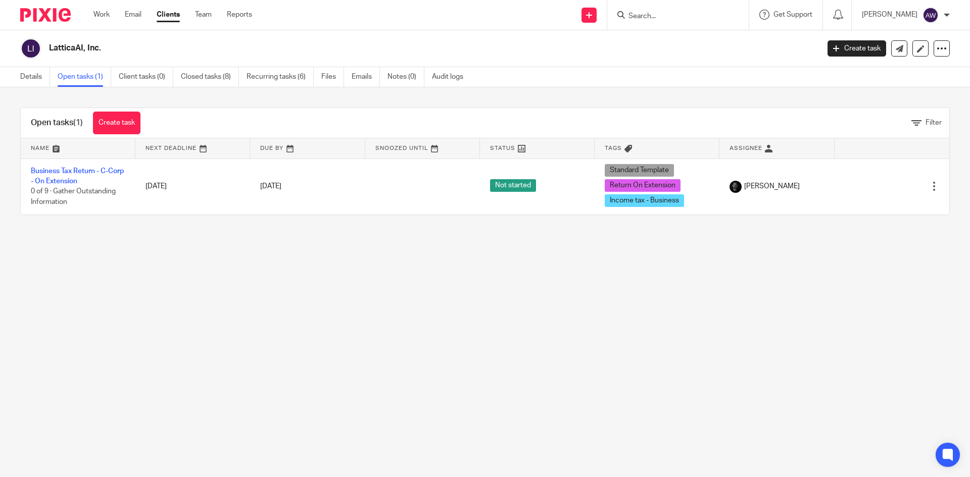
click at [637, 12] on input "Search" at bounding box center [672, 16] width 91 height 9
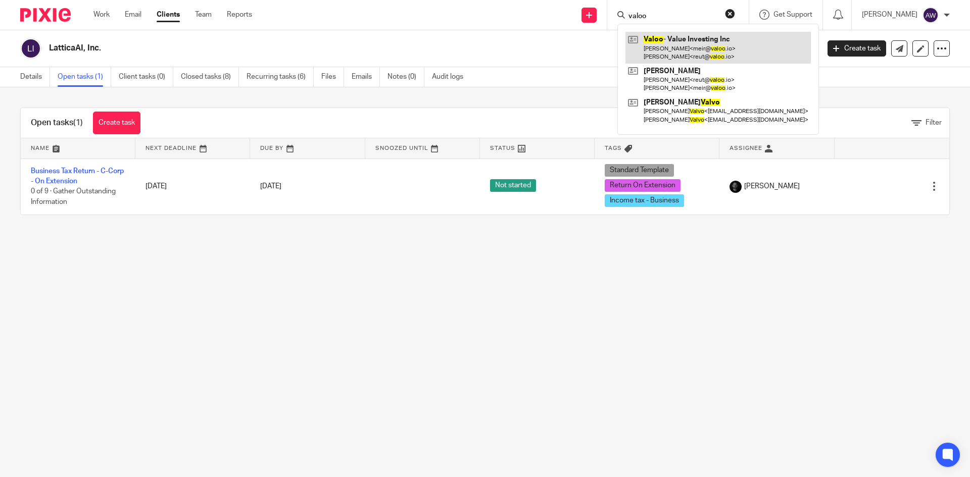
type input "valoo"
click at [674, 49] on link at bounding box center [717, 47] width 185 height 31
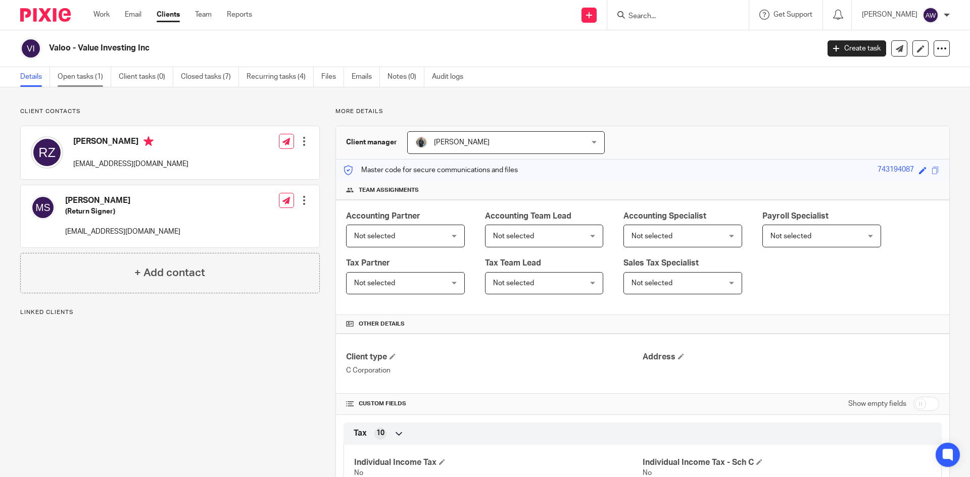
click at [89, 72] on link "Open tasks (1)" at bounding box center [85, 77] width 54 height 20
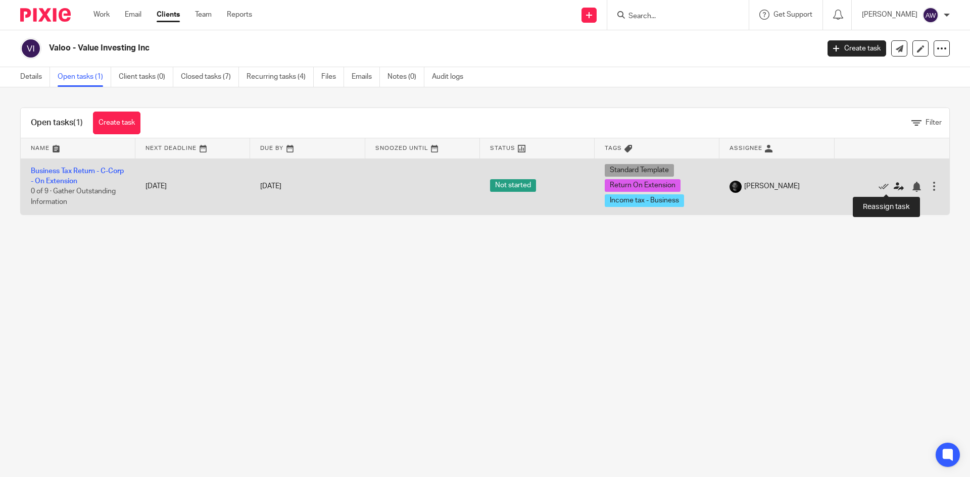
click at [893, 188] on icon at bounding box center [898, 187] width 10 height 10
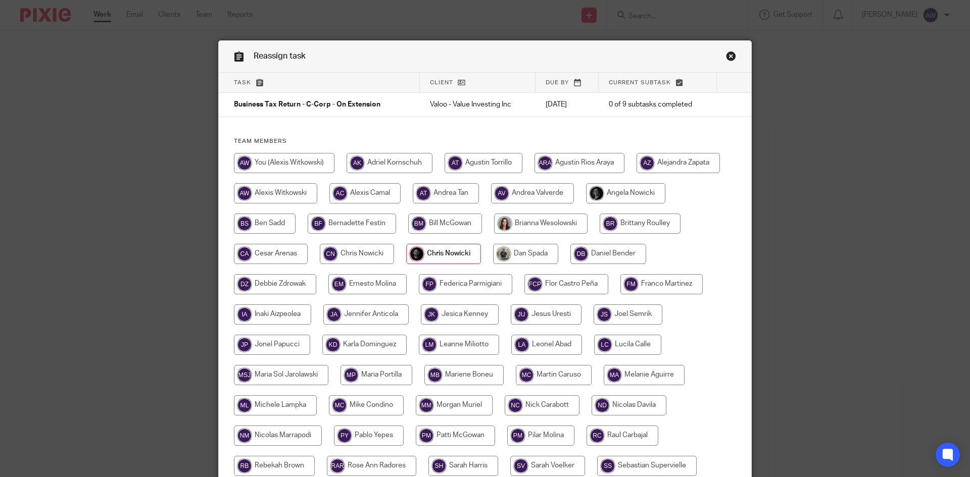
click at [263, 163] on input "radio" at bounding box center [284, 163] width 101 height 20
radio input "true"
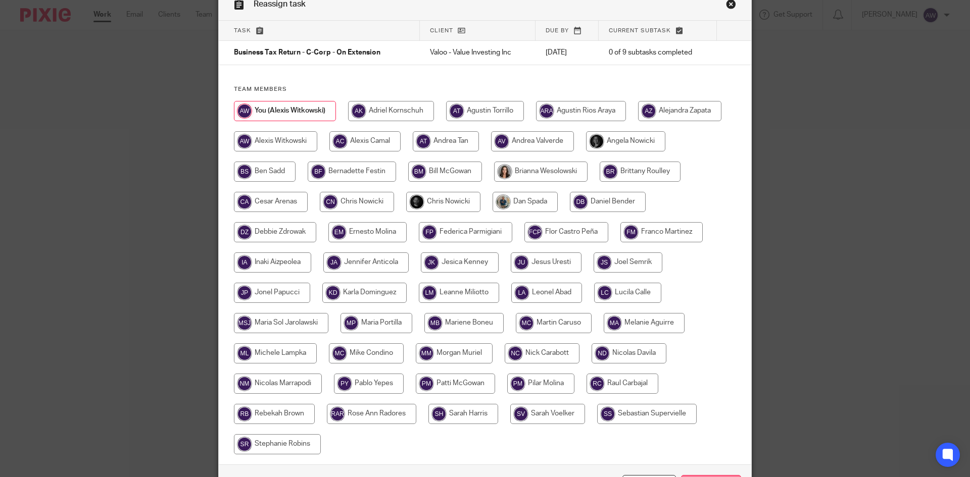
scroll to position [123, 0]
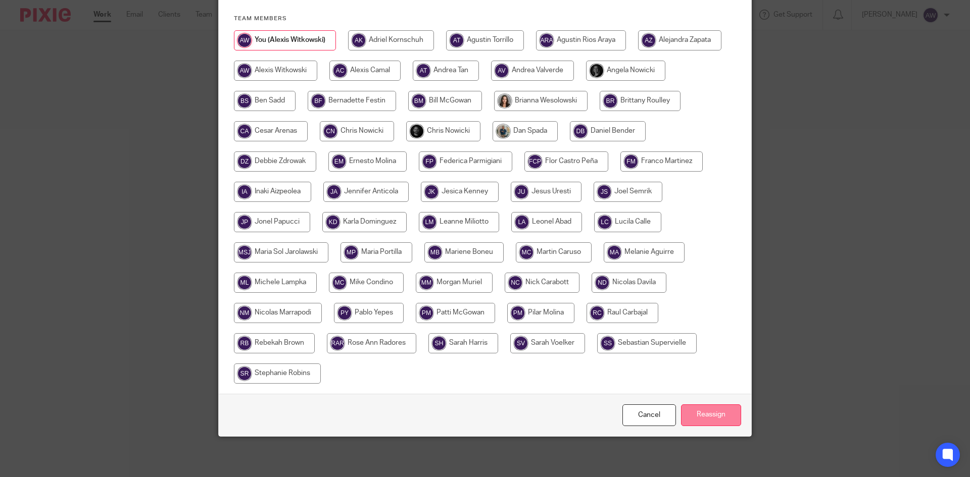
click at [726, 416] on input "Reassign" at bounding box center [711, 416] width 60 height 22
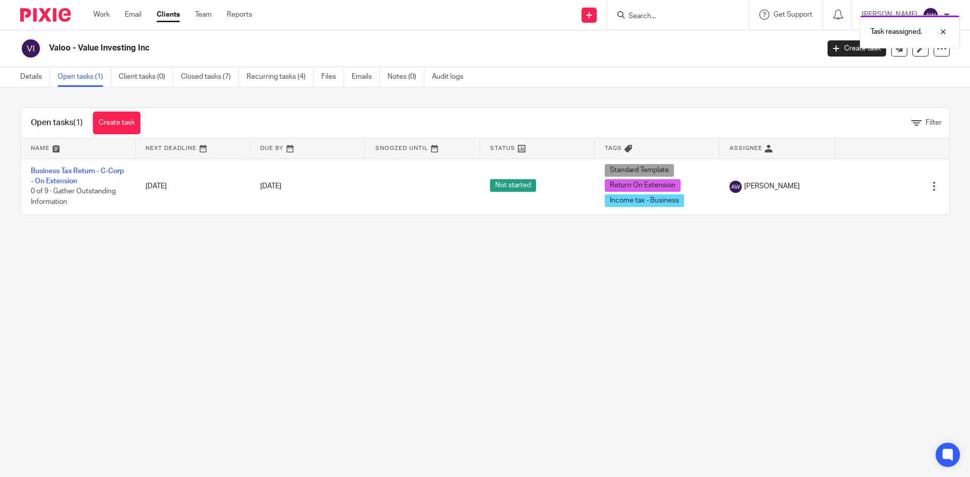
click at [101, 20] on div "Work Email Clients Team Reports Work Email Clients Team Reports Settings" at bounding box center [175, 15] width 184 height 30
click at [103, 18] on link "Work" at bounding box center [101, 15] width 16 height 10
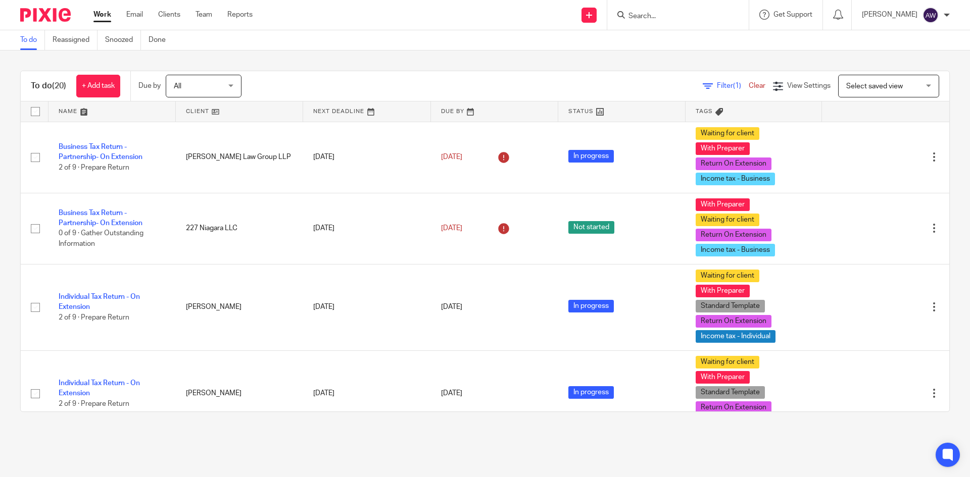
click at [680, 14] on input "Search" at bounding box center [672, 16] width 91 height 9
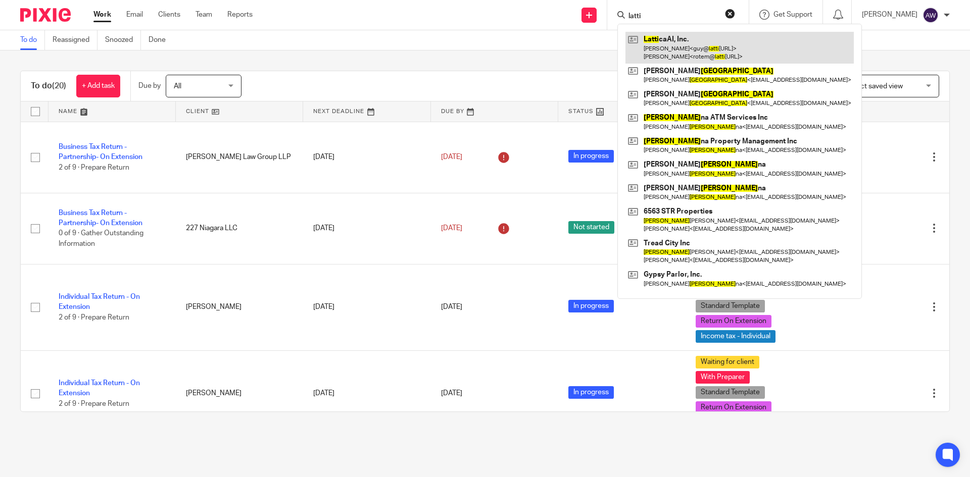
type input "latti"
click at [689, 44] on link at bounding box center [739, 47] width 228 height 31
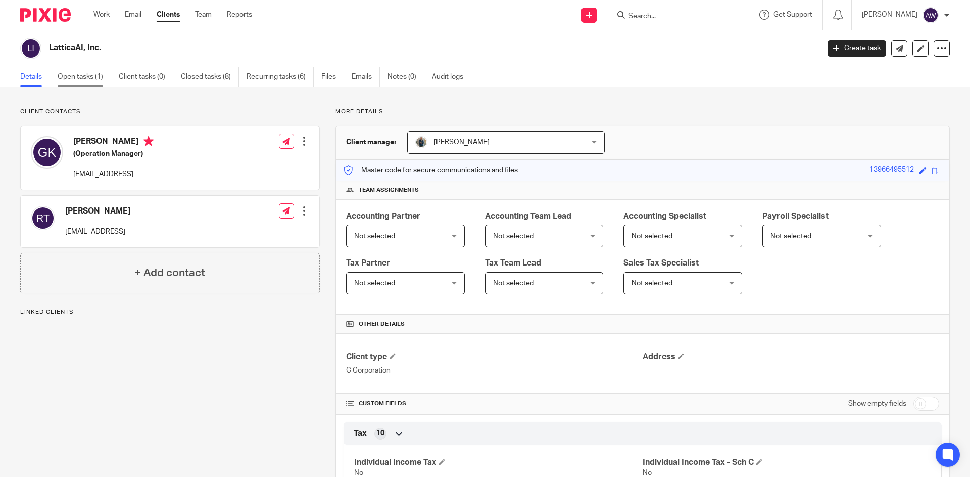
click at [100, 79] on link "Open tasks (1)" at bounding box center [85, 77] width 54 height 20
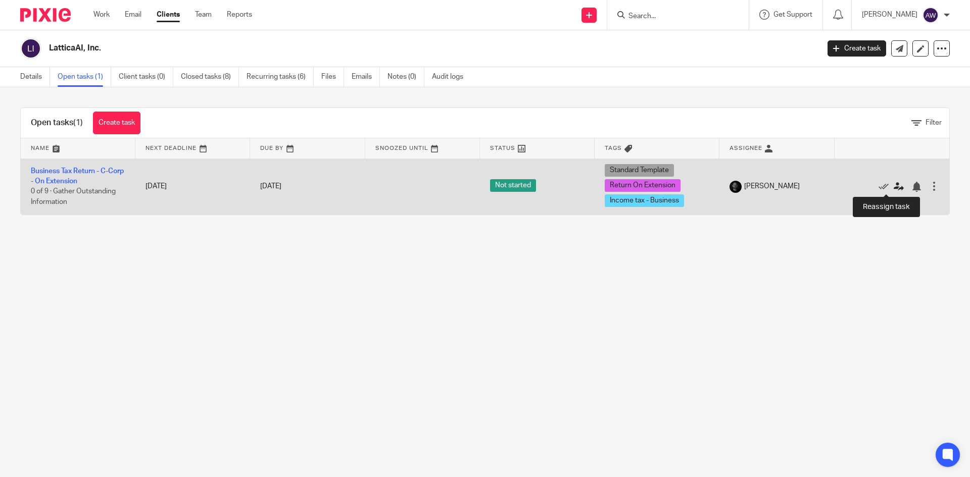
click at [893, 184] on icon at bounding box center [898, 187] width 10 height 10
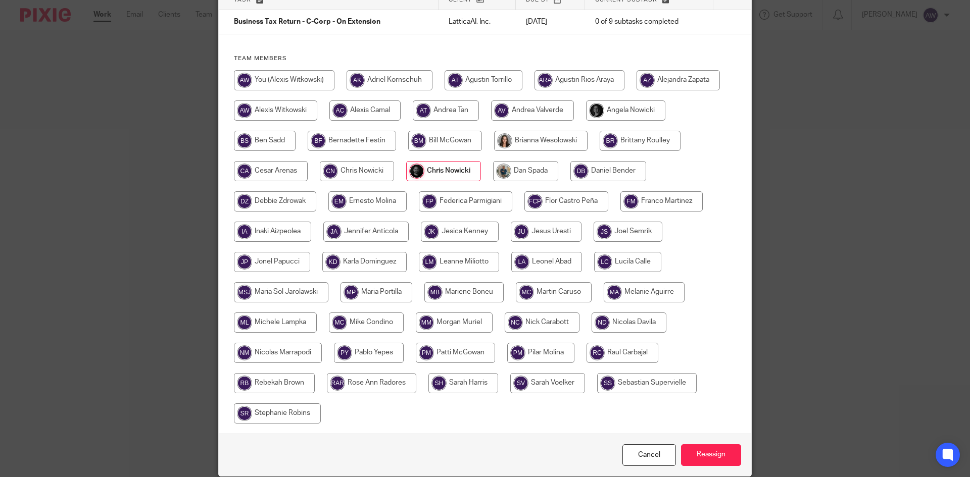
scroll to position [101, 0]
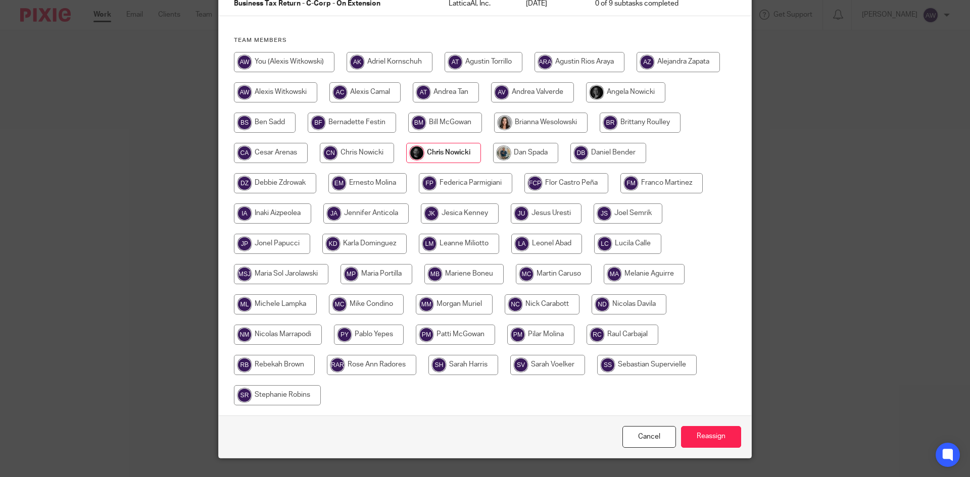
click at [469, 307] on input "radio" at bounding box center [454, 304] width 77 height 20
radio input "true"
click at [713, 434] on input "Reassign" at bounding box center [711, 437] width 60 height 22
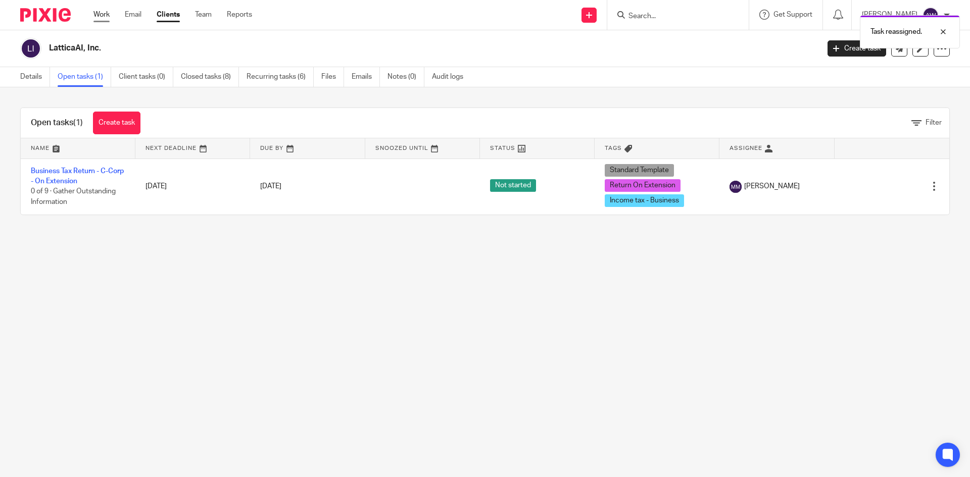
click at [106, 18] on link "Work" at bounding box center [101, 15] width 16 height 10
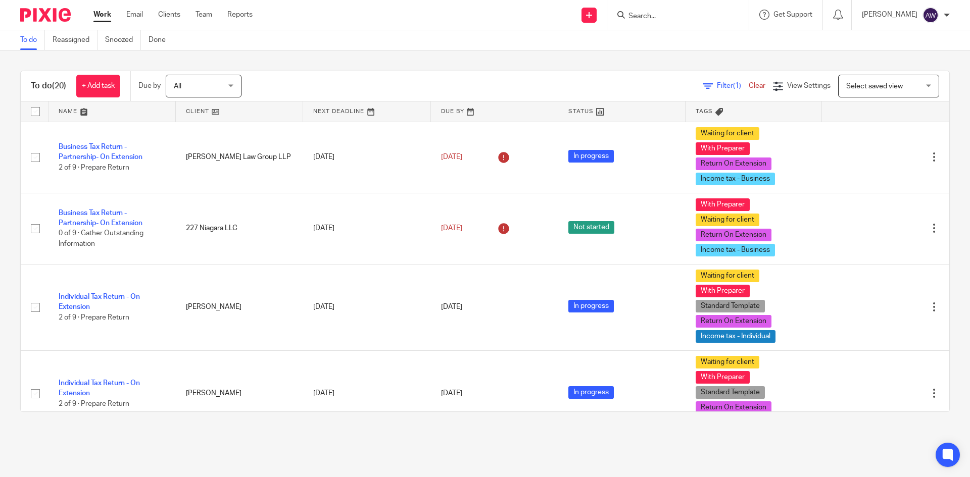
click at [646, 16] on input "Search" at bounding box center [672, 16] width 91 height 9
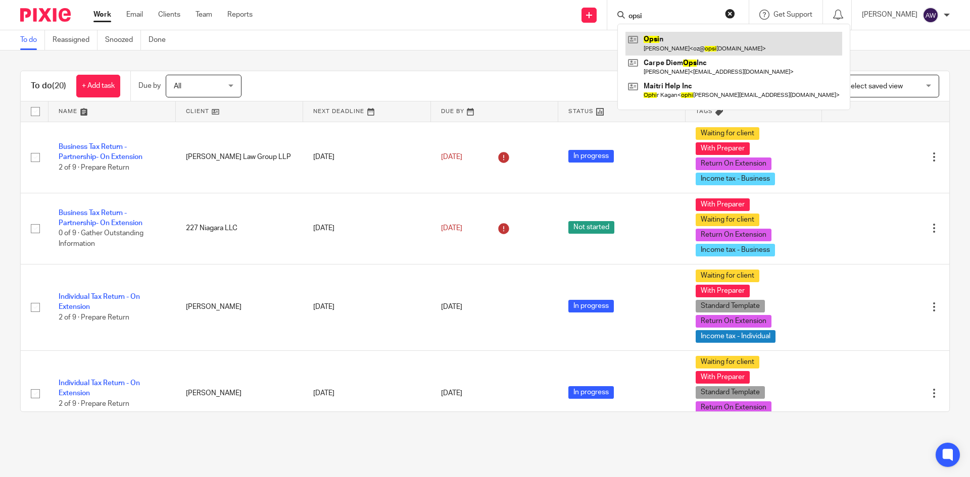
type input "opsi"
click at [669, 48] on link at bounding box center [733, 43] width 217 height 23
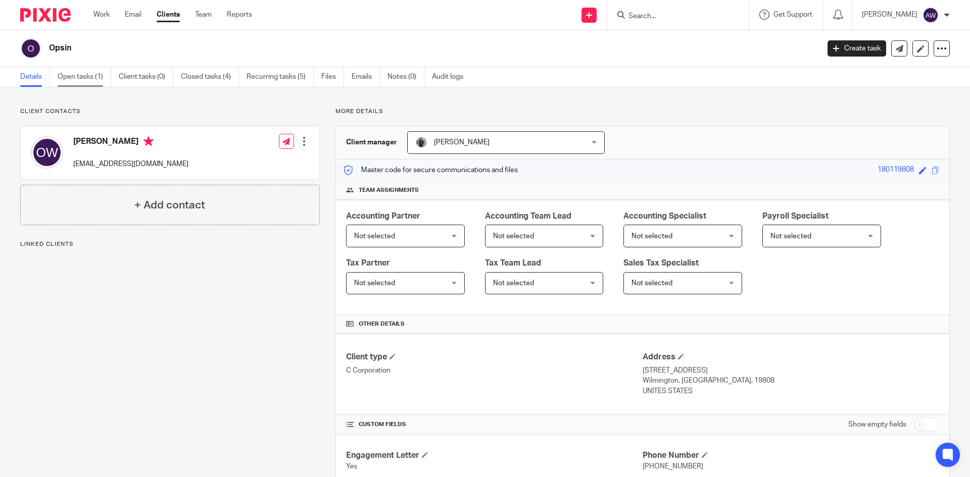
click at [67, 75] on link "Open tasks (1)" at bounding box center [85, 77] width 54 height 20
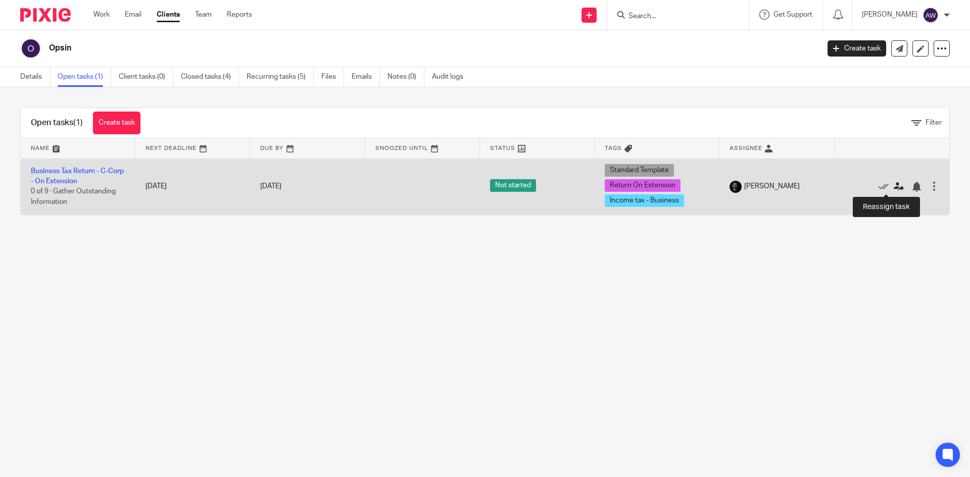
click at [893, 185] on icon at bounding box center [898, 187] width 10 height 10
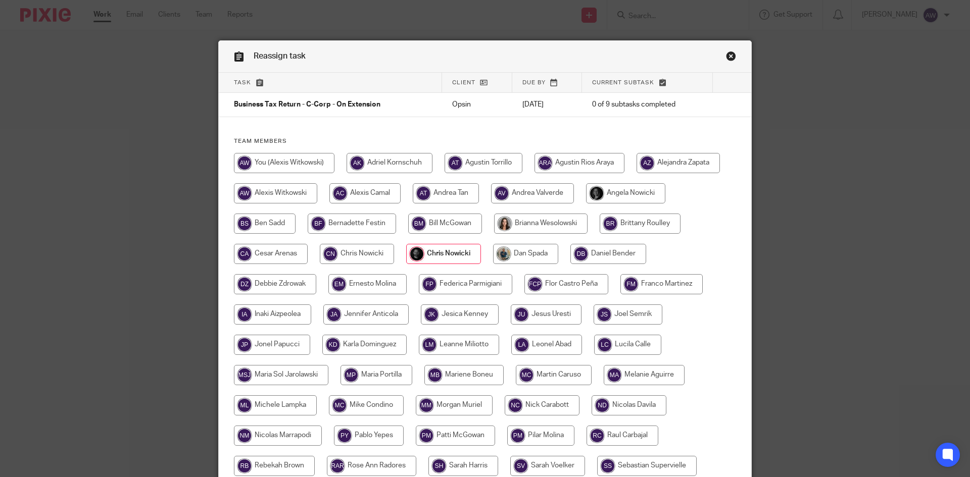
click at [258, 153] on div "Team members" at bounding box center [485, 326] width 532 height 379
click at [259, 156] on input "radio" at bounding box center [284, 163] width 101 height 20
radio input "true"
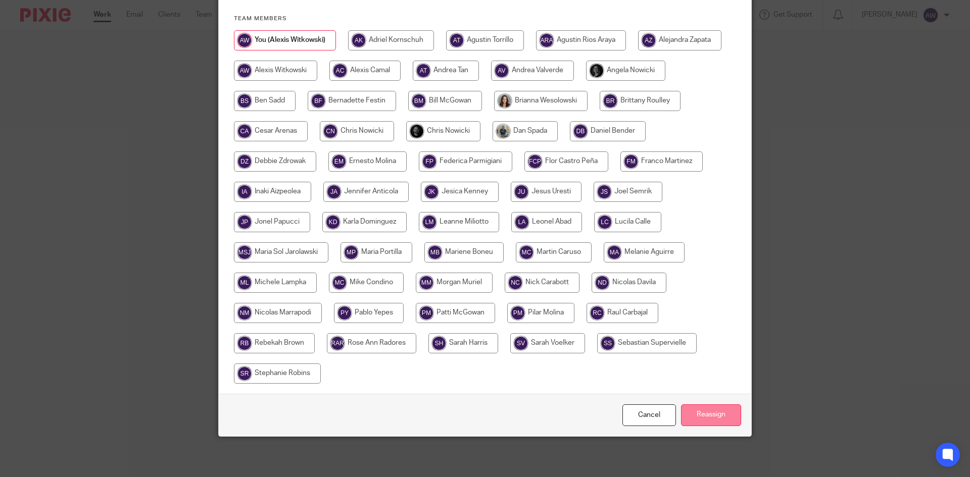
drag, startPoint x: 720, startPoint y: 427, endPoint x: 722, endPoint y: 422, distance: 5.4
click at [721, 427] on div "Cancel Reassign" at bounding box center [485, 415] width 532 height 42
click at [721, 415] on input "Reassign" at bounding box center [711, 416] width 60 height 22
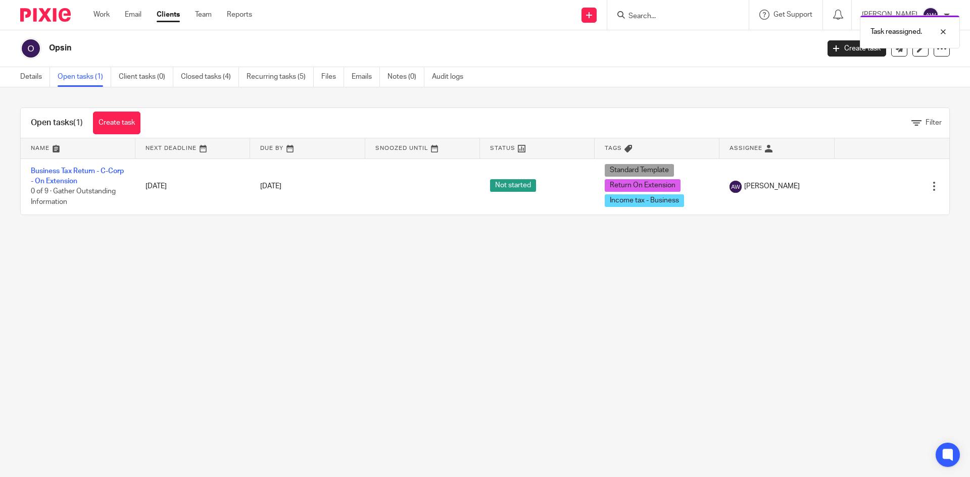
drag, startPoint x: 699, startPoint y: 15, endPoint x: 672, endPoint y: 16, distance: 26.3
click at [699, 15] on div "Task reassigned." at bounding box center [722, 29] width 475 height 38
click at [668, 16] on div "Task reassigned." at bounding box center [722, 29] width 475 height 38
click at [653, 18] on div "Task reassigned." at bounding box center [722, 29] width 475 height 38
click at [652, 12] on input "Search" at bounding box center [672, 16] width 91 height 9
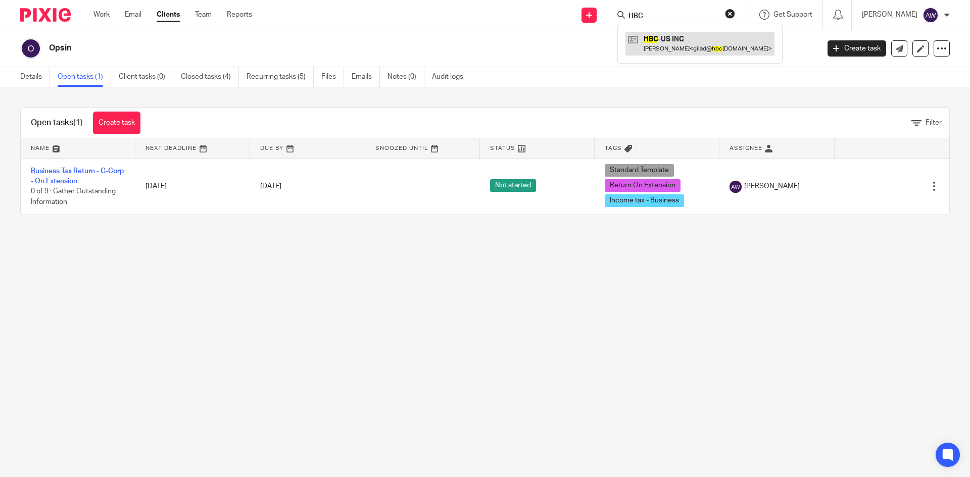
type input "HBC"
click at [668, 35] on link at bounding box center [699, 43] width 149 height 23
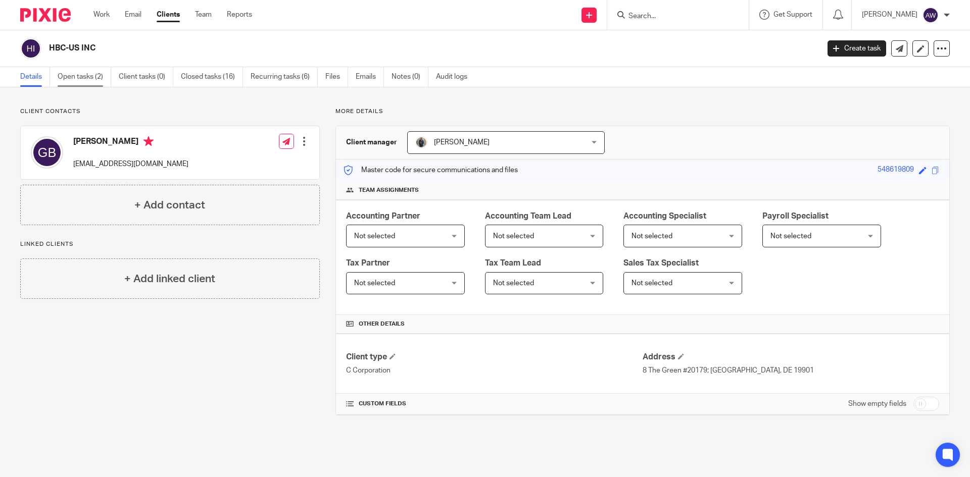
click at [96, 78] on link "Open tasks (2)" at bounding box center [85, 77] width 54 height 20
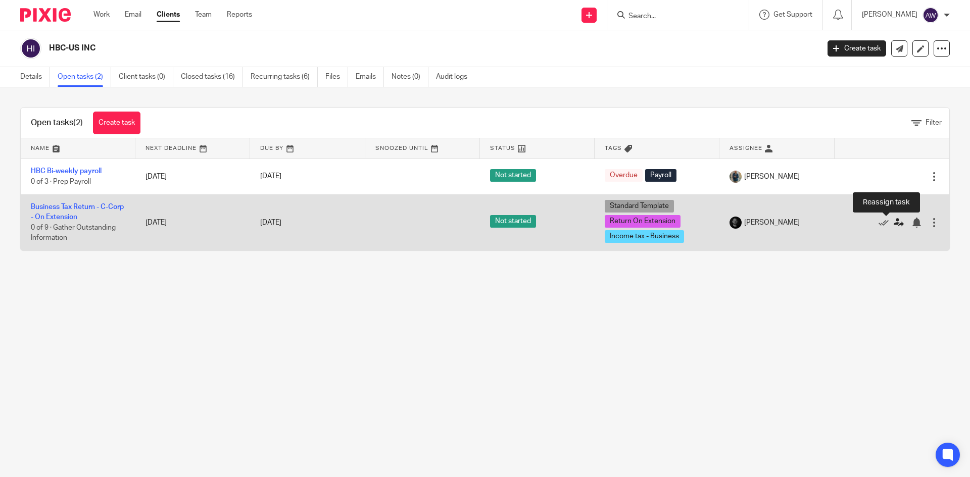
click at [893, 225] on icon at bounding box center [898, 223] width 10 height 10
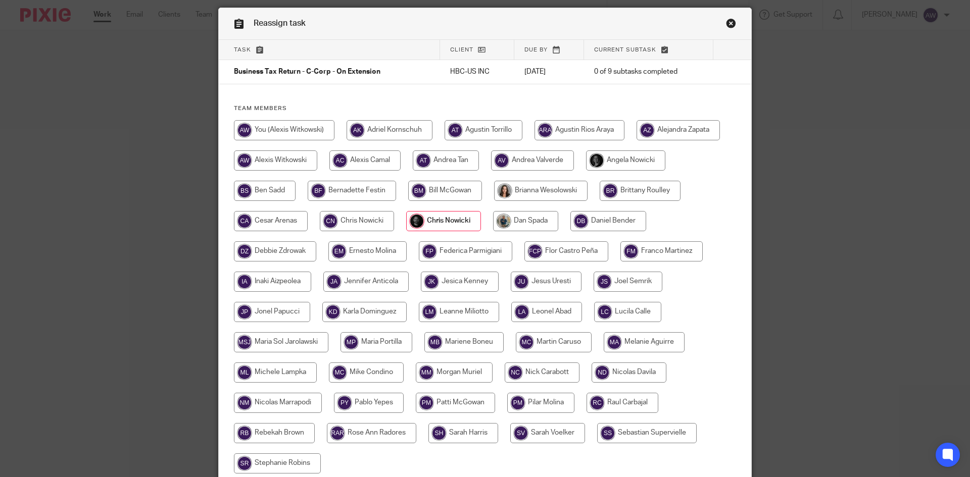
scroll to position [51, 0]
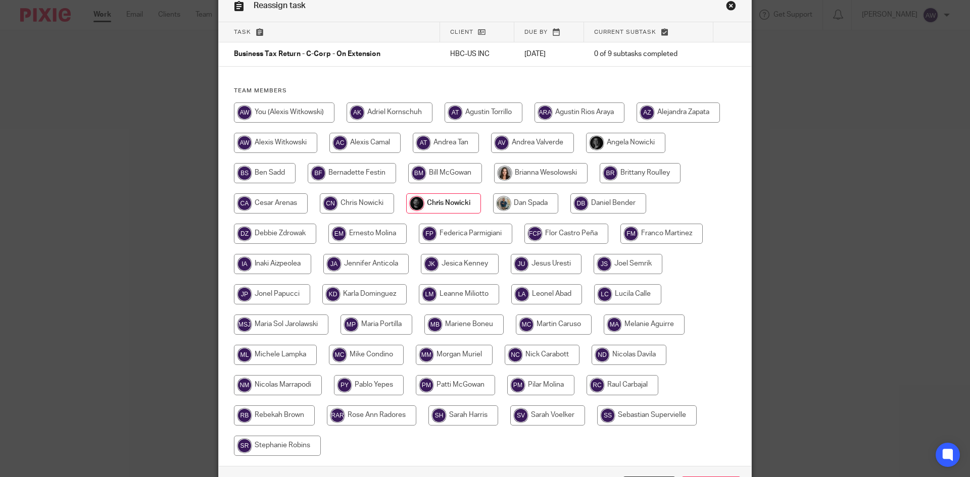
click at [435, 351] on input "radio" at bounding box center [454, 355] width 77 height 20
radio input "true"
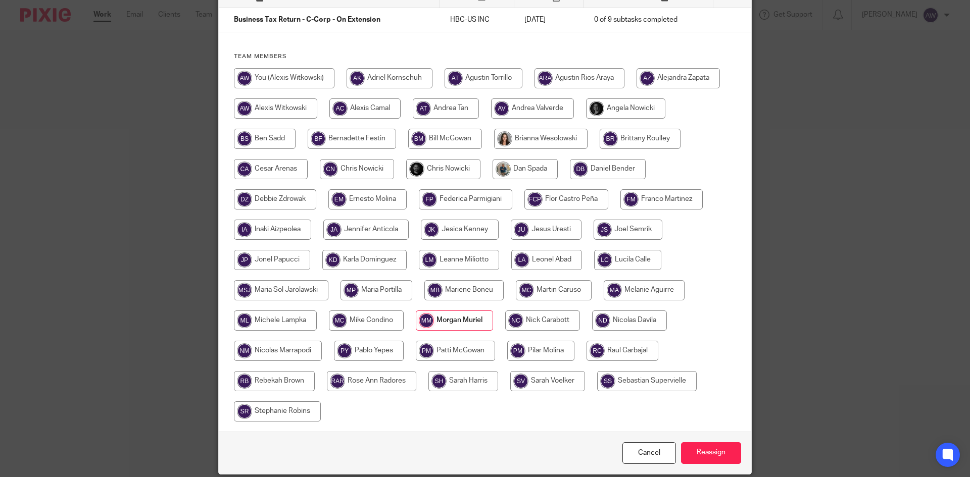
scroll to position [123, 0]
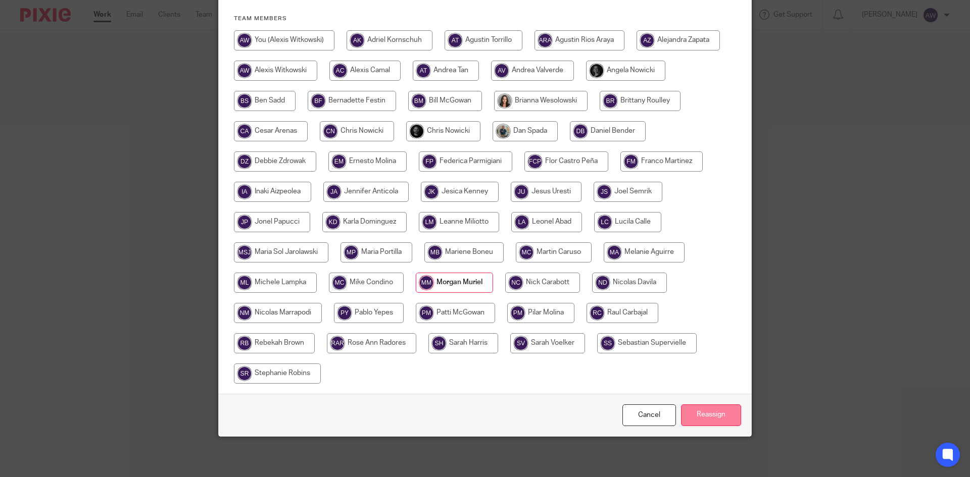
click at [713, 412] on input "Reassign" at bounding box center [711, 416] width 60 height 22
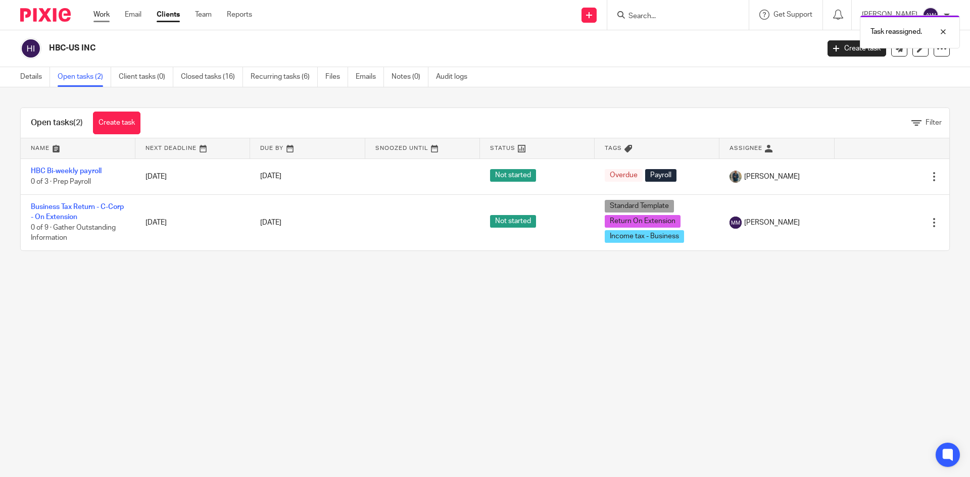
click at [97, 17] on link "Work" at bounding box center [101, 15] width 16 height 10
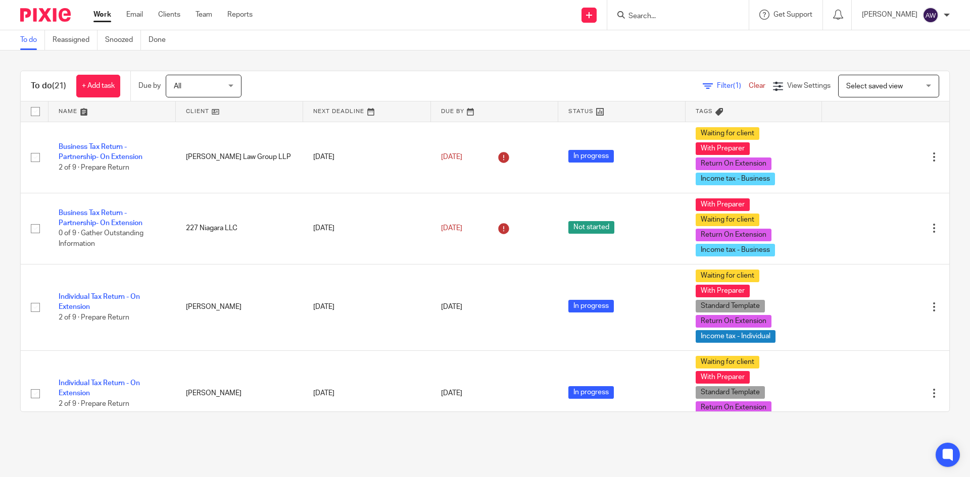
click at [662, 18] on input "Search" at bounding box center [672, 16] width 91 height 9
type input "my zon"
click at [679, 57] on div "MyZon ing Inc Lobna Agbaria < lobna@ myzon ing.ai >" at bounding box center [688, 43] width 142 height 39
click at [684, 45] on link at bounding box center [688, 43] width 126 height 23
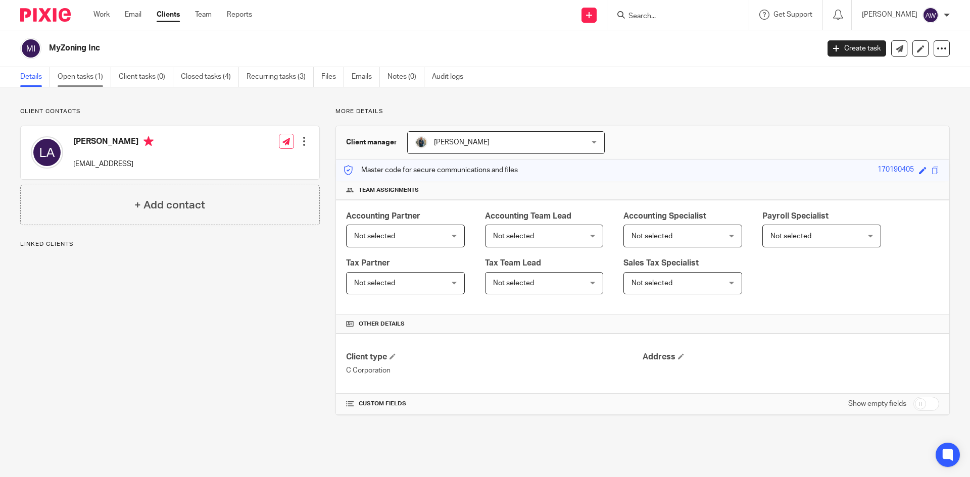
click at [89, 75] on link "Open tasks (1)" at bounding box center [85, 77] width 54 height 20
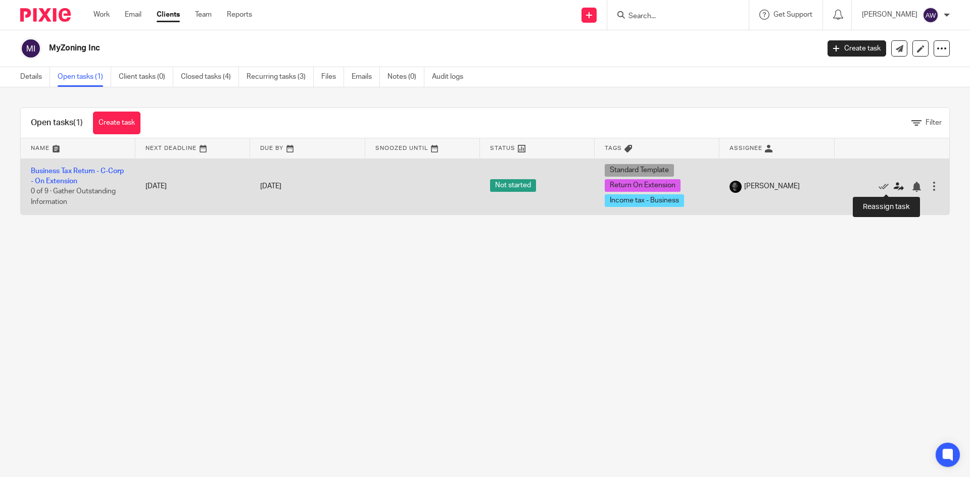
click at [893, 187] on icon at bounding box center [898, 187] width 10 height 10
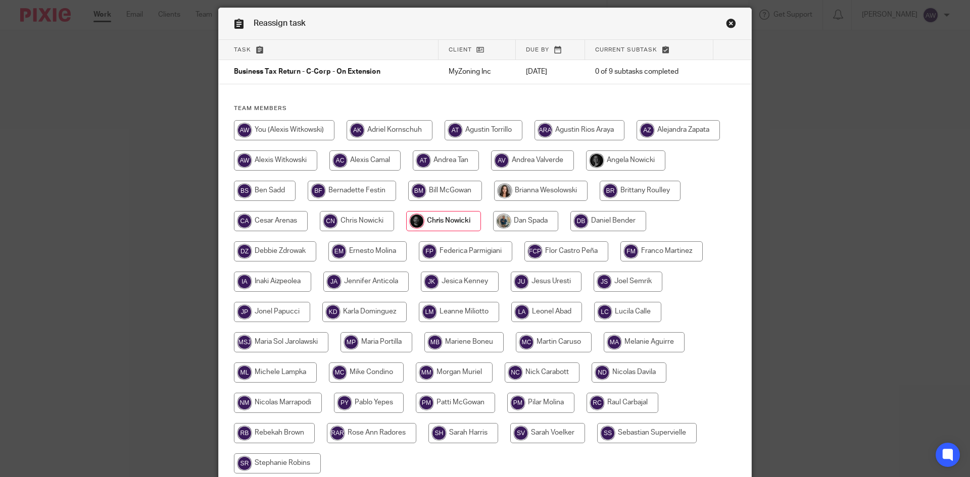
scroll to position [51, 0]
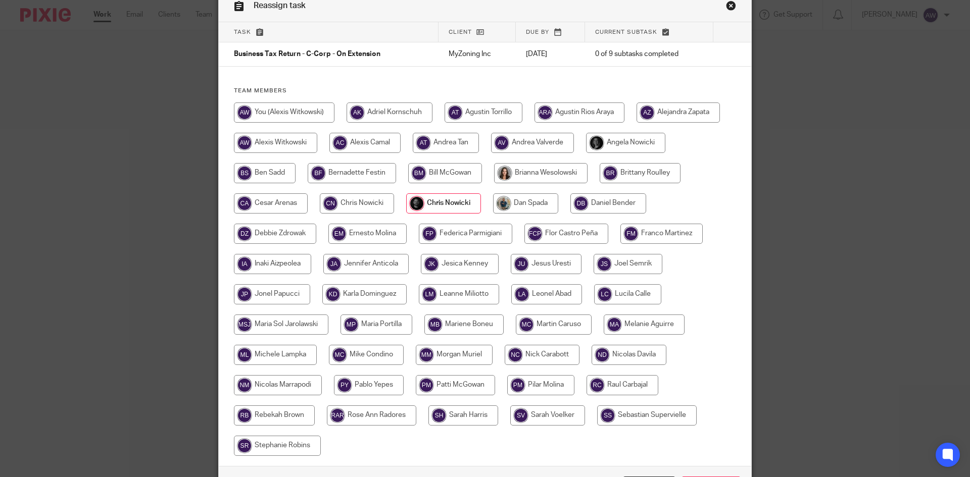
click at [548, 297] on input "radio" at bounding box center [546, 294] width 71 height 20
radio input "true"
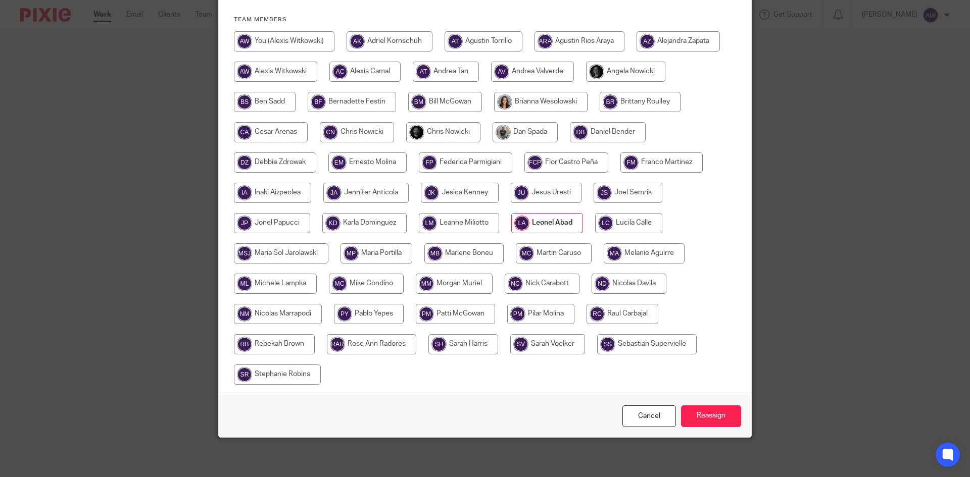
scroll to position [123, 0]
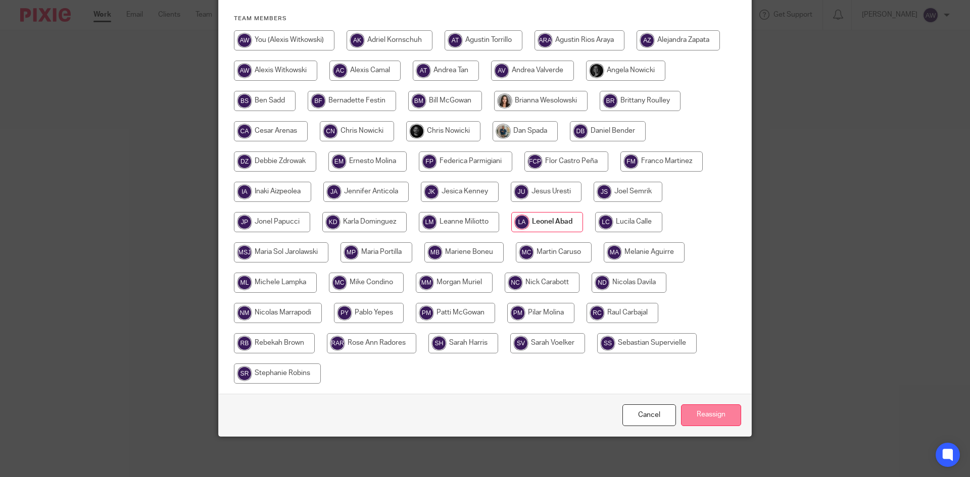
click at [721, 412] on input "Reassign" at bounding box center [711, 416] width 60 height 22
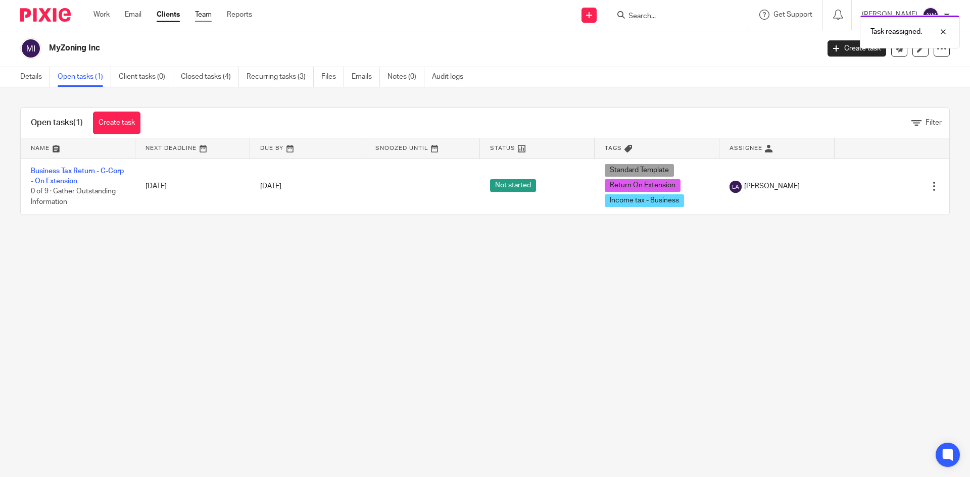
click at [196, 16] on link "Team" at bounding box center [203, 15] width 17 height 10
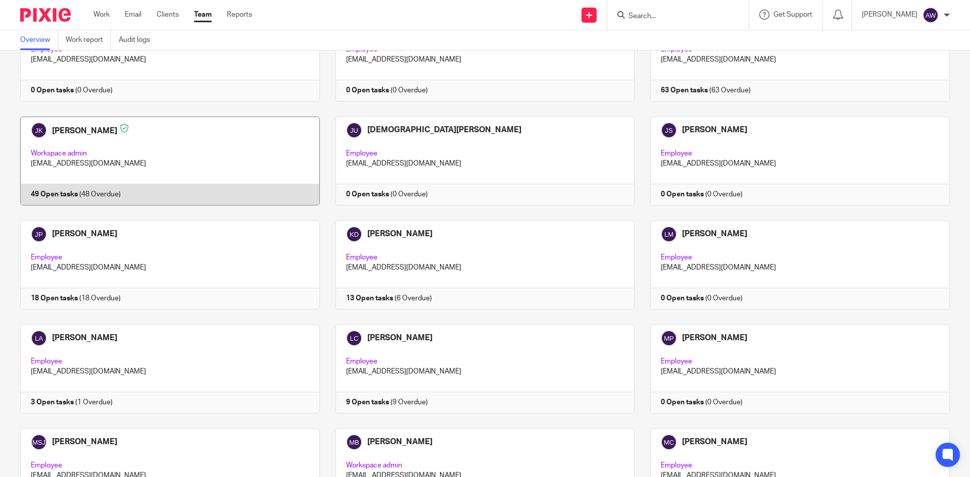
scroll to position [1010, 0]
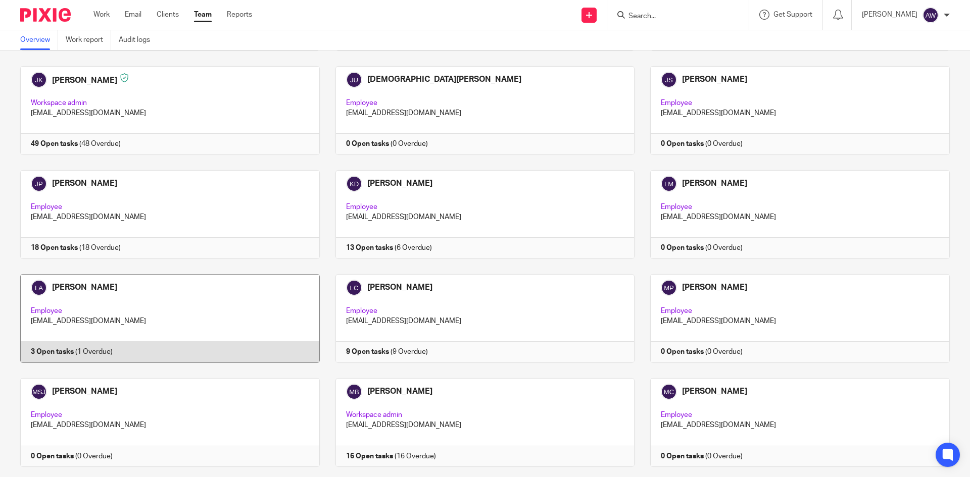
click at [246, 292] on link at bounding box center [162, 318] width 315 height 89
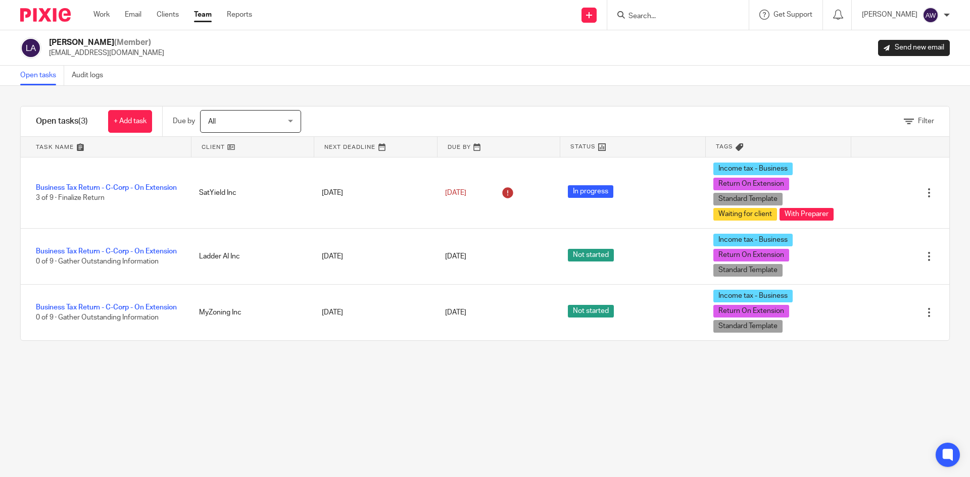
click at [209, 16] on link "Team" at bounding box center [203, 15] width 18 height 10
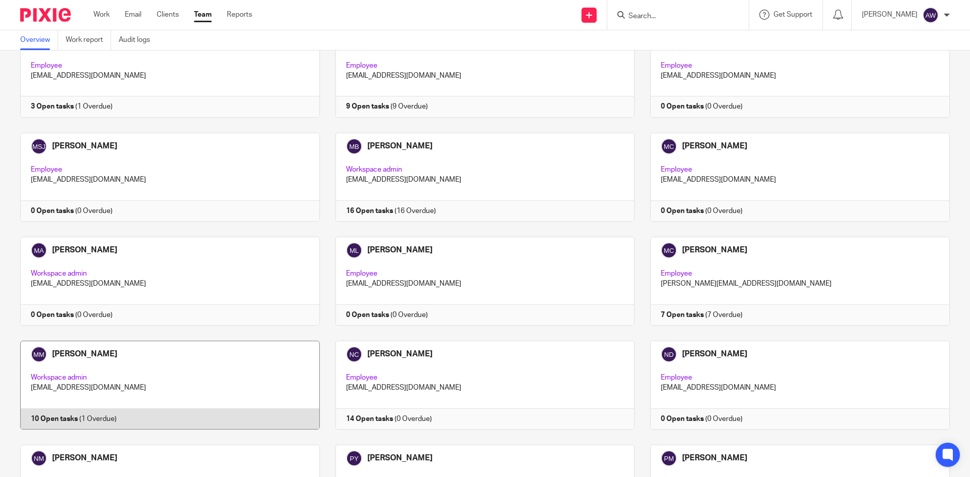
scroll to position [1313, 0]
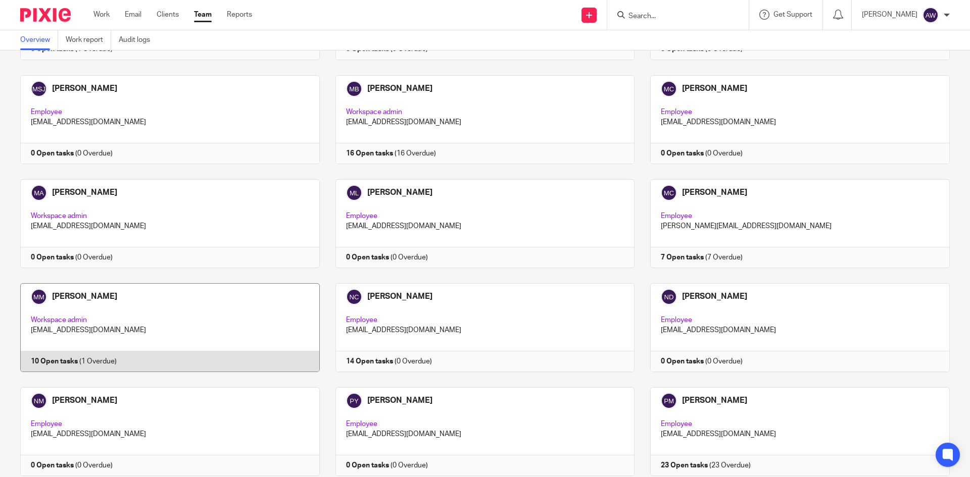
click at [212, 305] on link at bounding box center [162, 327] width 315 height 89
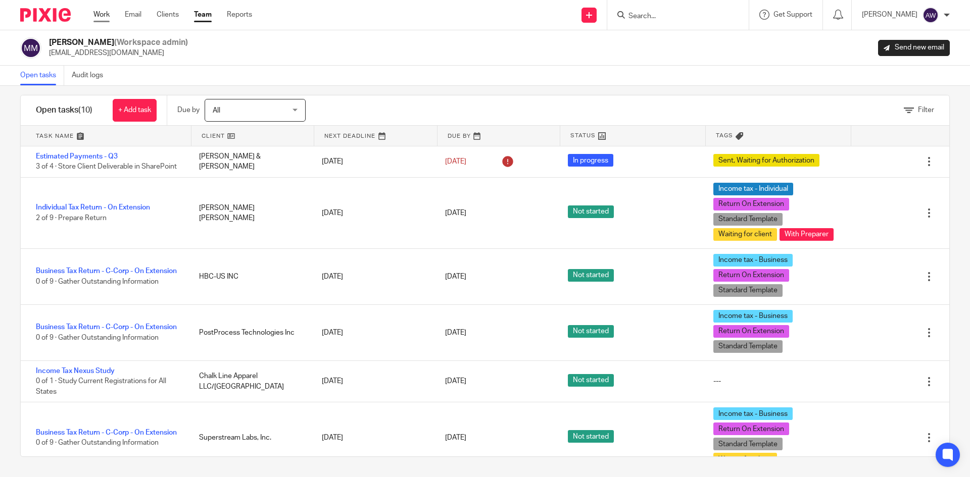
click at [105, 15] on link "Work" at bounding box center [101, 15] width 16 height 10
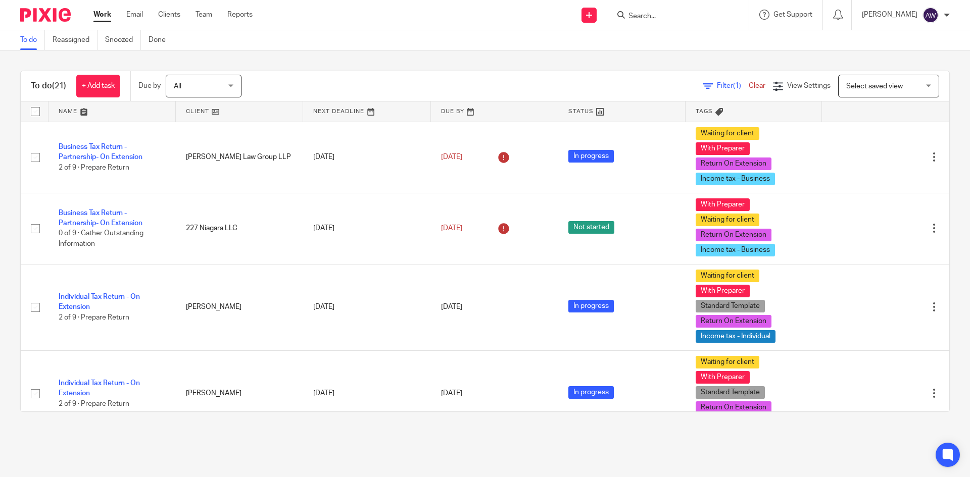
click at [649, 21] on form at bounding box center [681, 15] width 108 height 13
click at [660, 5] on div at bounding box center [677, 15] width 141 height 30
click at [654, 19] on input "Search" at bounding box center [672, 16] width 91 height 9
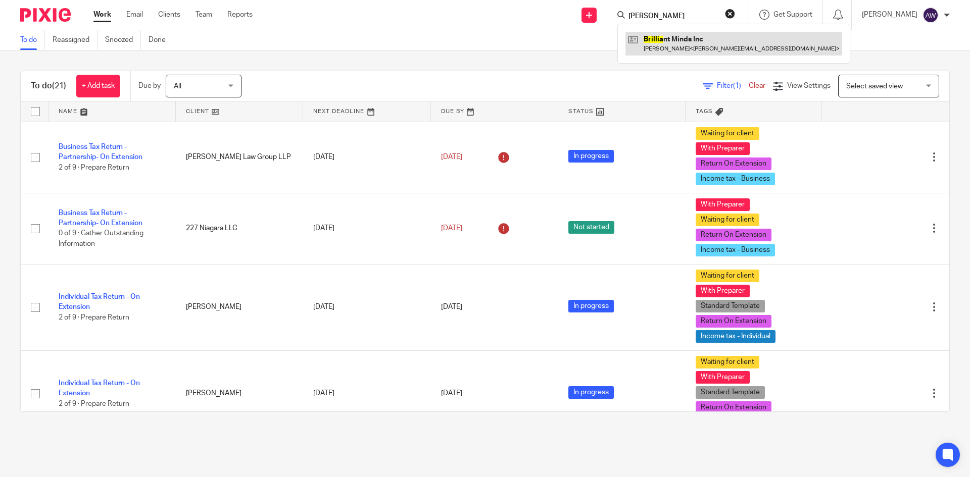
type input "brilla"
click at [670, 33] on link at bounding box center [733, 43] width 217 height 23
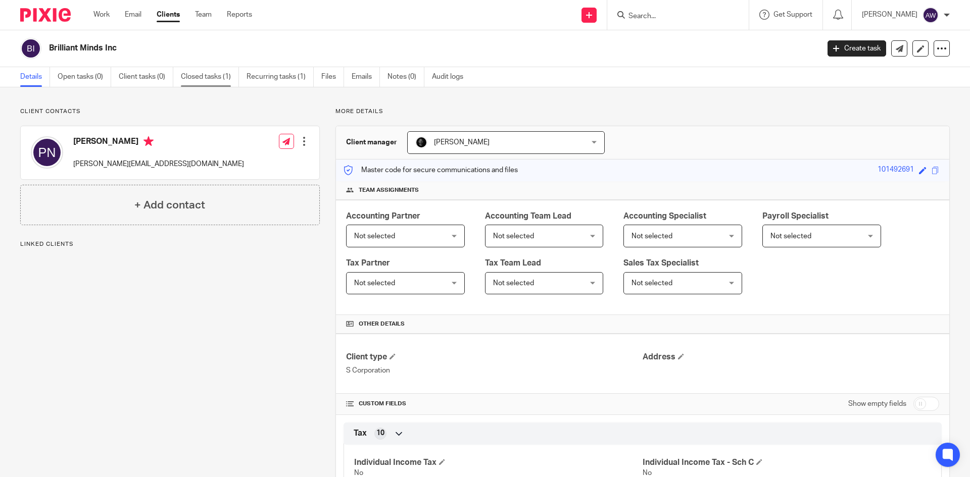
click at [187, 75] on link "Closed tasks (1)" at bounding box center [210, 77] width 58 height 20
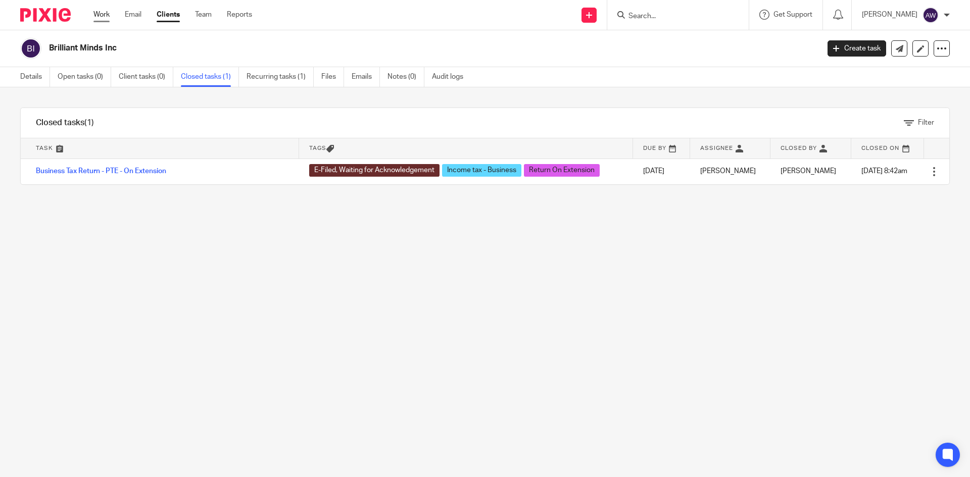
click at [95, 17] on link "Work" at bounding box center [101, 15] width 16 height 10
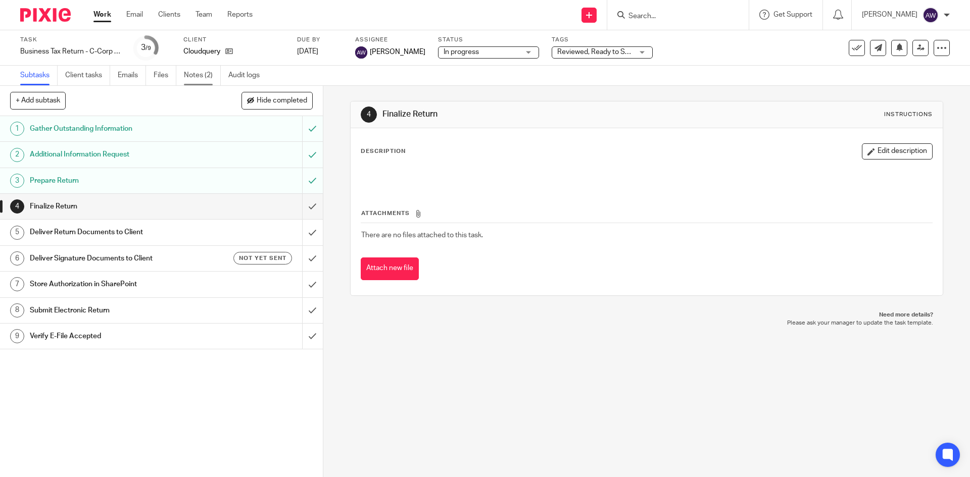
click at [198, 72] on link "Notes (2)" at bounding box center [202, 76] width 37 height 20
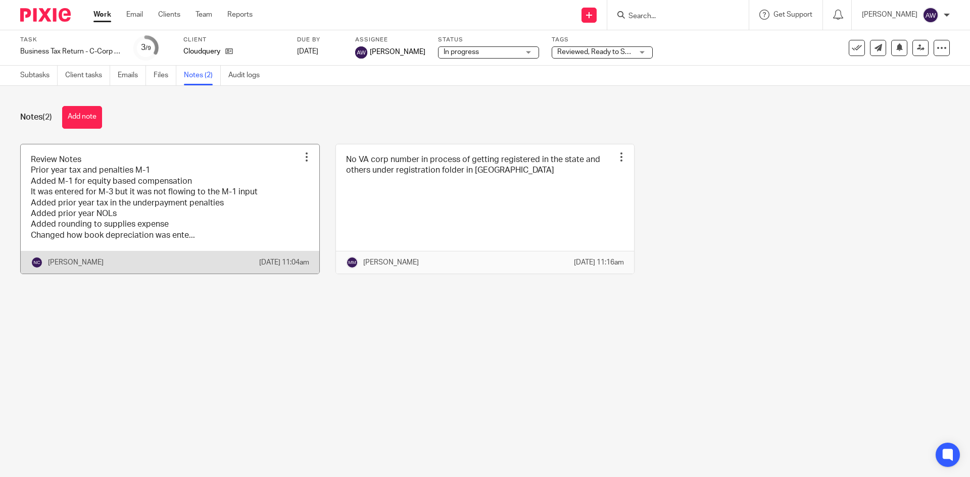
click at [219, 190] on link at bounding box center [170, 209] width 298 height 130
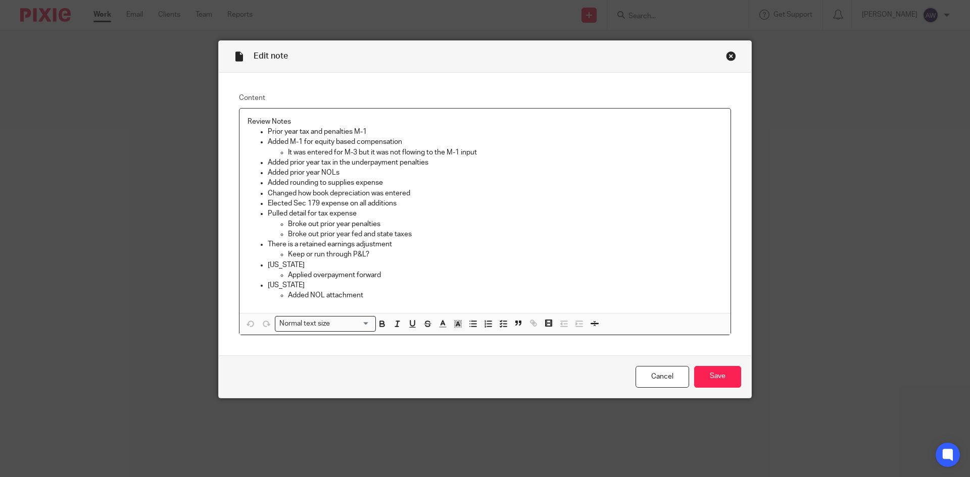
click at [726, 56] on div "Close this dialog window" at bounding box center [731, 56] width 10 height 10
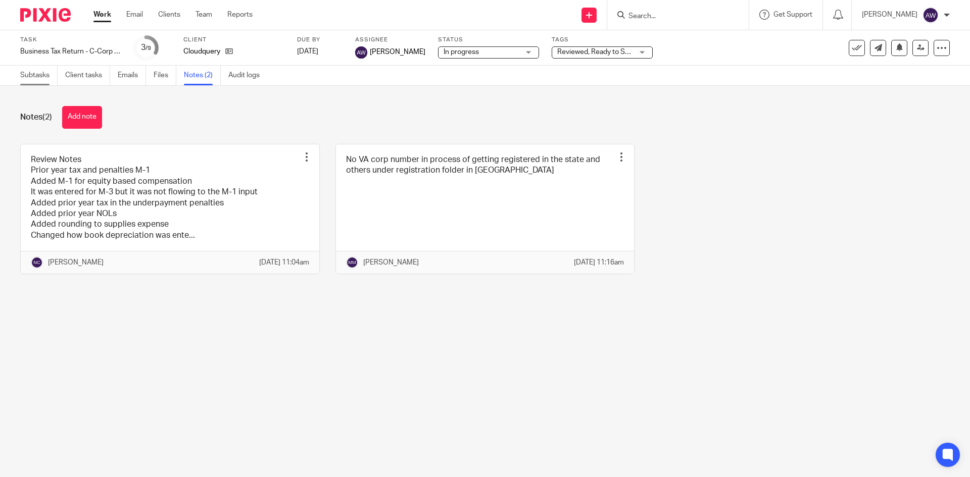
click at [29, 76] on link "Subtasks" at bounding box center [38, 76] width 37 height 20
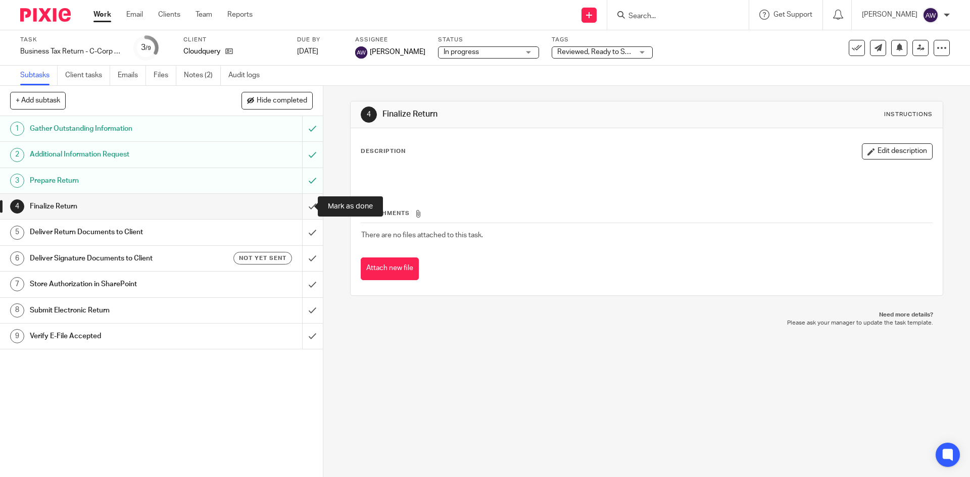
click at [309, 207] on input "submit" at bounding box center [161, 206] width 323 height 25
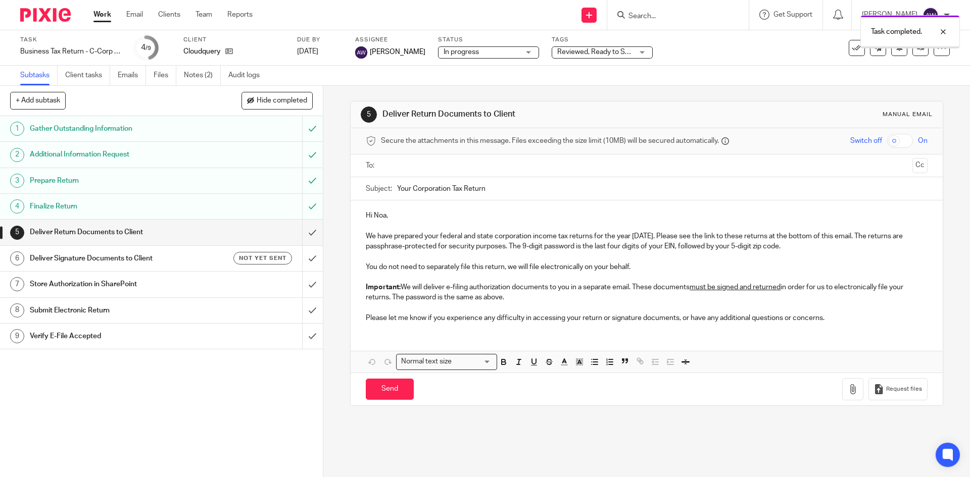
click at [413, 160] on input "text" at bounding box center [645, 166] width 523 height 12
click at [472, 169] on input "text" at bounding box center [688, 167] width 439 height 20
click at [910, 16] on p "[PERSON_NAME]" at bounding box center [890, 15] width 56 height 10
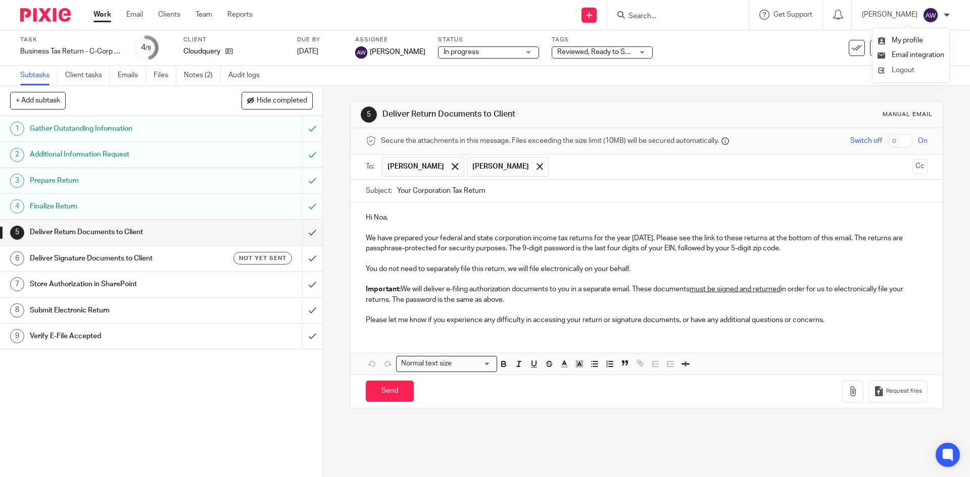
click at [900, 68] on span "Logout" at bounding box center [902, 70] width 23 height 7
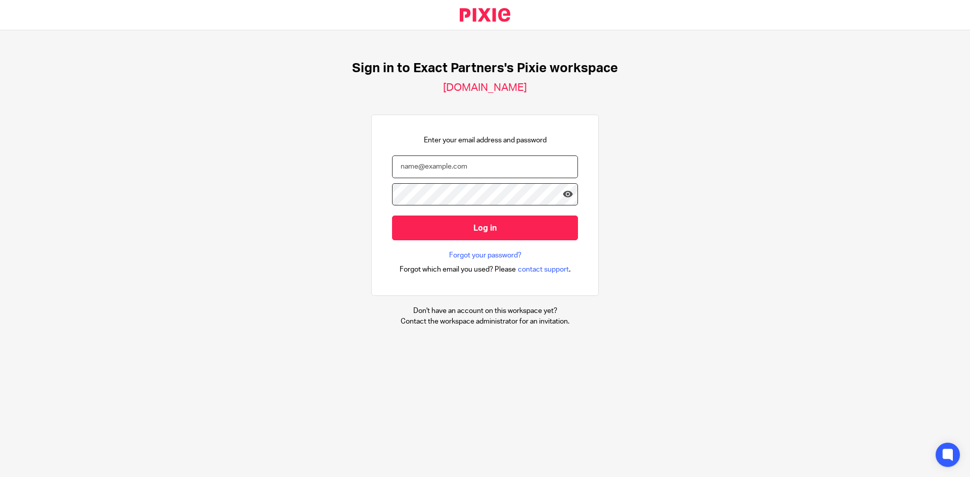
click at [445, 167] on input "email" at bounding box center [485, 167] width 186 height 23
click at [466, 167] on input "email" at bounding box center [485, 167] width 186 height 23
click at [482, 177] on input "email" at bounding box center [485, 167] width 186 height 23
paste input "[PERSON_NAME][EMAIL_ADDRESS][PERSON_NAME][PERSON_NAME][DOMAIN_NAME]"
type input "[PERSON_NAME][EMAIL_ADDRESS][PERSON_NAME][PERSON_NAME][DOMAIN_NAME]"
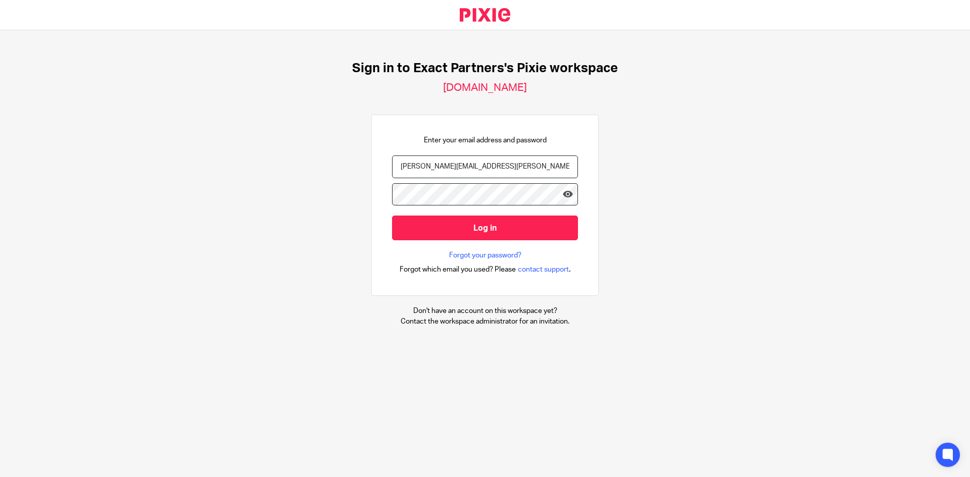
click at [392, 216] on input "Log in" at bounding box center [485, 228] width 186 height 25
